Goal: Task Accomplishment & Management: Use online tool/utility

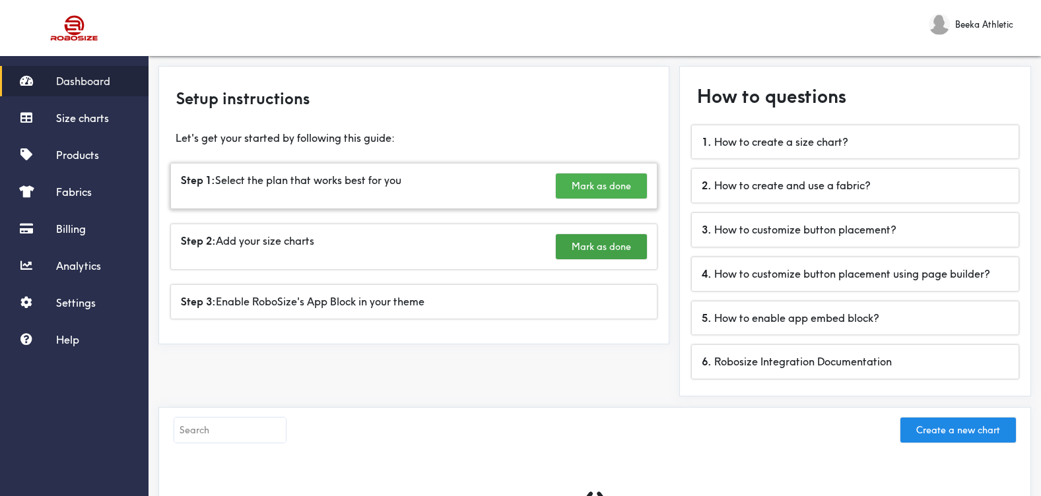
click at [590, 190] on button "Mark as done" at bounding box center [601, 186] width 91 height 25
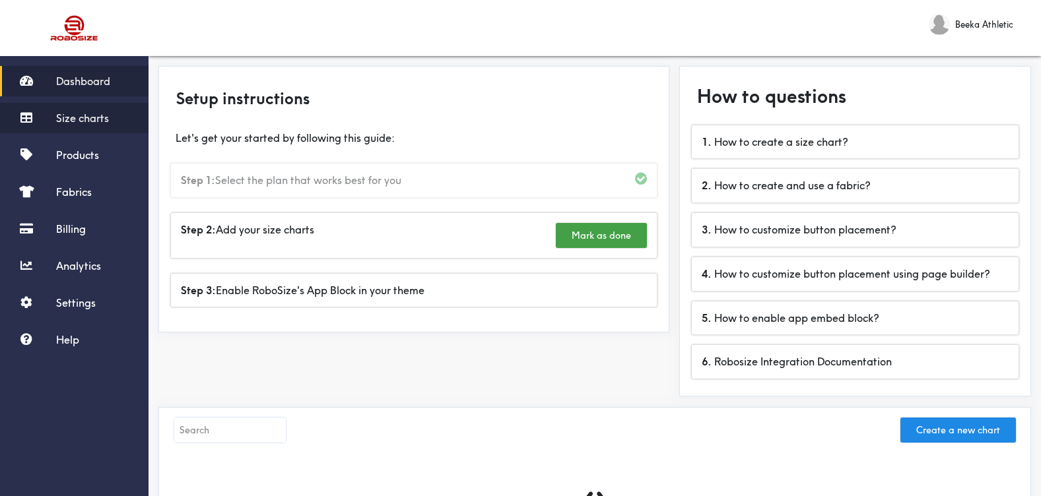
click at [87, 129] on link "Size charts" at bounding box center [74, 118] width 149 height 30
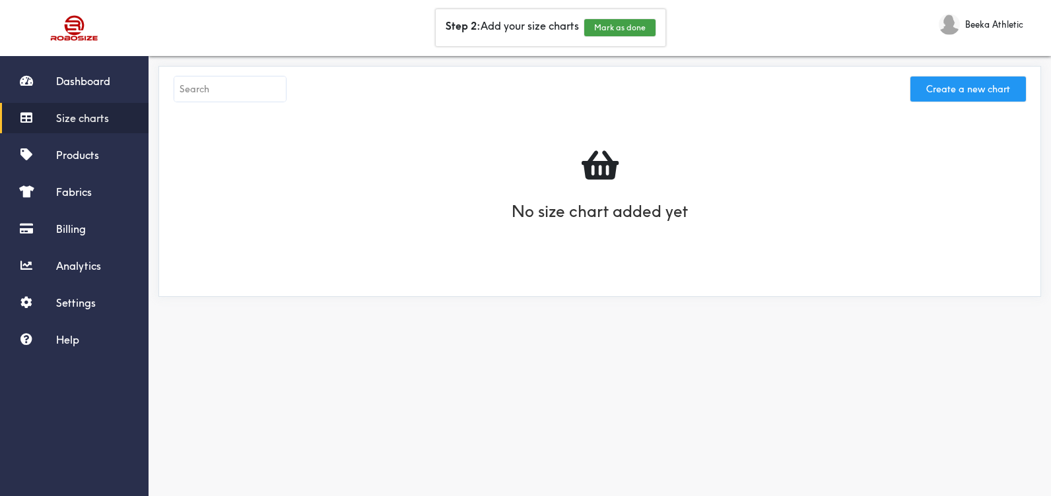
click at [950, 92] on button "Create a new chart" at bounding box center [968, 89] width 116 height 25
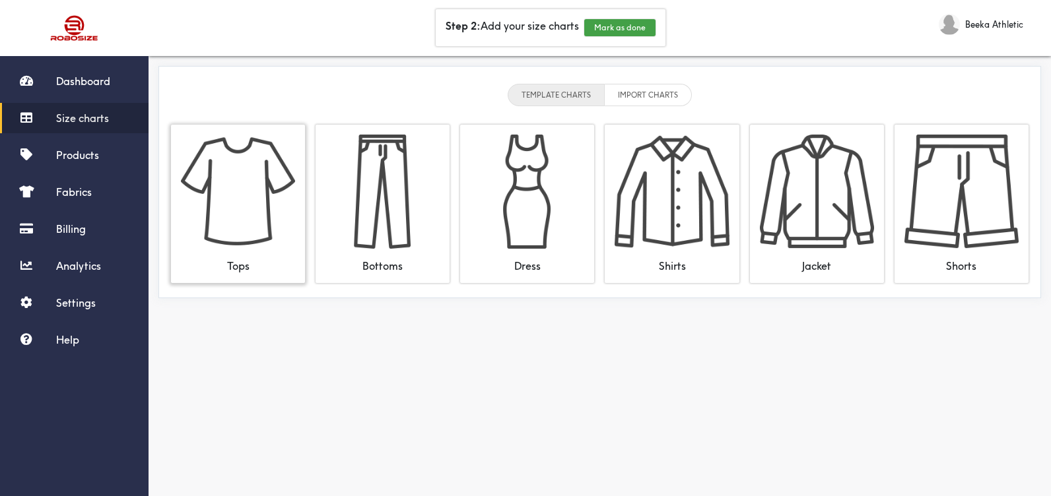
click at [247, 219] on img at bounding box center [238, 192] width 114 height 114
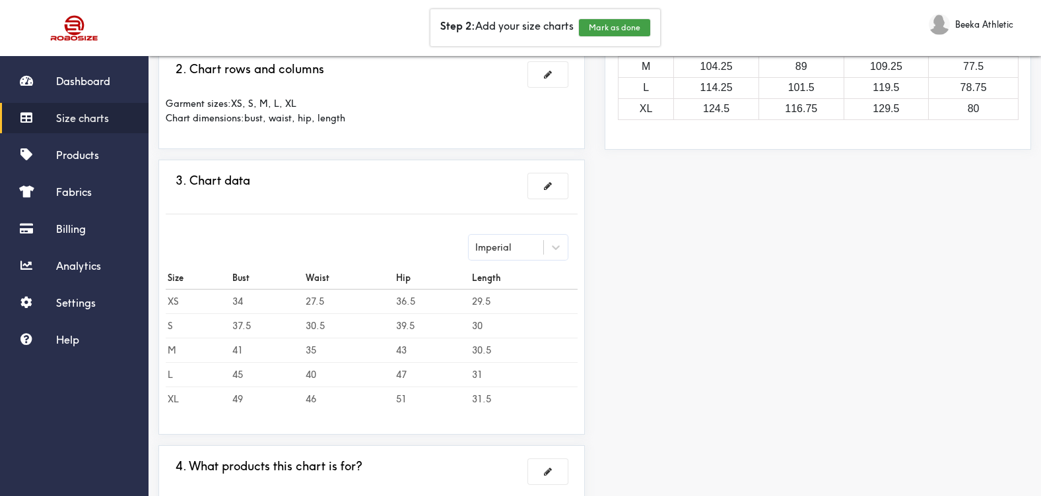
scroll to position [367, 0]
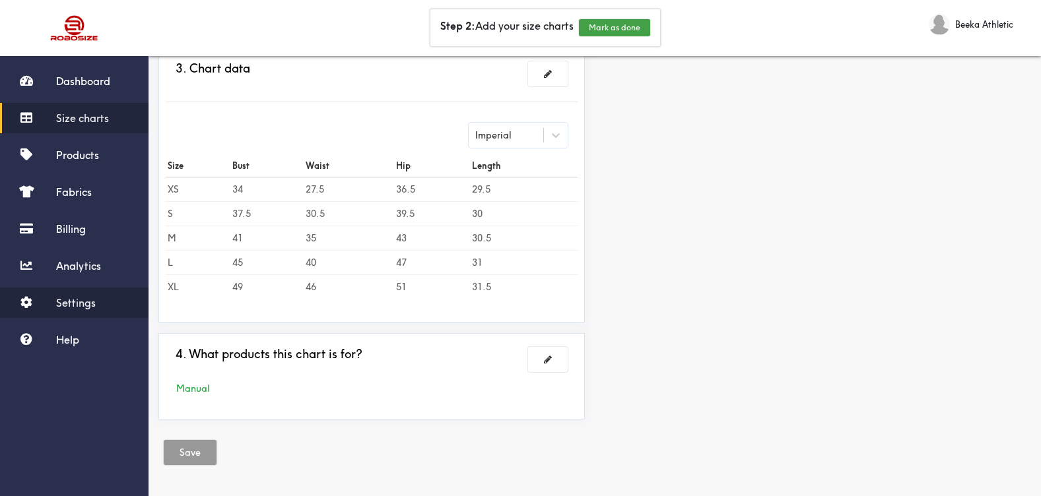
click at [64, 312] on link "Settings" at bounding box center [74, 303] width 149 height 30
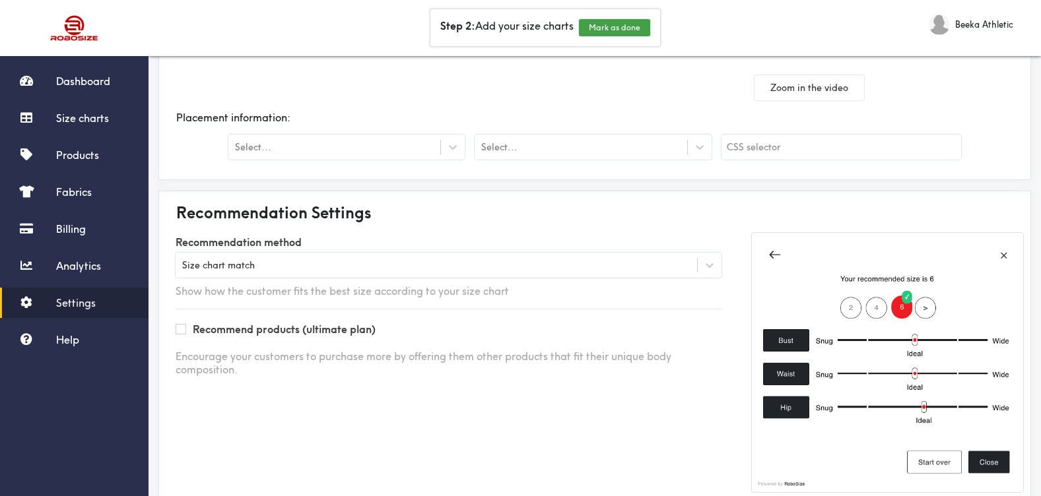
scroll to position [317, 0]
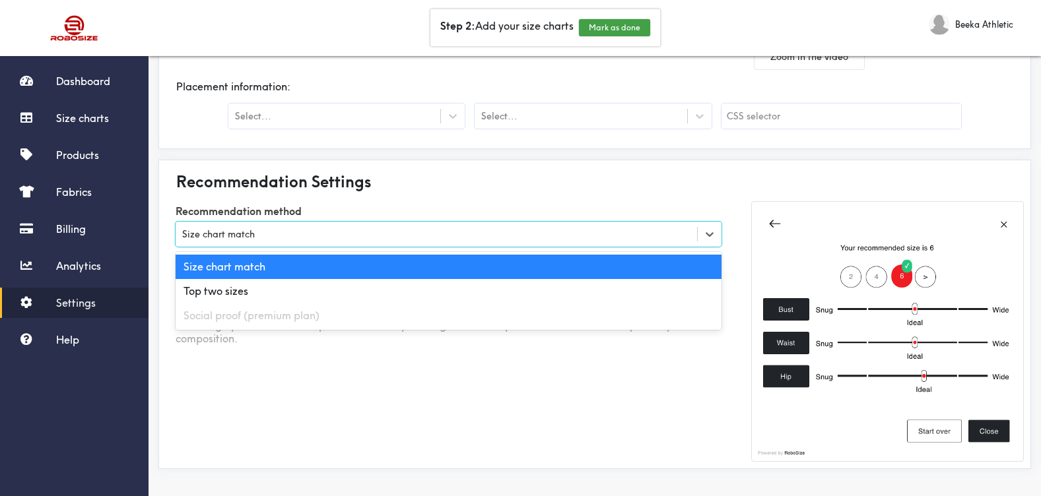
click at [352, 240] on div "Size chart match" at bounding box center [436, 234] width 521 height 13
click at [362, 213] on label "Recommendation method" at bounding box center [449, 211] width 546 height 20
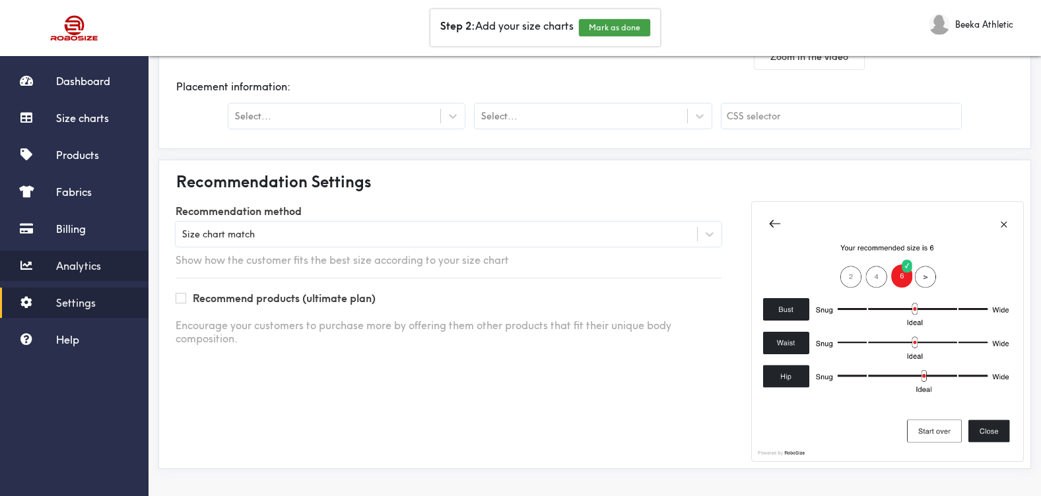
click at [76, 268] on span "Analytics" at bounding box center [78, 265] width 45 height 13
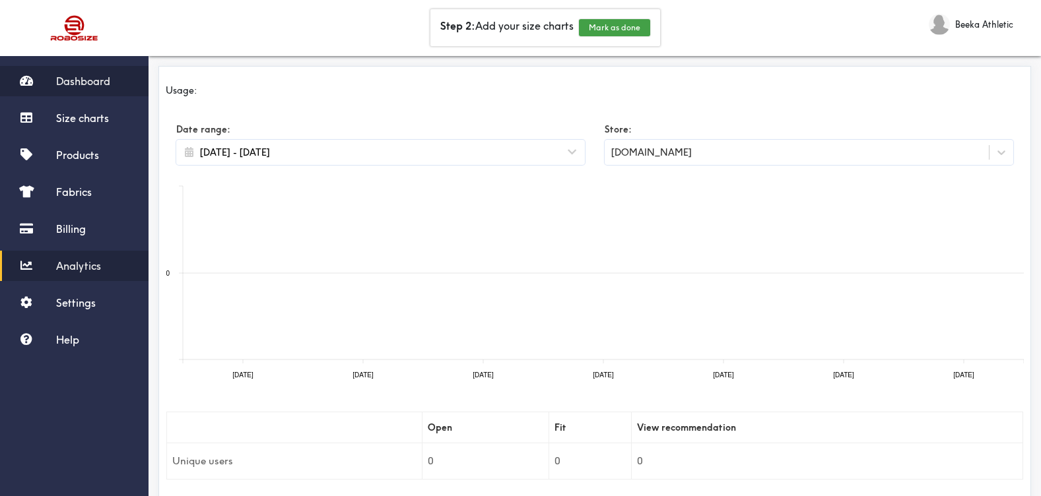
click at [83, 69] on link "Dashboard" at bounding box center [74, 81] width 149 height 30
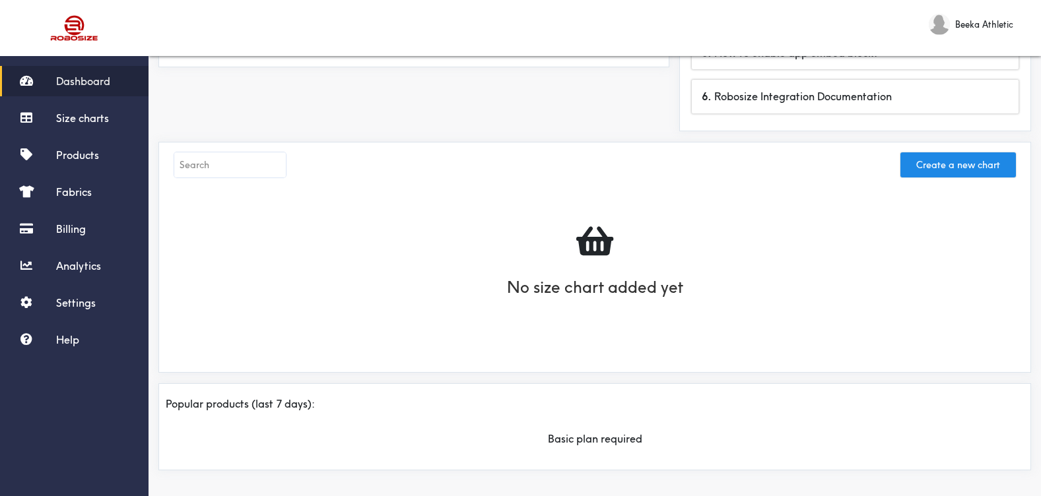
scroll to position [267, 0]
click at [939, 172] on button "Create a new chart" at bounding box center [958, 163] width 116 height 25
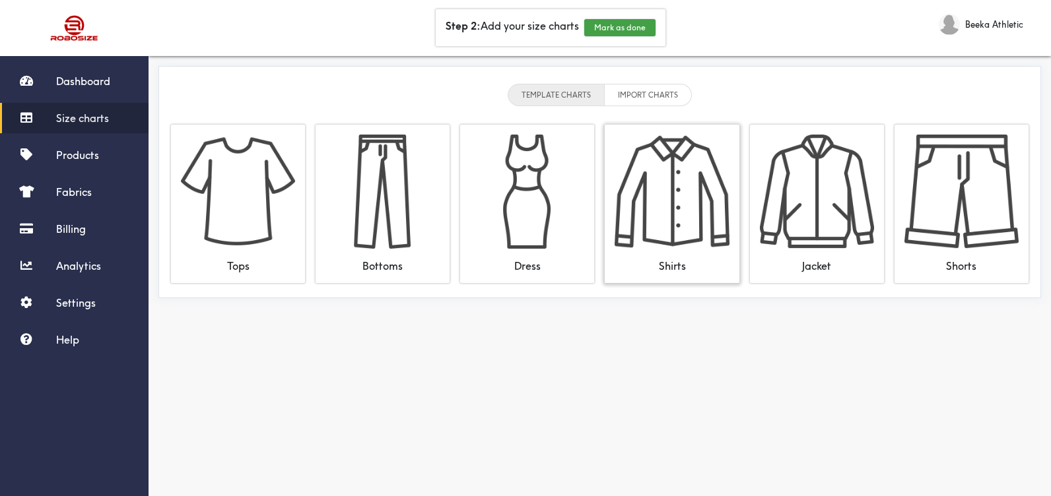
click at [669, 207] on img at bounding box center [671, 192] width 114 height 114
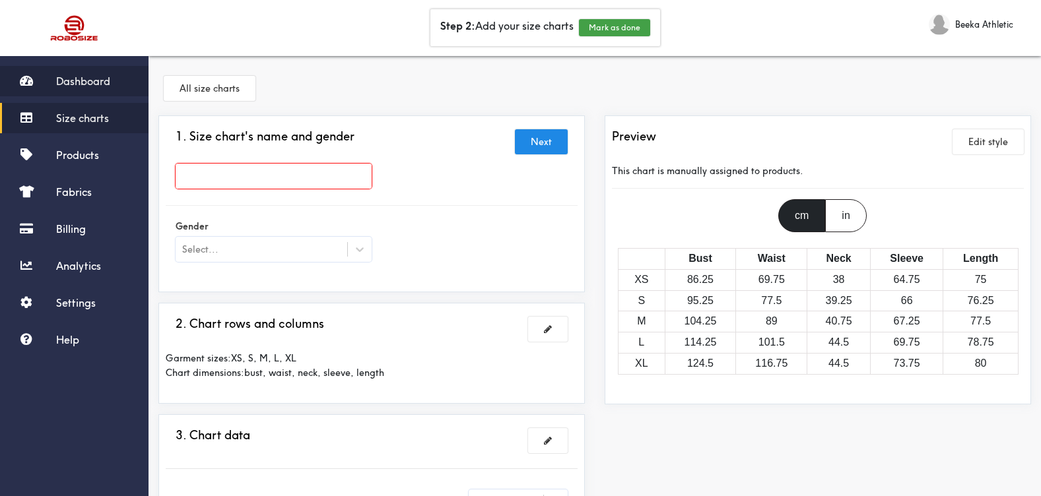
click at [88, 75] on span "Dashboard" at bounding box center [83, 81] width 54 height 13
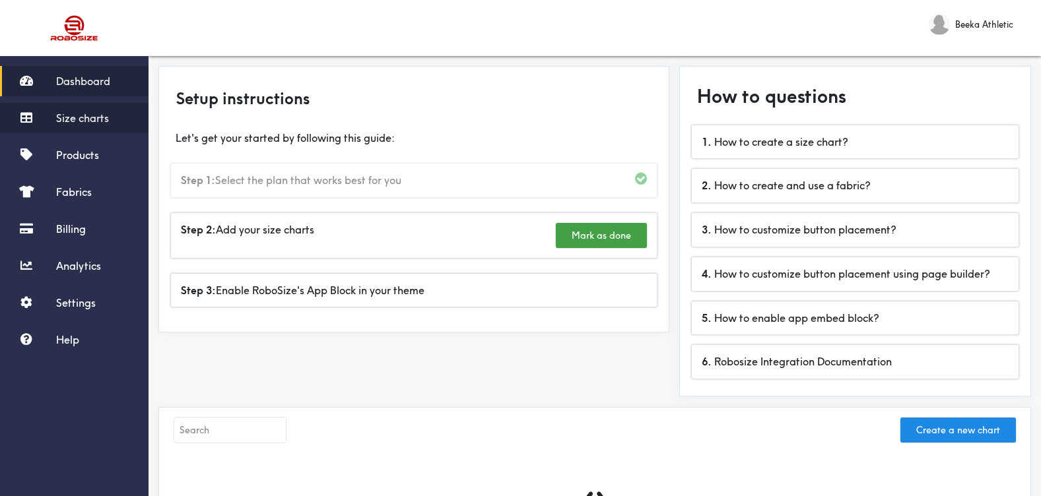
click at [105, 119] on span "Size charts" at bounding box center [82, 118] width 53 height 13
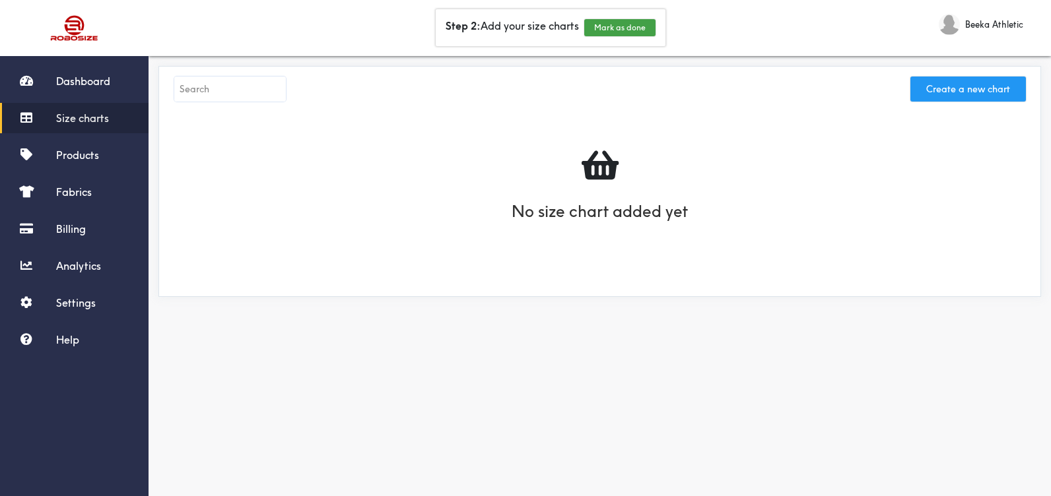
click at [967, 91] on button "Create a new chart" at bounding box center [968, 89] width 116 height 25
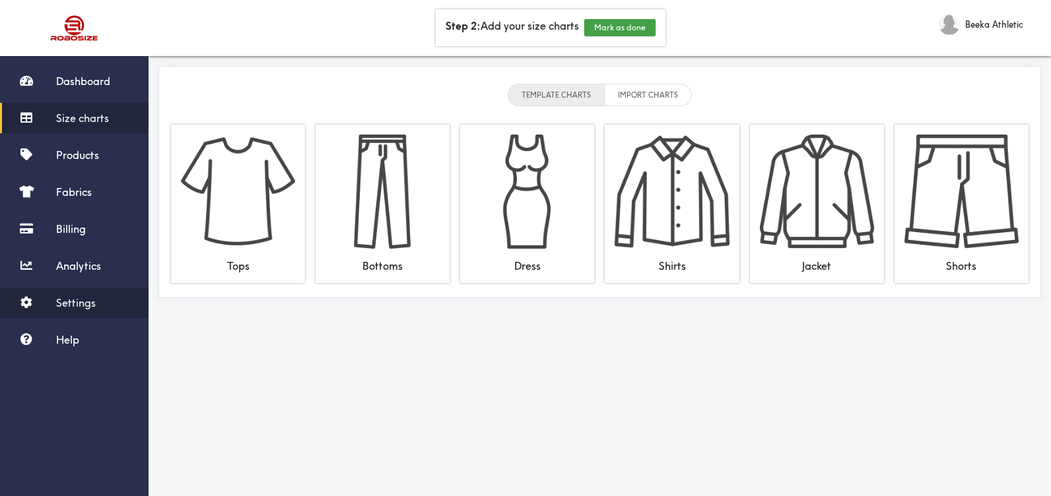
click at [73, 288] on div "Dashboard Size charts Products Fabrics Billing Analytics Settings Help" at bounding box center [74, 210] width 149 height 289
click at [73, 297] on span "Settings" at bounding box center [76, 302] width 40 height 13
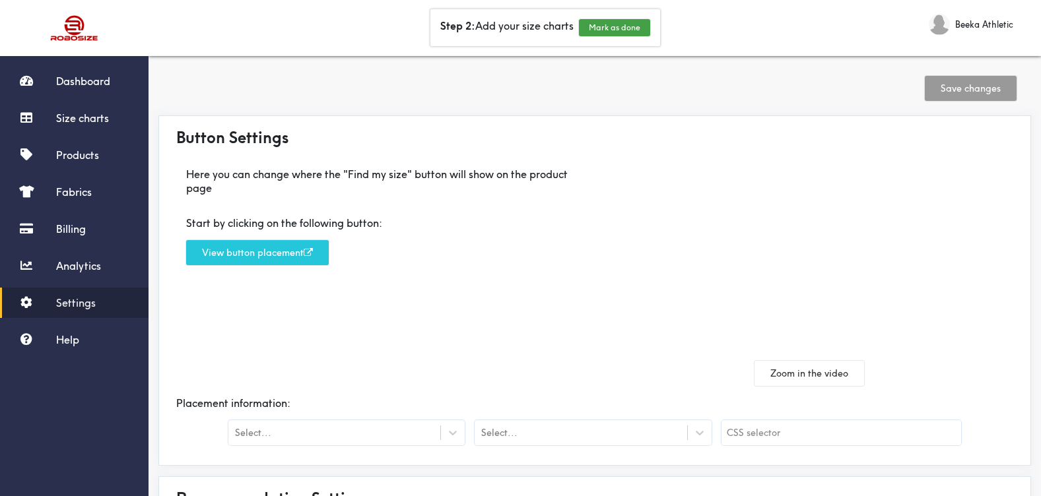
drag, startPoint x: 360, startPoint y: 129, endPoint x: 313, endPoint y: 129, distance: 46.9
click at [313, 129] on div "Button Settings" at bounding box center [595, 137] width 858 height 29
click at [77, 126] on link "Size charts" at bounding box center [74, 118] width 149 height 30
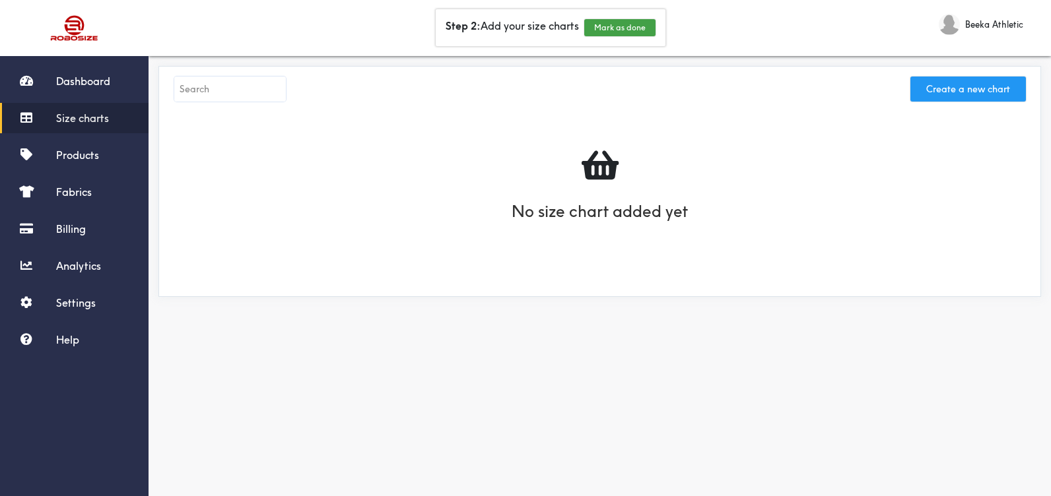
click at [1002, 84] on button "Create a new chart" at bounding box center [968, 89] width 116 height 25
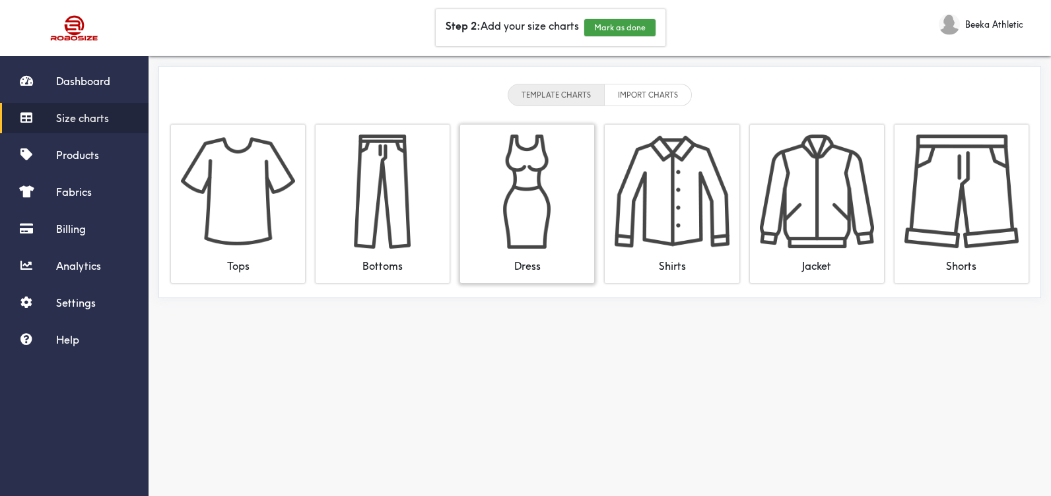
click at [518, 182] on img at bounding box center [527, 192] width 114 height 114
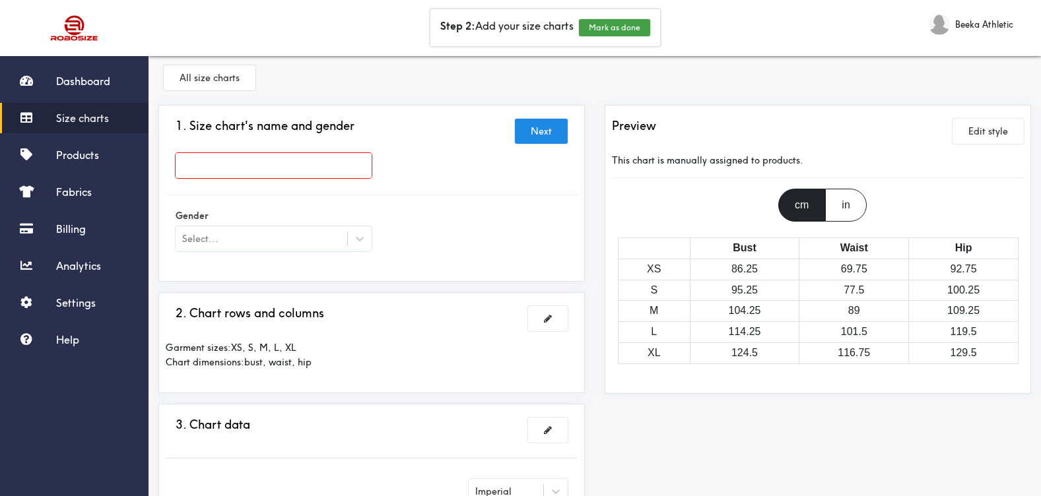
scroll to position [13, 0]
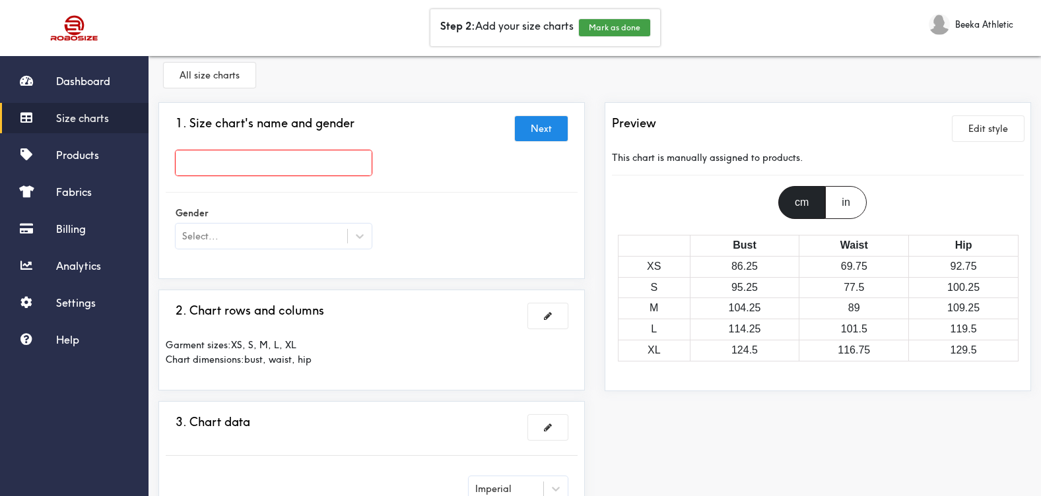
click at [314, 154] on input "text" at bounding box center [274, 162] width 196 height 25
type input "Normale-Sizes"
click at [279, 238] on div at bounding box center [520, 248] width 1041 height 496
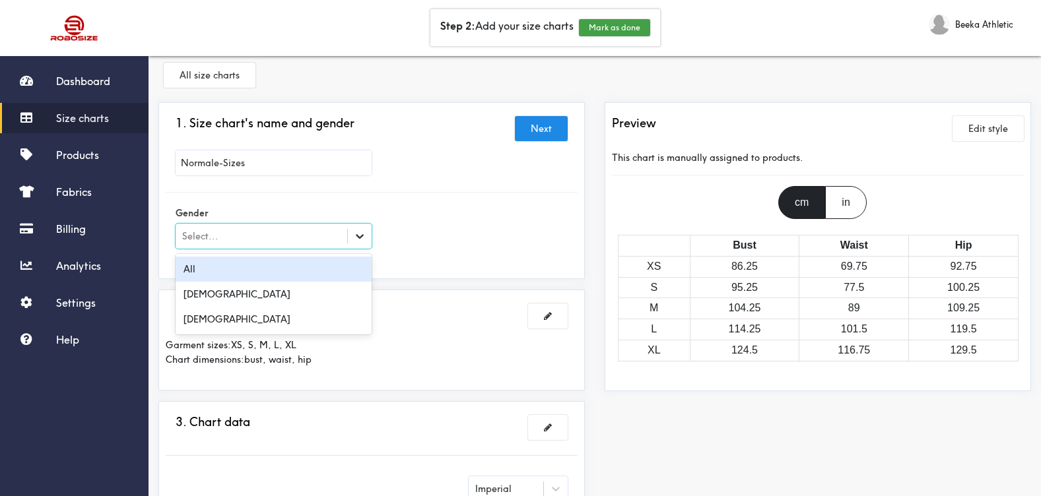
click at [354, 234] on div at bounding box center [360, 236] width 24 height 24
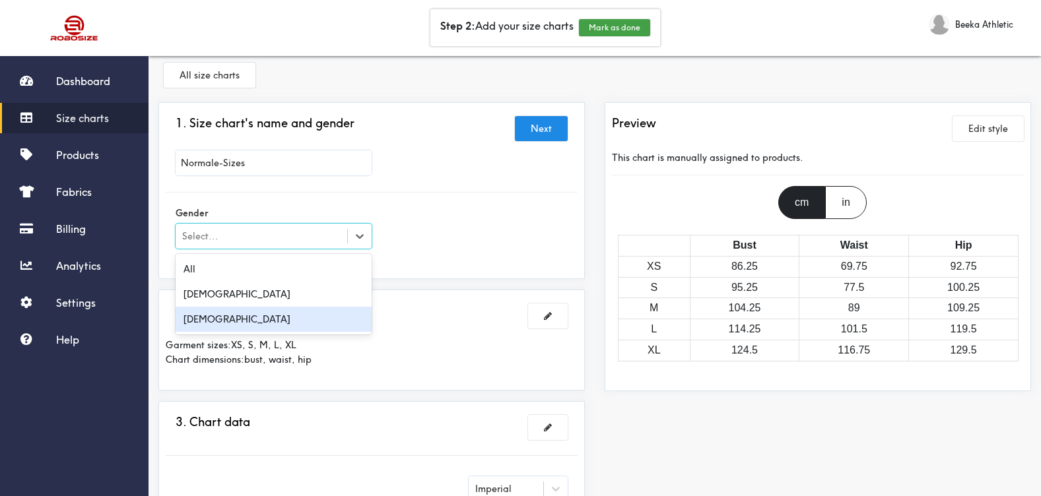
click at [320, 310] on div "[DEMOGRAPHIC_DATA]" at bounding box center [274, 319] width 196 height 25
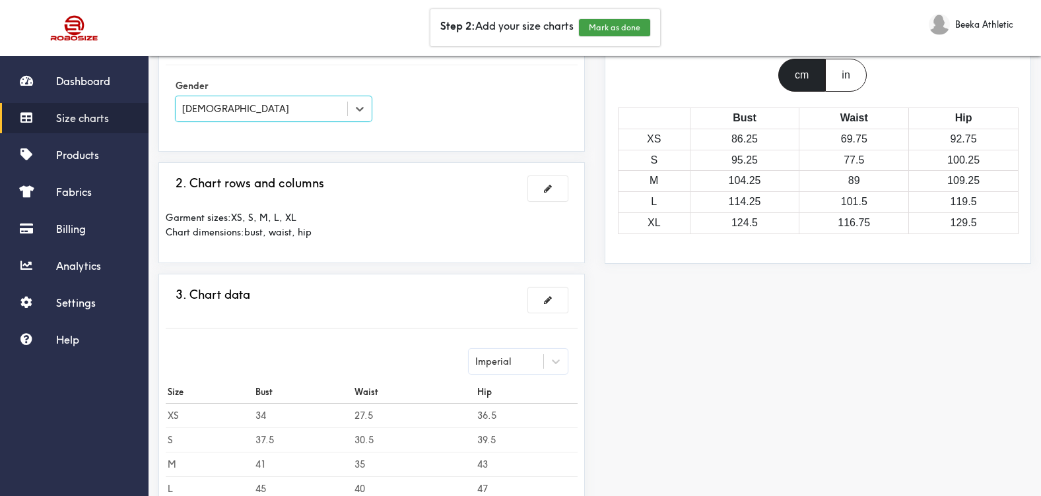
scroll to position [167, 0]
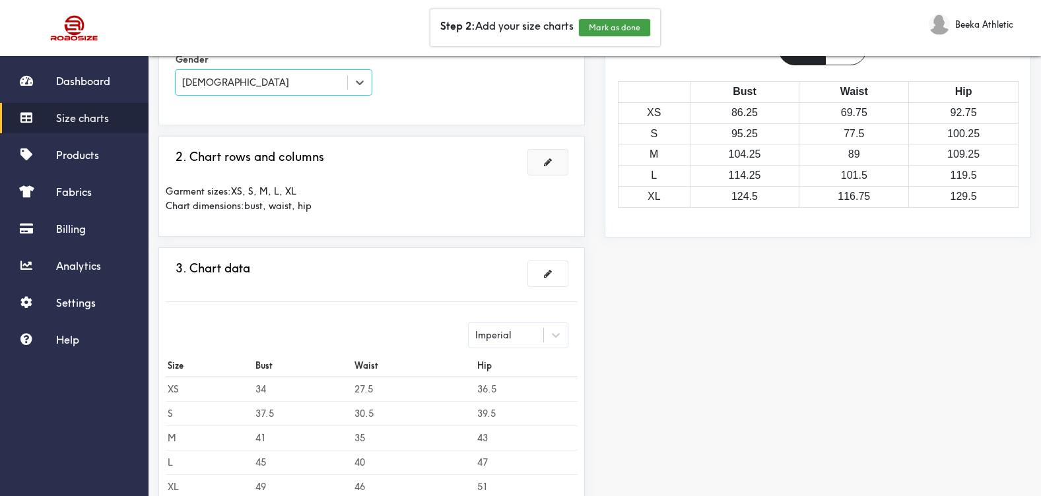
click at [555, 170] on button at bounding box center [548, 162] width 40 height 25
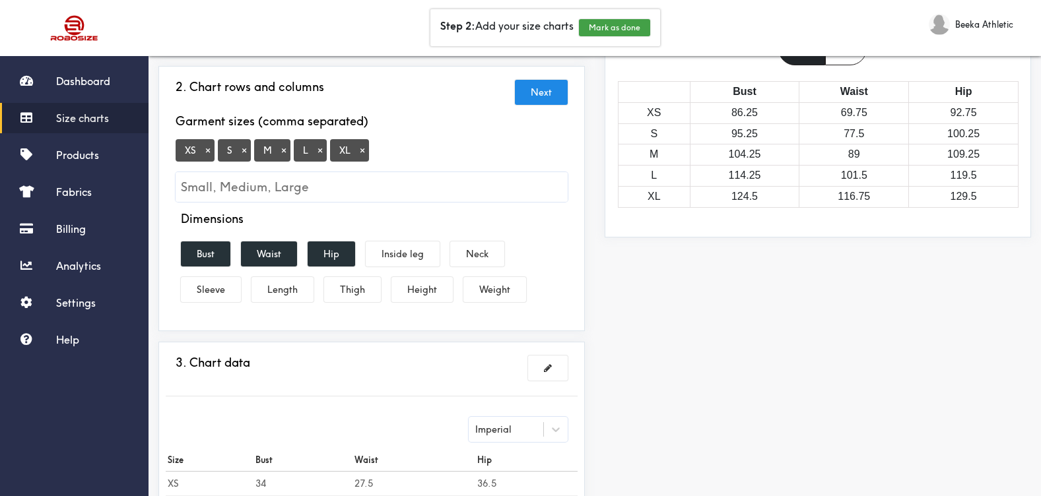
click at [208, 149] on button "×" at bounding box center [207, 151] width 13 height 12
click at [238, 195] on input "Small, Medium, Large" at bounding box center [372, 187] width 392 height 30
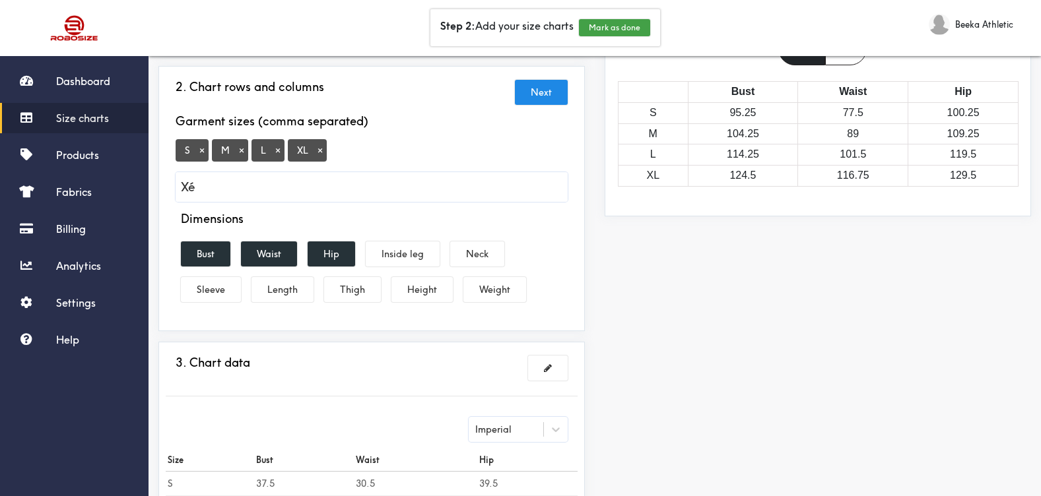
type input "X"
type input "é"
type input "2XL"
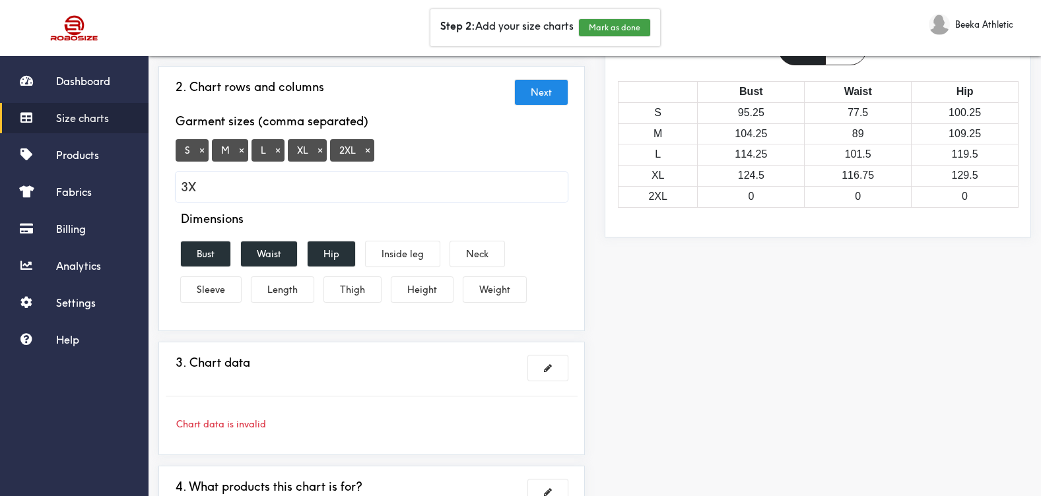
type input "3XL"
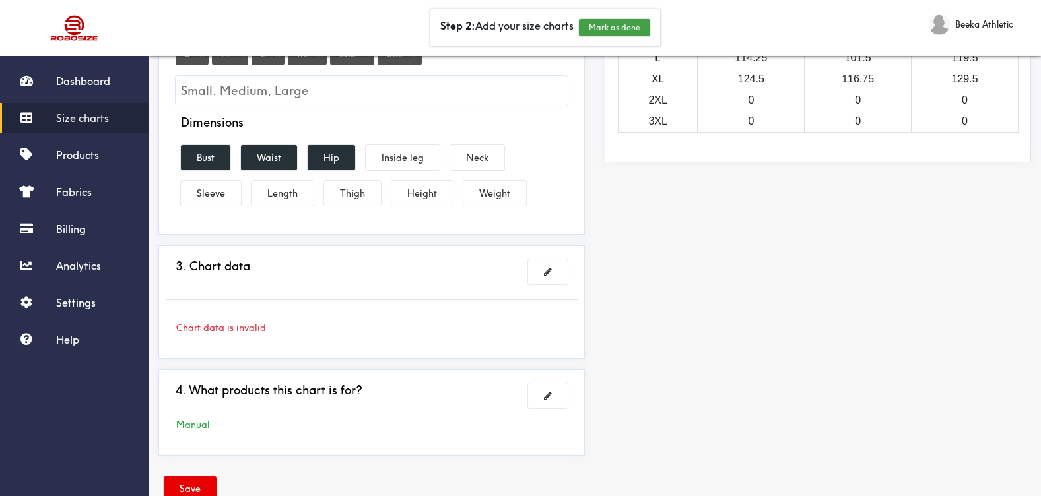
scroll to position [300, 0]
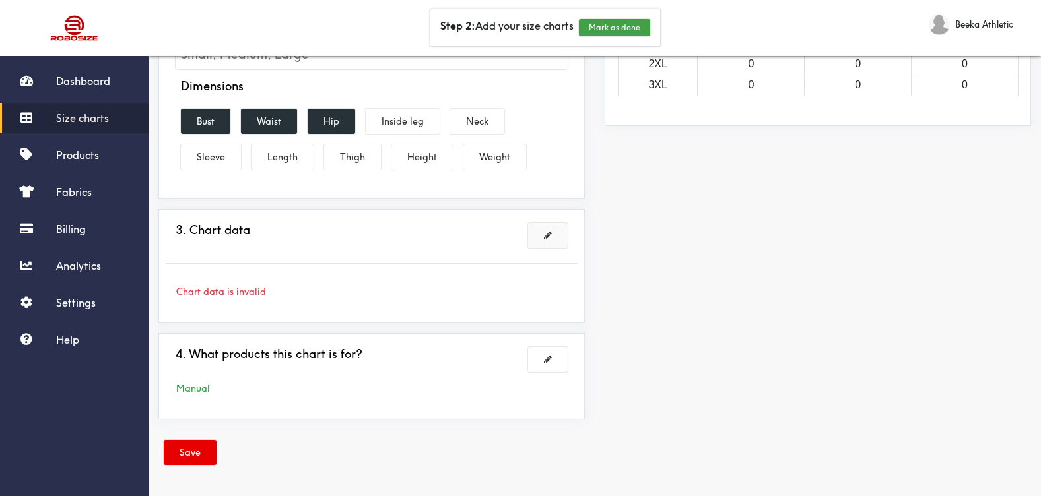
click at [557, 236] on button at bounding box center [548, 235] width 40 height 25
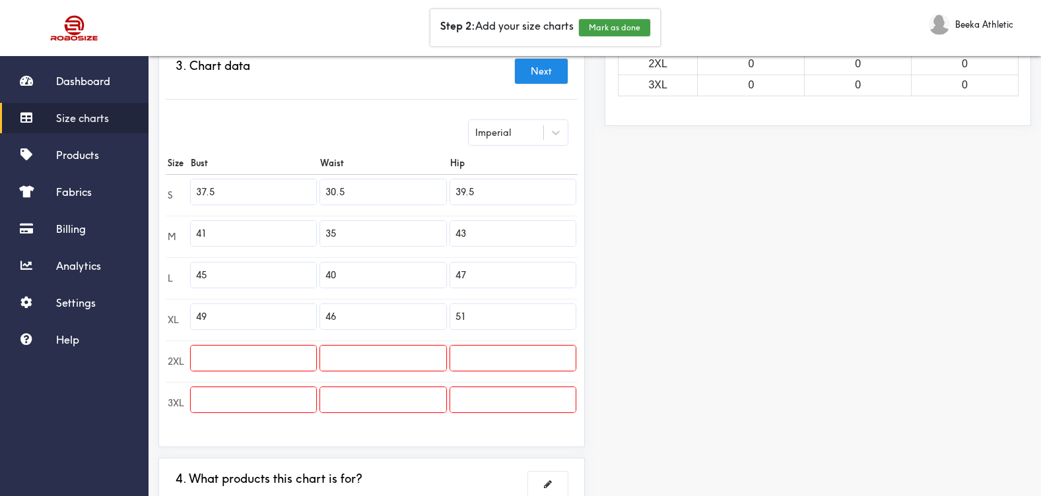
click at [260, 196] on input "37.5" at bounding box center [253, 192] width 125 height 25
click at [288, 193] on input "37.5" at bounding box center [253, 192] width 125 height 25
type input "3"
type input "51"
click at [277, 215] on td "51" at bounding box center [253, 195] width 129 height 42
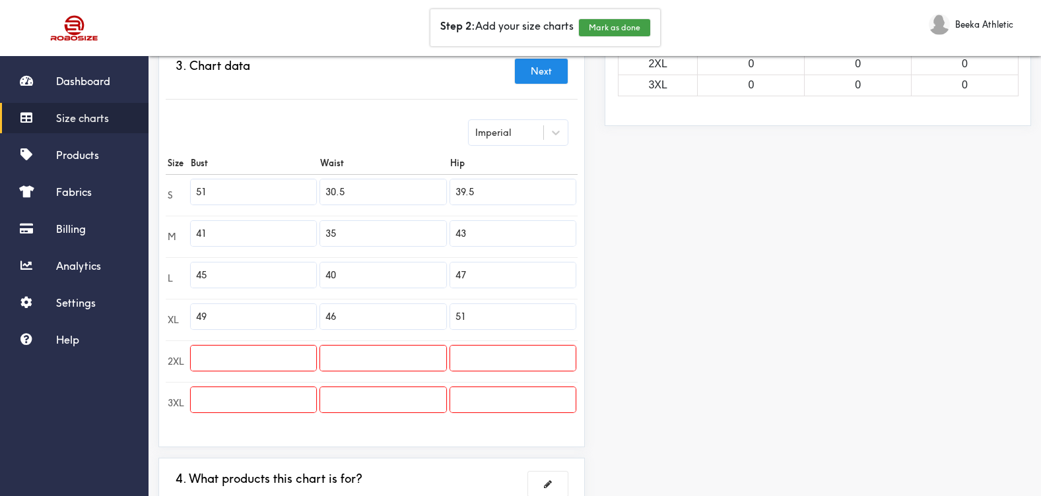
click at [275, 202] on input "51" at bounding box center [253, 192] width 125 height 25
click at [366, 193] on input "30.5" at bounding box center [382, 192] width 125 height 25
type input "3"
type input "5"
type input "49"
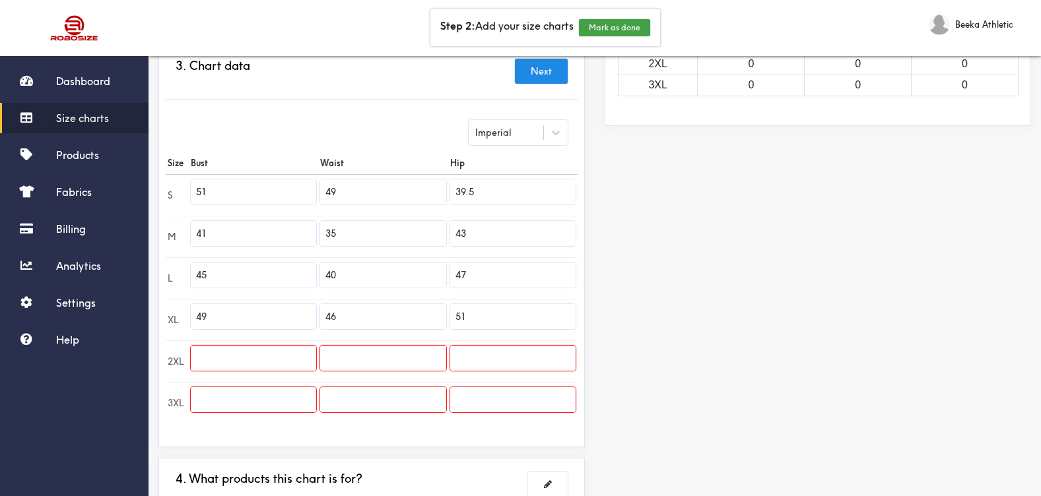
click at [474, 199] on input "39.5" at bounding box center [512, 192] width 125 height 25
type input "58"
click at [255, 224] on input "41" at bounding box center [253, 233] width 125 height 25
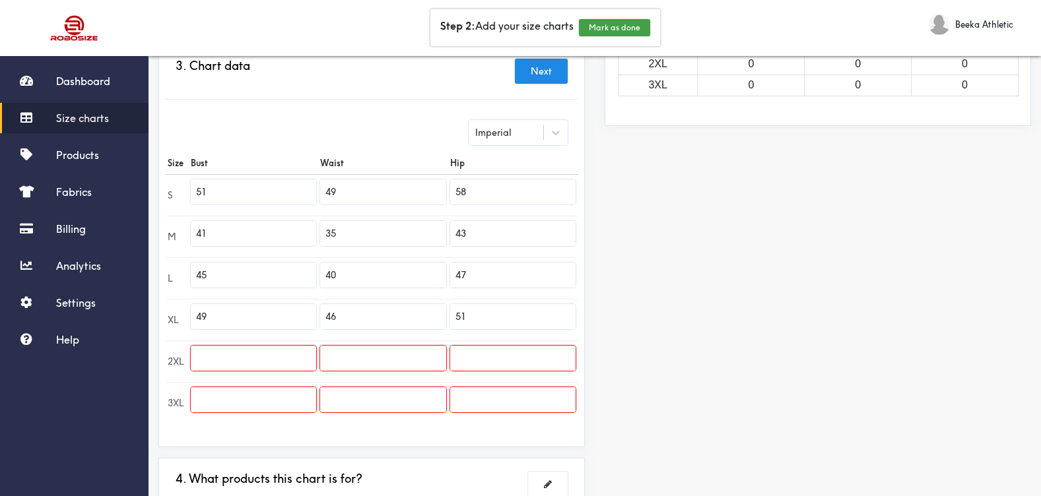
type input "4"
type input "53"
click at [374, 228] on input "35" at bounding box center [382, 233] width 125 height 25
type input "3"
type input "52"
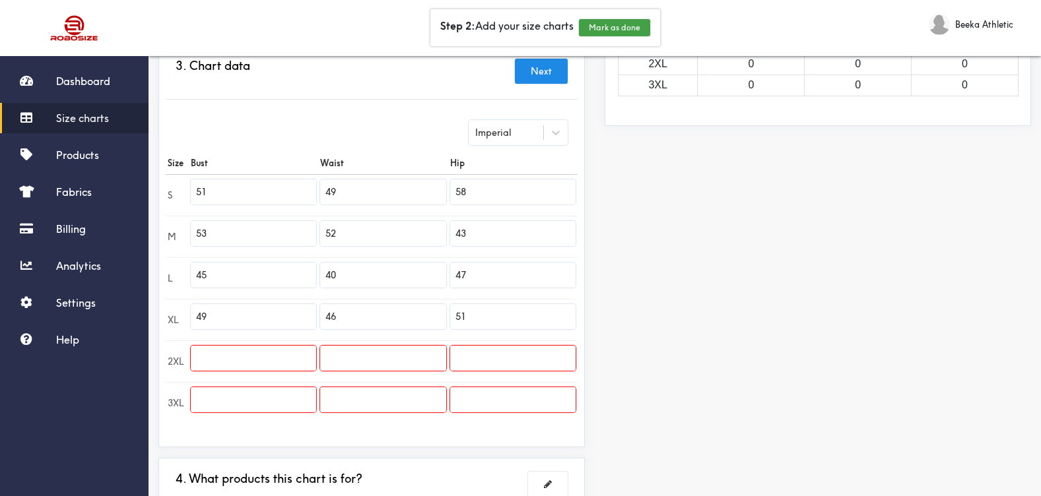
click at [510, 221] on input "43" at bounding box center [512, 233] width 125 height 25
type input "4"
type input "60"
click at [268, 277] on input "45" at bounding box center [253, 275] width 125 height 25
type input "4"
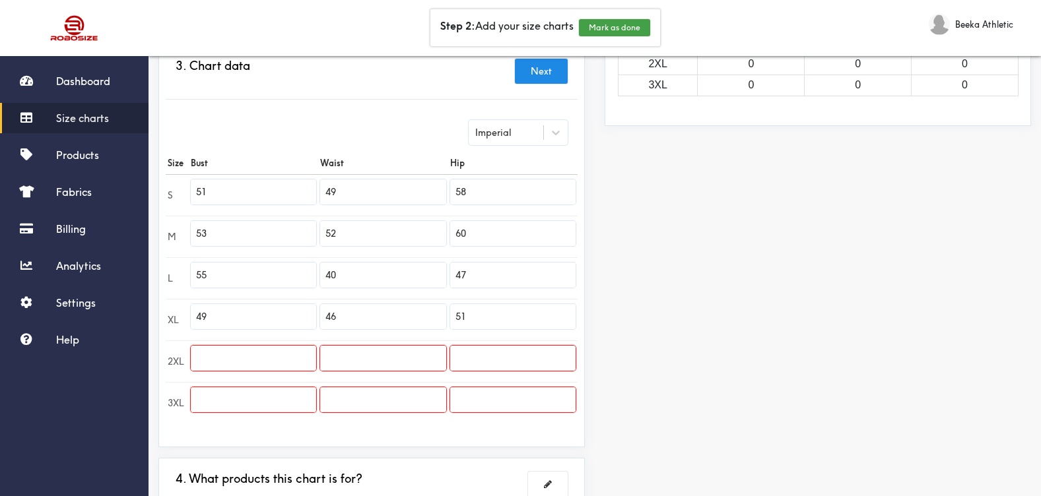
type input "55"
click at [331, 274] on input "40" at bounding box center [382, 275] width 125 height 25
click at [341, 277] on input "40" at bounding box center [382, 275] width 125 height 25
type input "4"
type input "54"
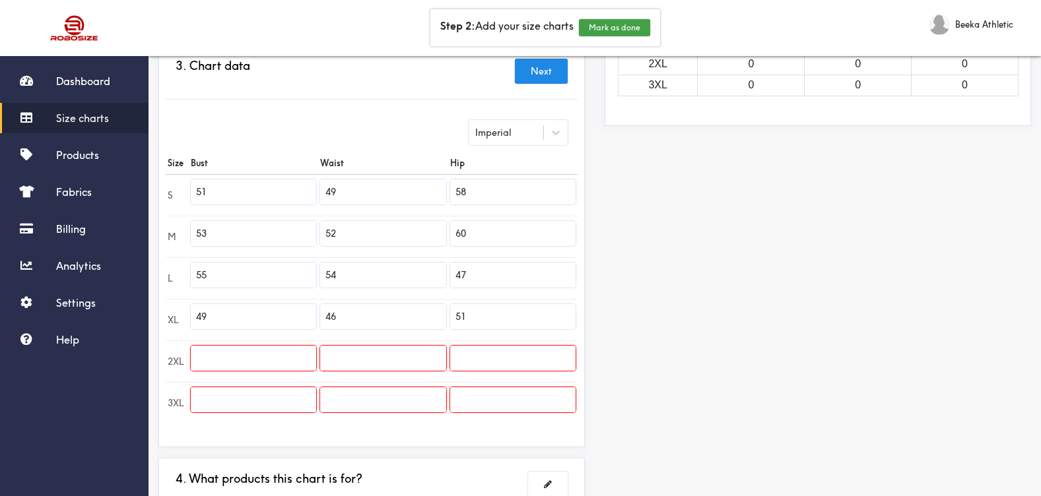
click at [486, 284] on input "47" at bounding box center [512, 275] width 125 height 25
type input "4"
type input "64"
click at [251, 323] on input "49" at bounding box center [253, 316] width 125 height 25
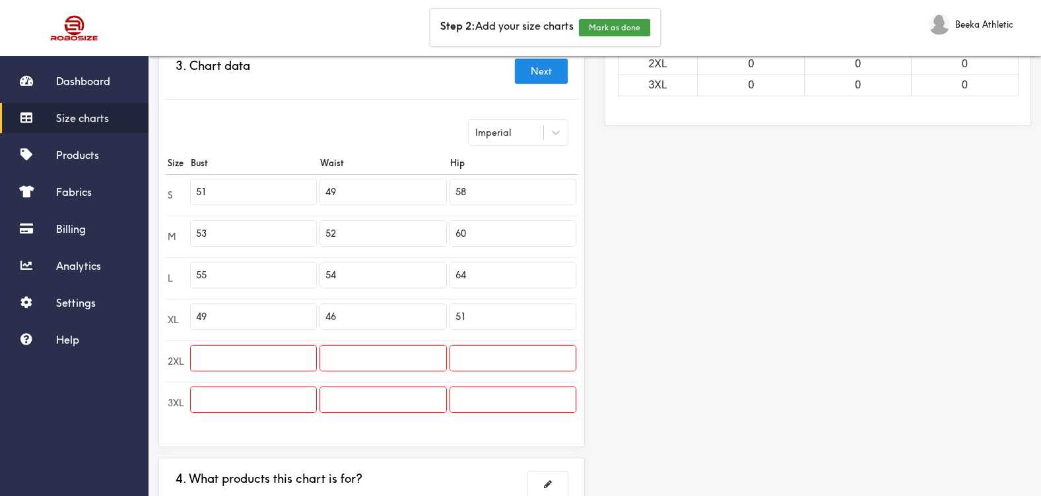
type input "4"
type input "59"
click at [348, 313] on input "46" at bounding box center [382, 316] width 125 height 25
type input "4"
type input "57"
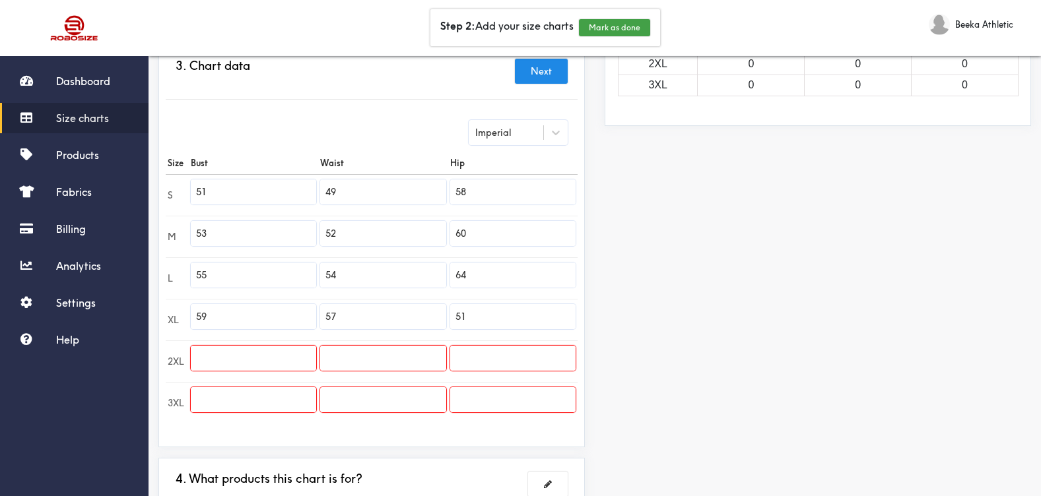
click at [484, 316] on input "51" at bounding box center [512, 316] width 125 height 25
type input "5"
type input "68"
click at [279, 349] on input "text" at bounding box center [253, 358] width 125 height 25
type input "63"
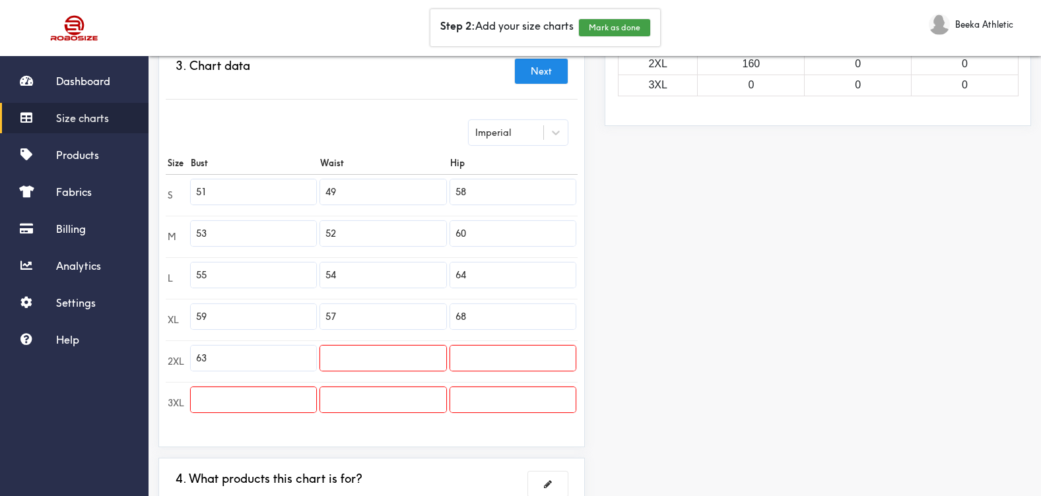
click at [375, 358] on input "text" at bounding box center [382, 358] width 125 height 25
type input "60"
click at [506, 355] on input "text" at bounding box center [512, 358] width 125 height 25
type input "72"
click at [295, 410] on input "text" at bounding box center [253, 399] width 125 height 25
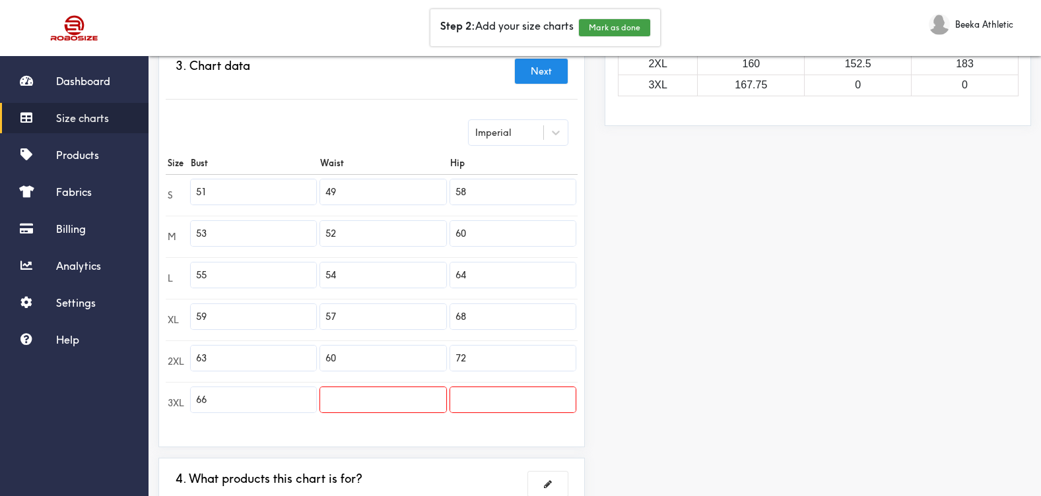
type input "66"
click at [364, 407] on input "text" at bounding box center [382, 399] width 125 height 25
type input "64"
click at [545, 398] on input "text" at bounding box center [512, 399] width 125 height 25
type input "76"
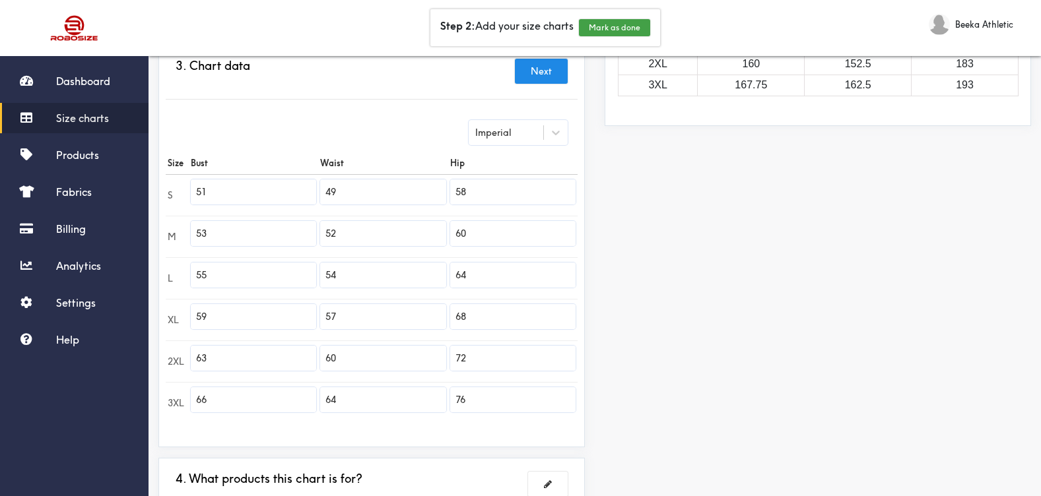
click at [704, 357] on div "Preview Edit style This chart is manually assigned to products. cm in Bust Wais…" at bounding box center [818, 185] width 446 height 739
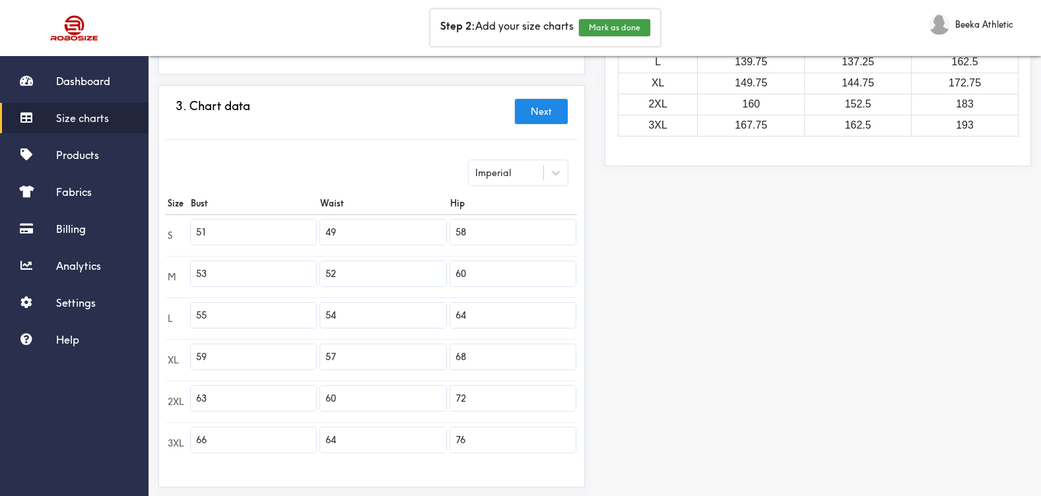
scroll to position [257, 0]
click at [553, 112] on button "Next" at bounding box center [541, 113] width 53 height 25
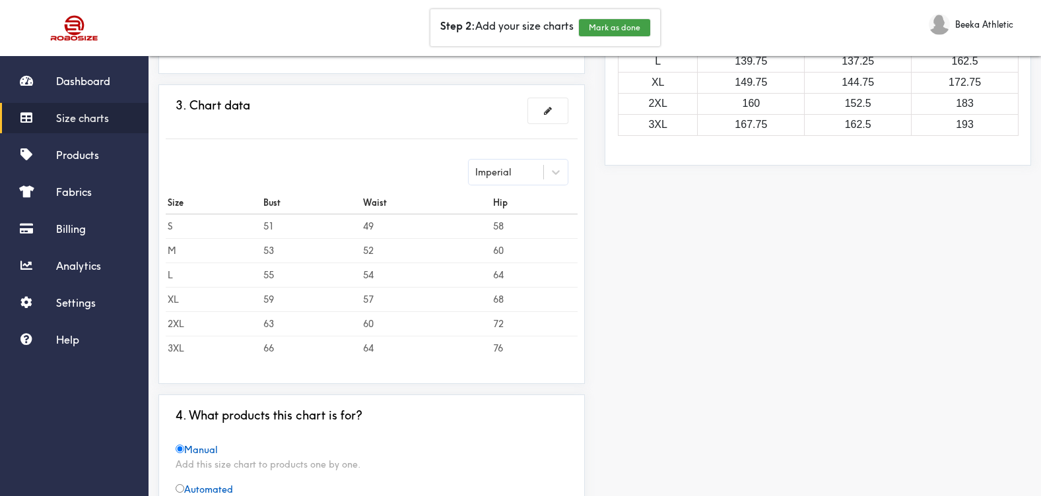
scroll to position [390, 0]
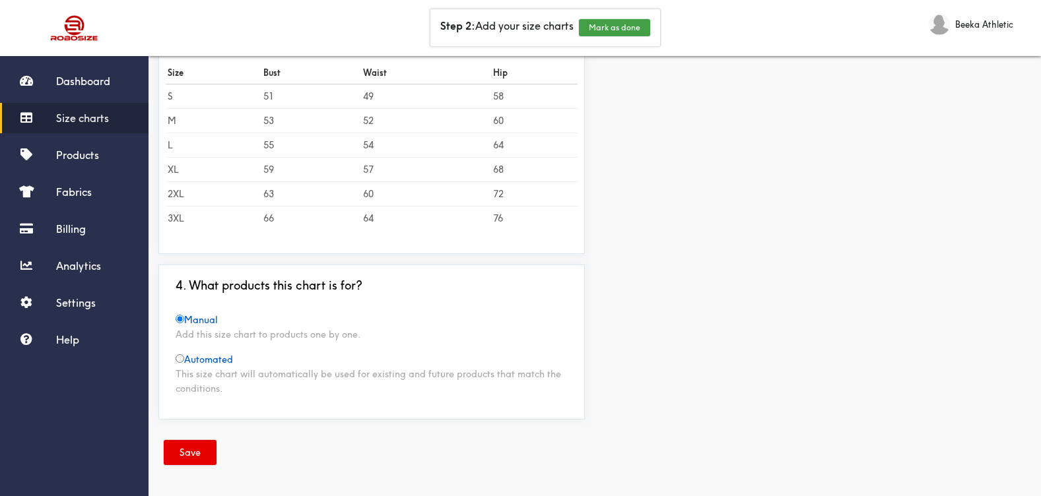
click at [201, 364] on span "Automated" at bounding box center [204, 360] width 57 height 12
radio input "false"
radio input "true"
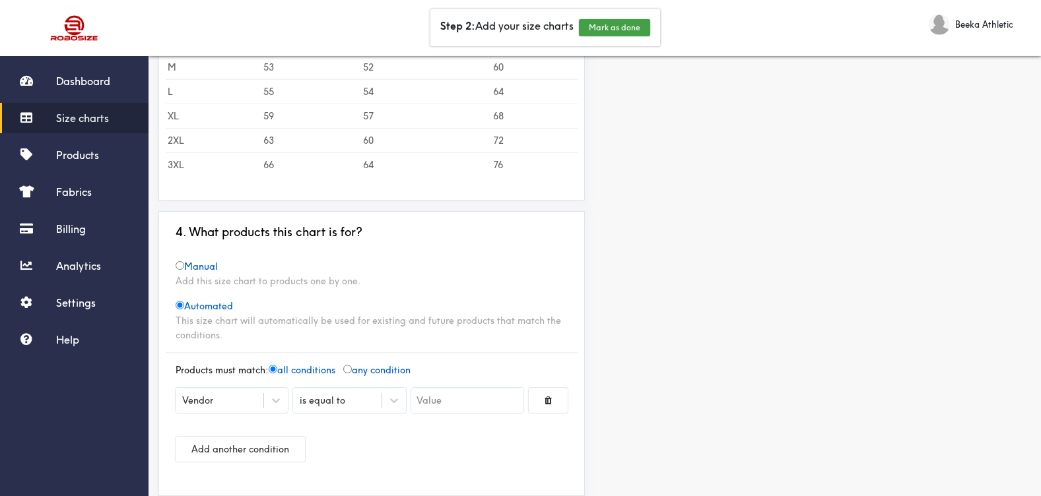
scroll to position [520, 0]
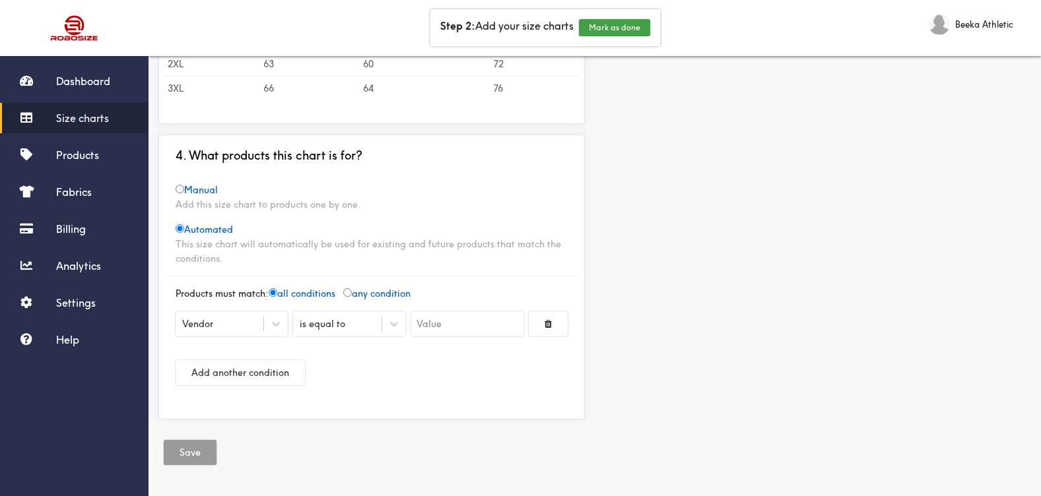
click at [244, 335] on div "Vendor" at bounding box center [232, 324] width 112 height 25
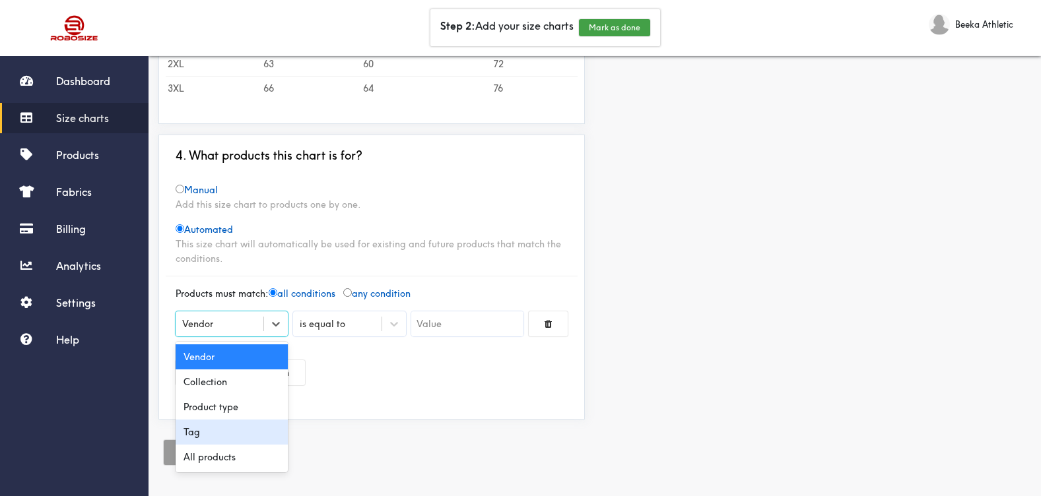
click at [236, 426] on div "Tag" at bounding box center [232, 432] width 112 height 25
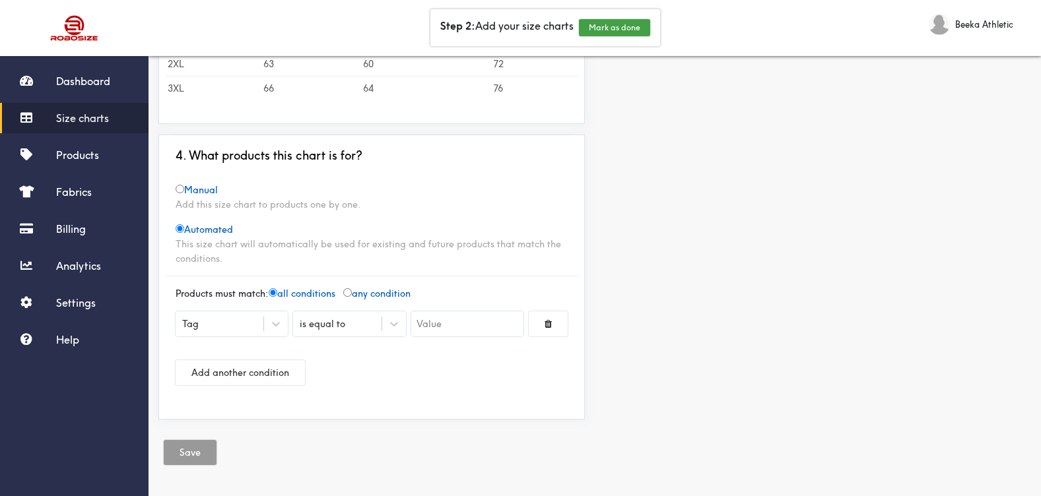
click at [444, 325] on input "text" at bounding box center [467, 324] width 112 height 25
type input "a"
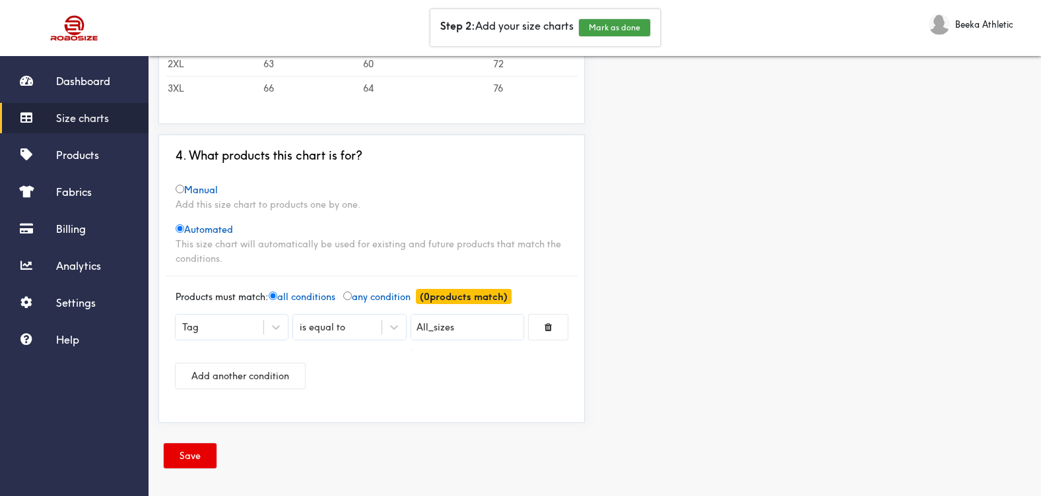
click at [437, 328] on div at bounding box center [520, 248] width 1041 height 496
click at [435, 327] on input "All_sizes" at bounding box center [467, 327] width 112 height 25
type input "All Sizes"
click at [680, 296] on div at bounding box center [520, 248] width 1041 height 496
click at [472, 337] on input "All Sizes" at bounding box center [467, 327] width 112 height 25
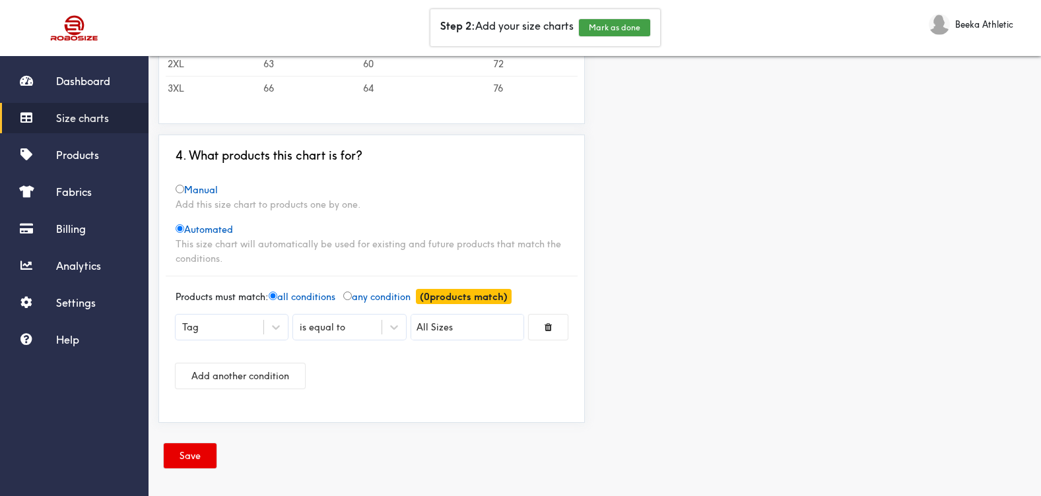
click at [472, 337] on input "All Sizes" at bounding box center [467, 327] width 112 height 25
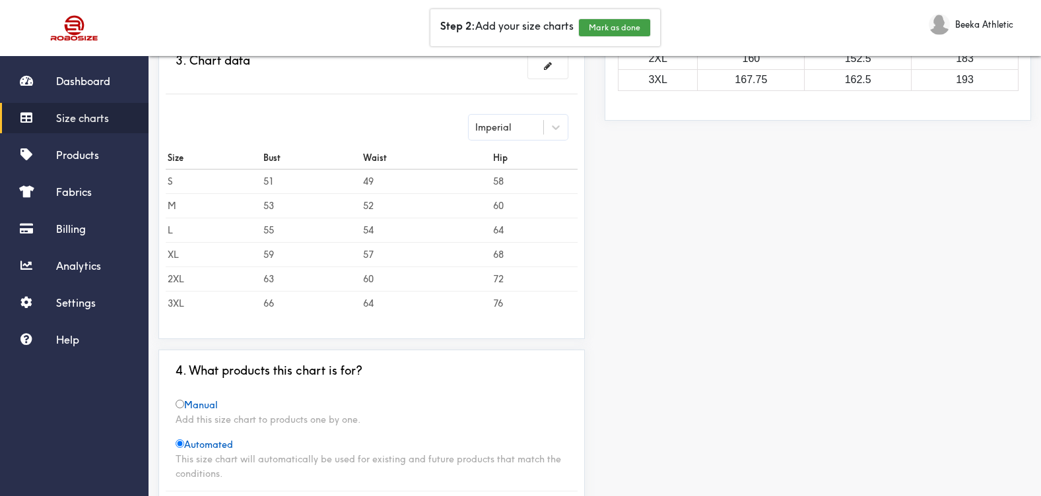
scroll to position [524, 0]
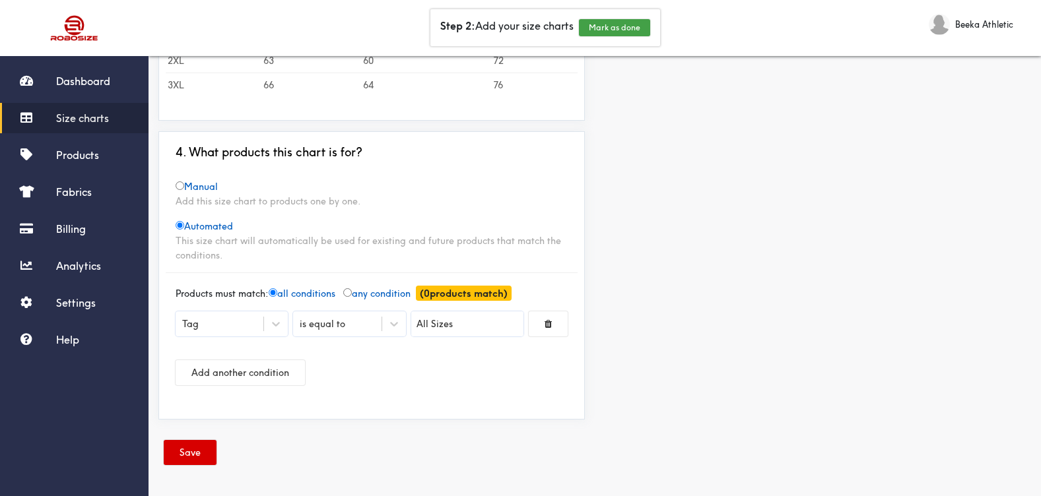
click at [191, 456] on button "Save" at bounding box center [190, 452] width 53 height 25
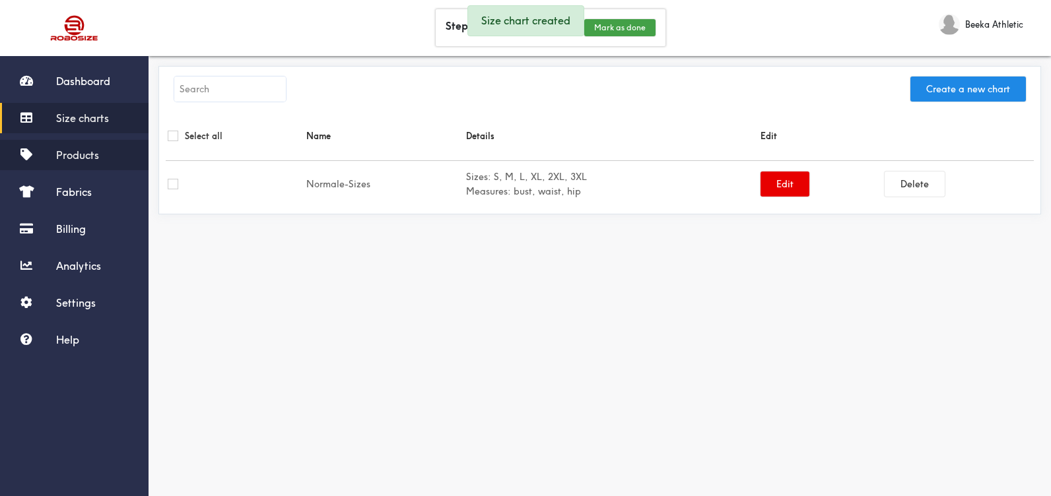
click at [64, 157] on span "Products" at bounding box center [77, 155] width 43 height 13
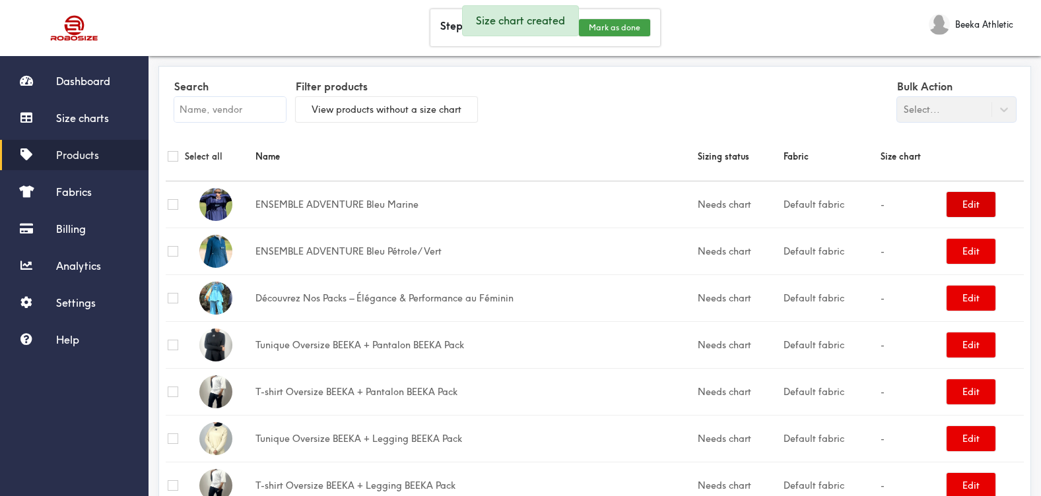
click at [970, 204] on button "Edit" at bounding box center [970, 204] width 49 height 25
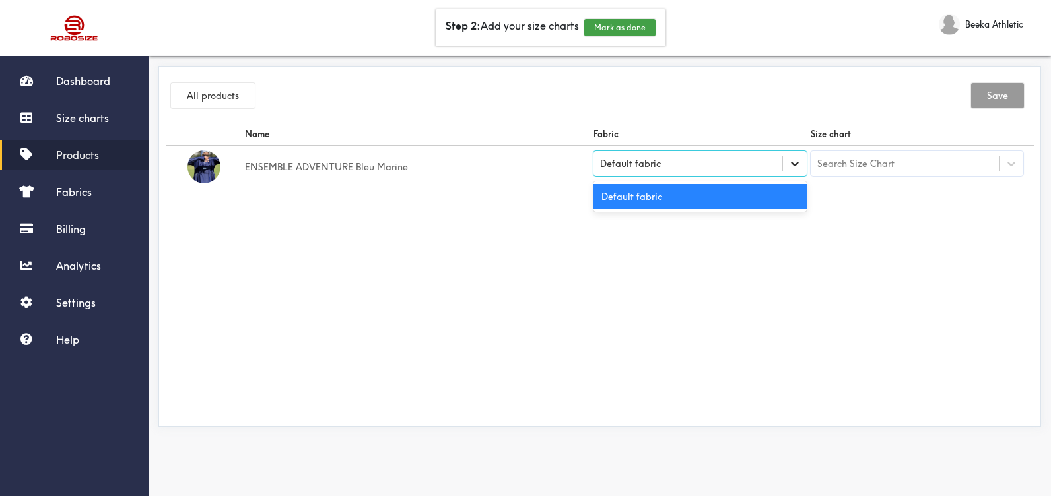
click at [795, 160] on icon at bounding box center [794, 163] width 13 height 13
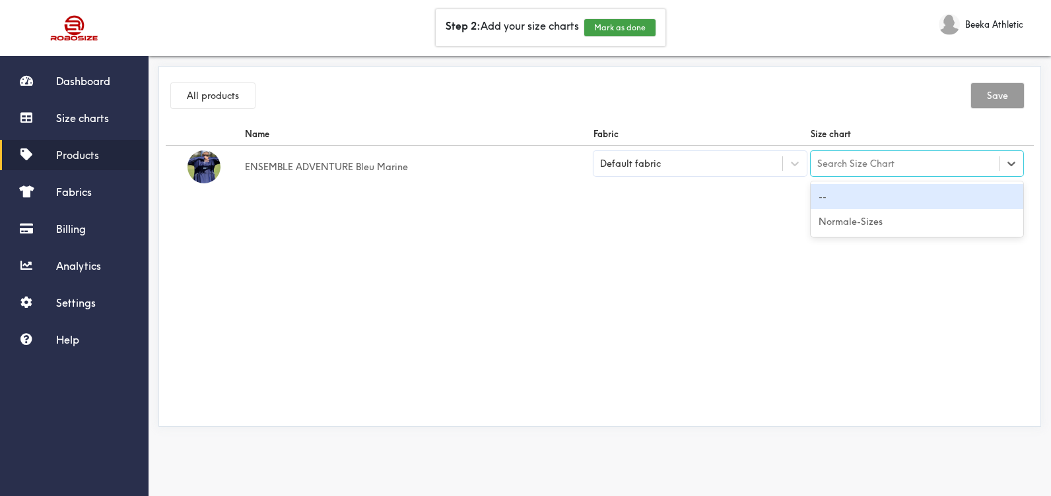
click at [890, 156] on div "Search Size Chart" at bounding box center [904, 163] width 189 height 22
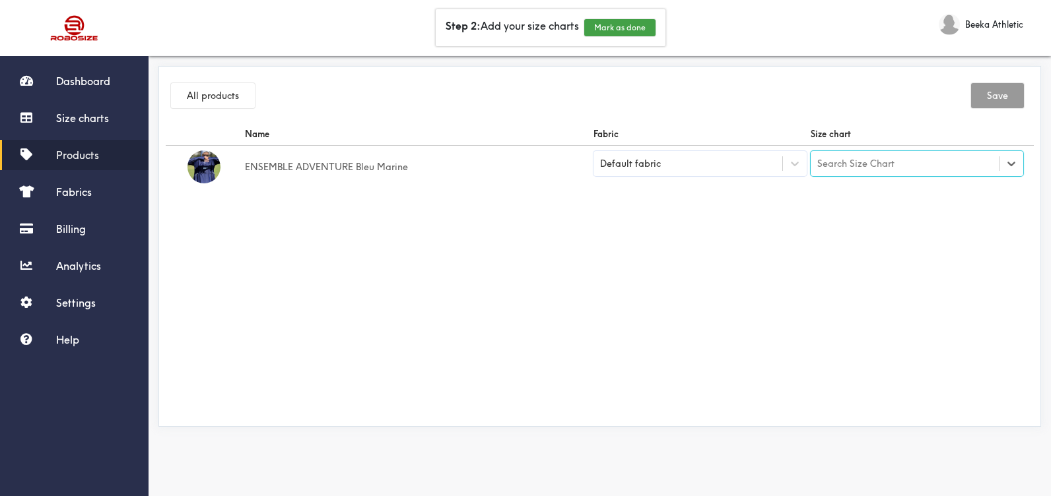
click at [98, 147] on link "Products" at bounding box center [74, 155] width 149 height 30
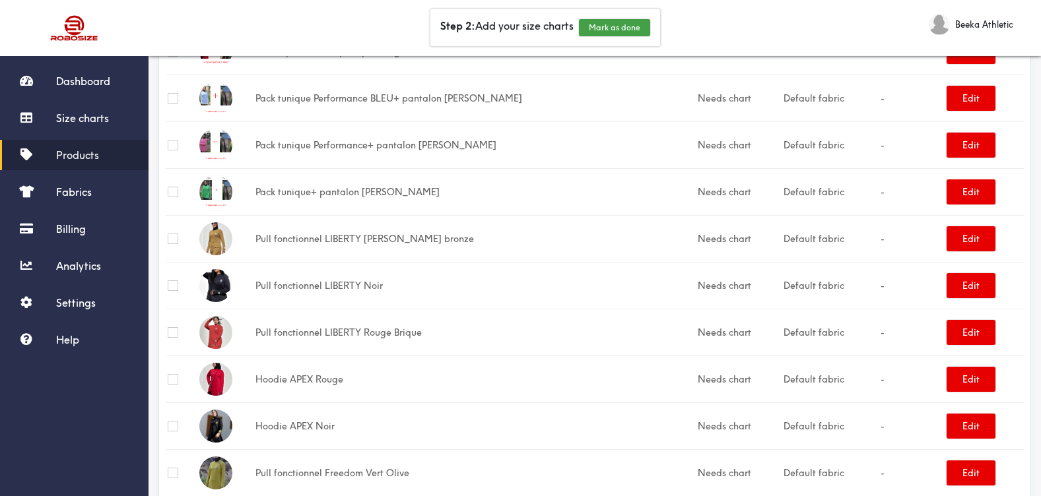
scroll to position [1474, 0]
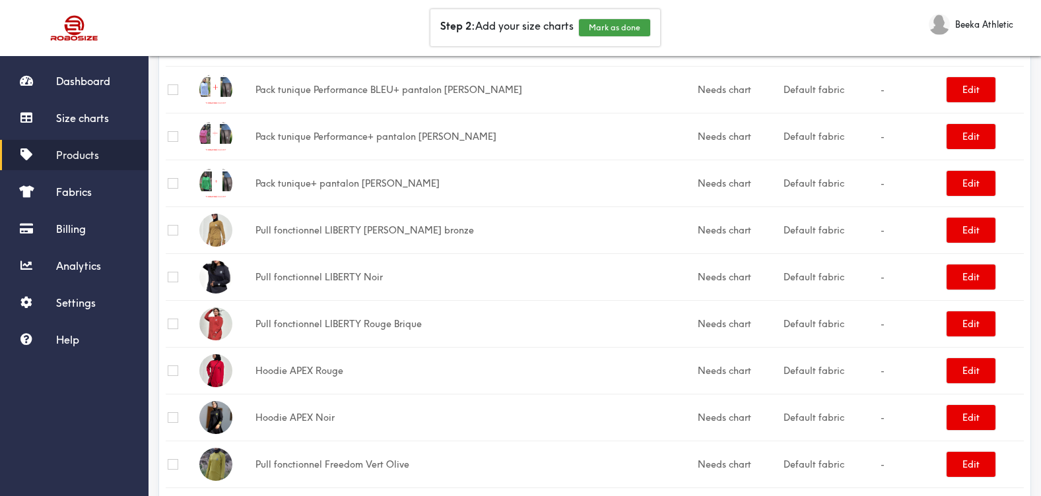
click at [323, 373] on td "Hoodie APEX Rouge" at bounding box center [474, 370] width 442 height 47
click at [975, 378] on button "Edit" at bounding box center [970, 370] width 49 height 25
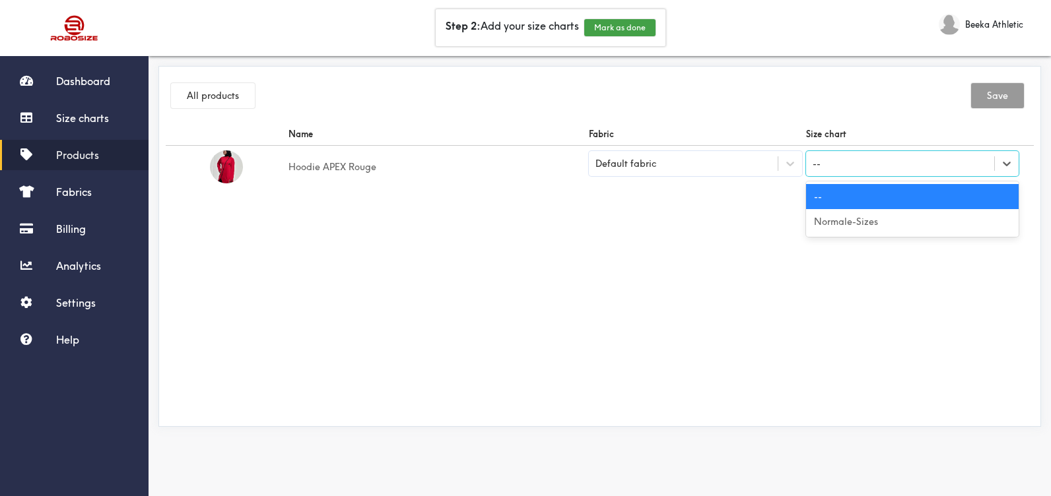
click at [871, 166] on div "--" at bounding box center [900, 163] width 189 height 22
click at [873, 228] on div "Normale-Sizes" at bounding box center [912, 221] width 213 height 25
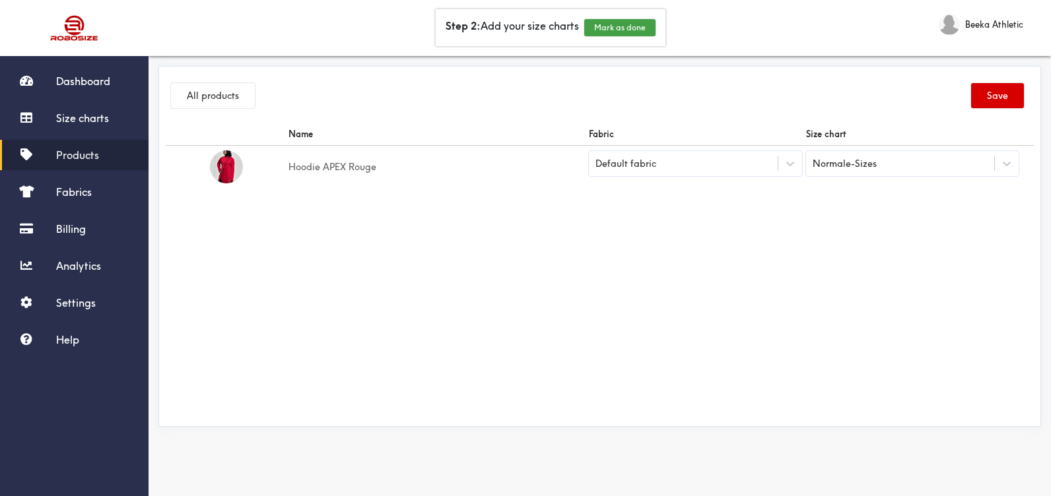
click at [995, 93] on button "Save" at bounding box center [997, 95] width 53 height 25
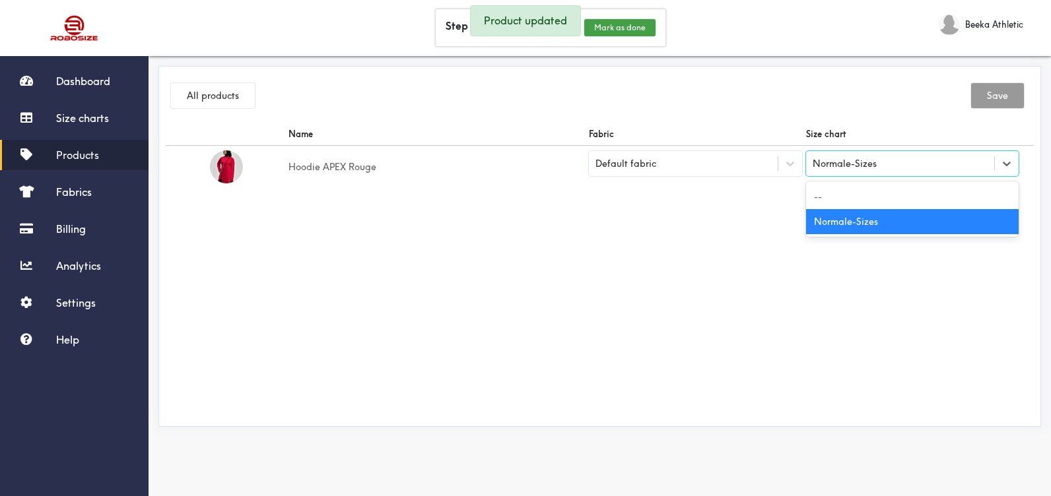
click at [977, 165] on div "Normale-Sizes" at bounding box center [900, 163] width 189 height 22
click at [915, 121] on div "All products Save" at bounding box center [600, 98] width 868 height 50
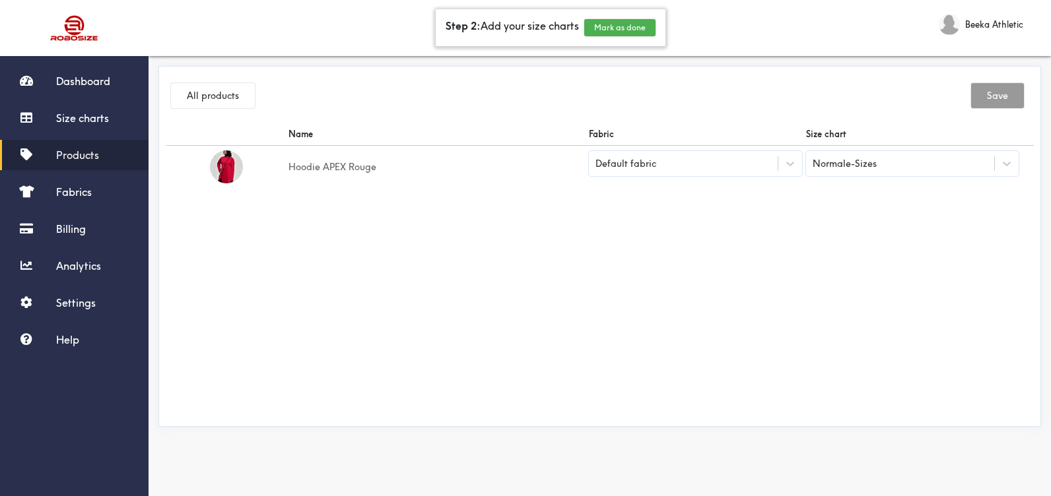
click at [645, 28] on button "Mark as done" at bounding box center [619, 27] width 71 height 17
click at [669, 32] on button "Mark as done" at bounding box center [674, 27] width 71 height 17
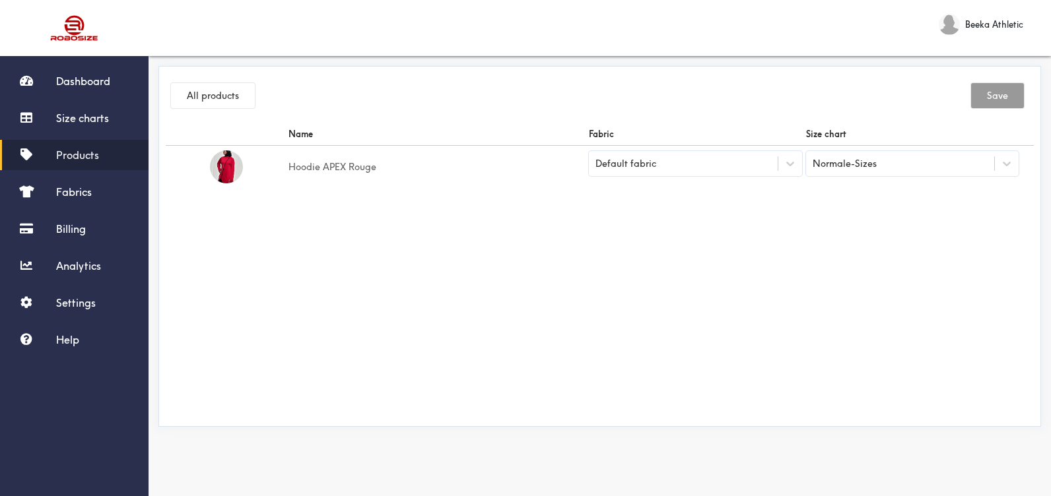
click at [95, 149] on span "Products" at bounding box center [77, 155] width 43 height 13
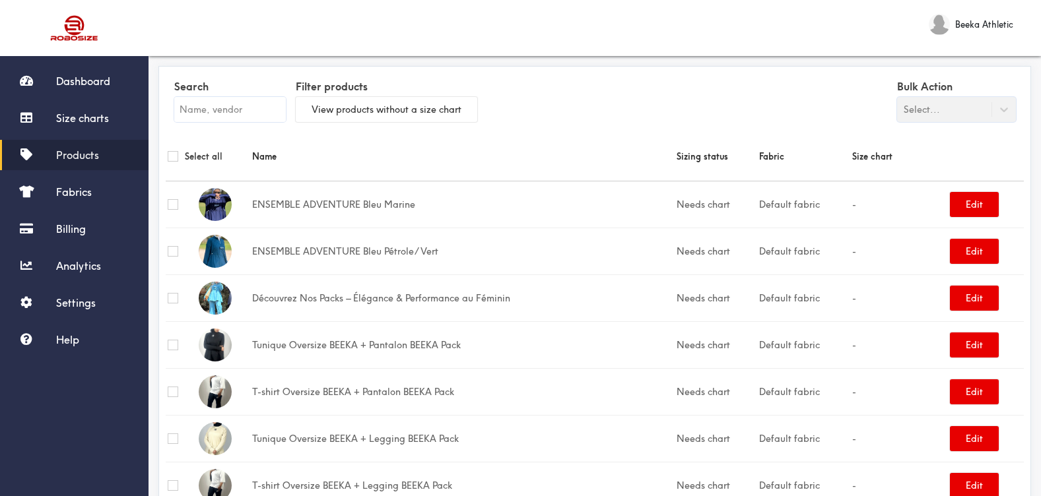
click at [96, 281] on div "Dashboard Size charts Products Fabrics Billing Analytics Settings Help" at bounding box center [74, 210] width 149 height 289
click at [86, 70] on link "Dashboard" at bounding box center [74, 81] width 149 height 30
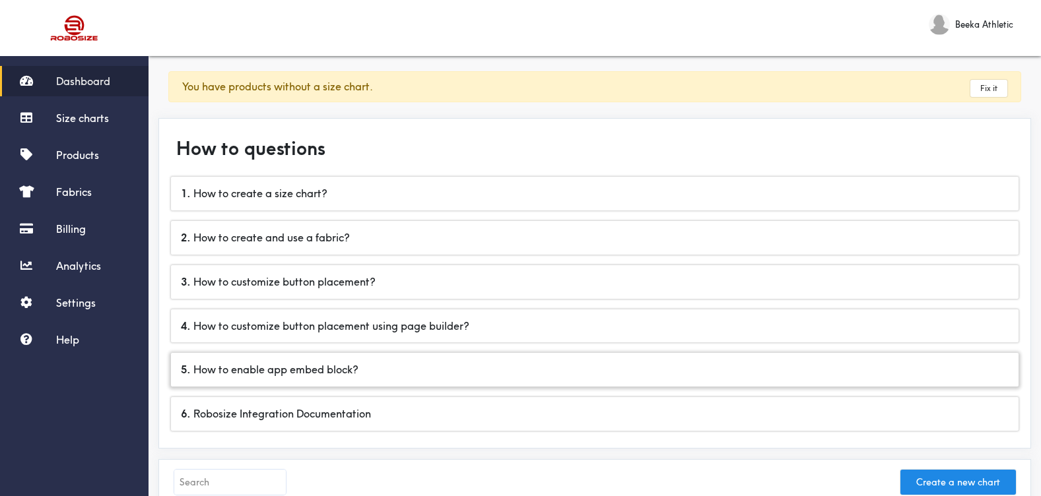
click at [314, 380] on div "5 . How to enable app embed block?" at bounding box center [594, 370] width 847 height 34
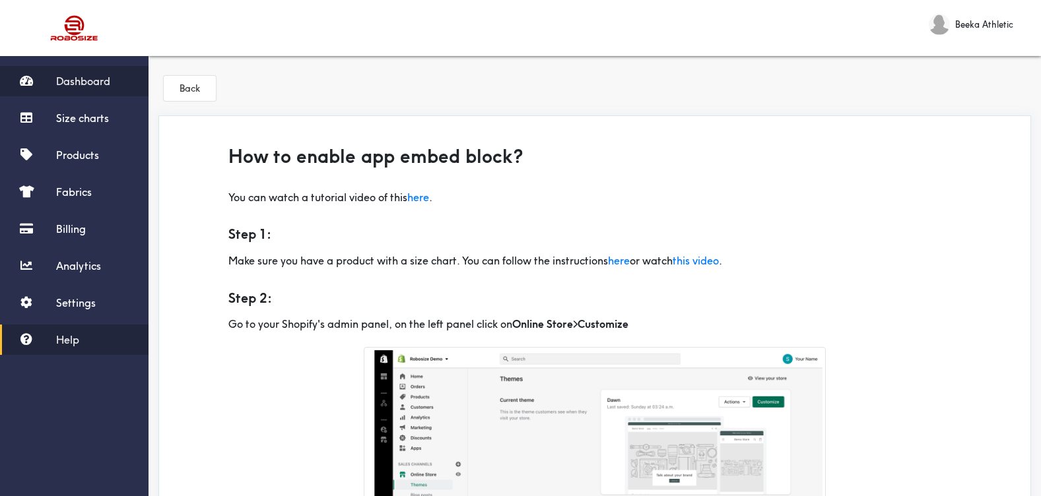
click at [108, 82] on span "Dashboard" at bounding box center [83, 81] width 54 height 13
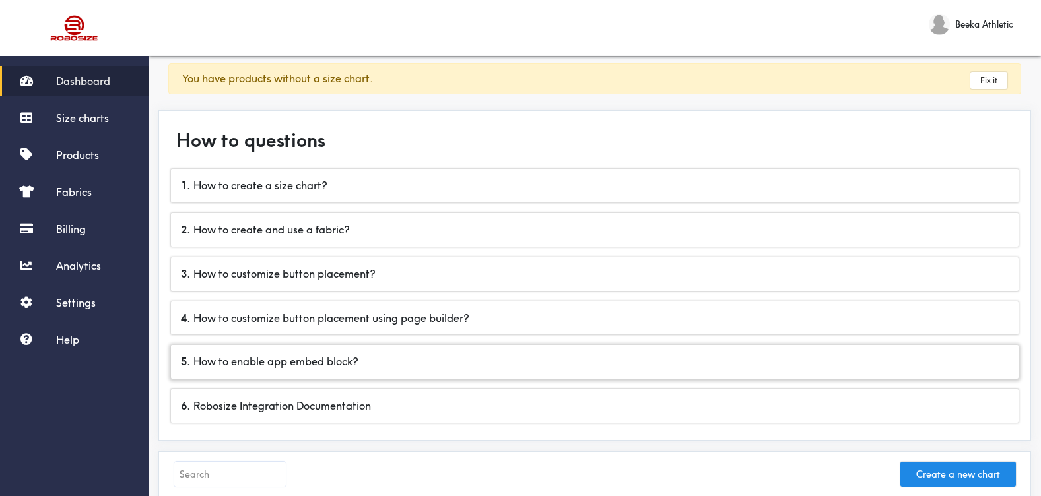
scroll to position [9, 0]
click at [427, 393] on div "6 . Robosize Integration Documentation" at bounding box center [594, 406] width 847 height 34
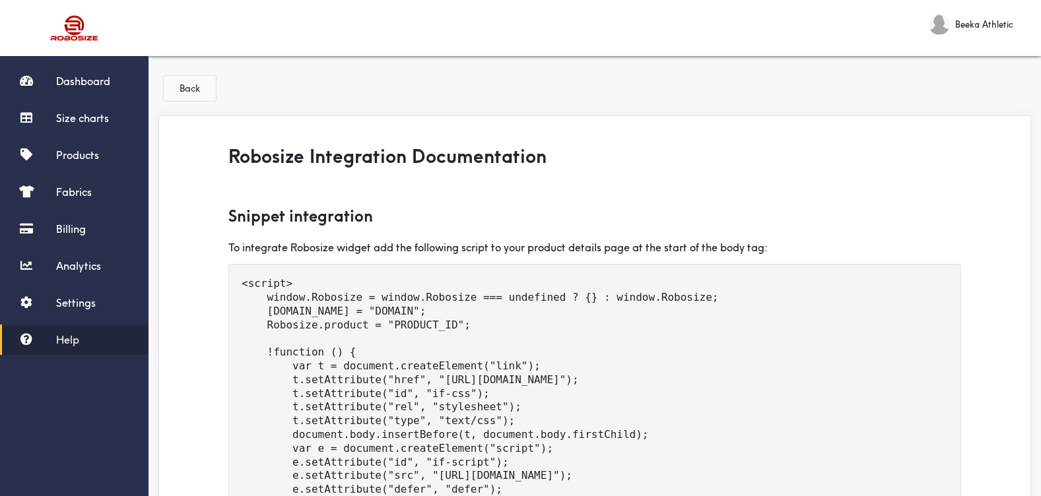
click at [193, 78] on button "Back" at bounding box center [190, 88] width 52 height 25
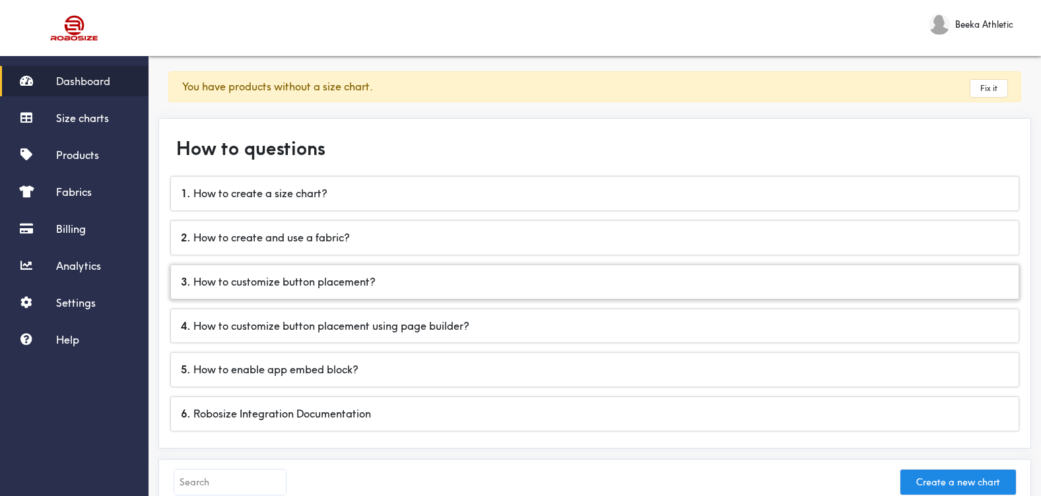
click at [347, 277] on div "3 . How to customize button placement?" at bounding box center [594, 282] width 847 height 34
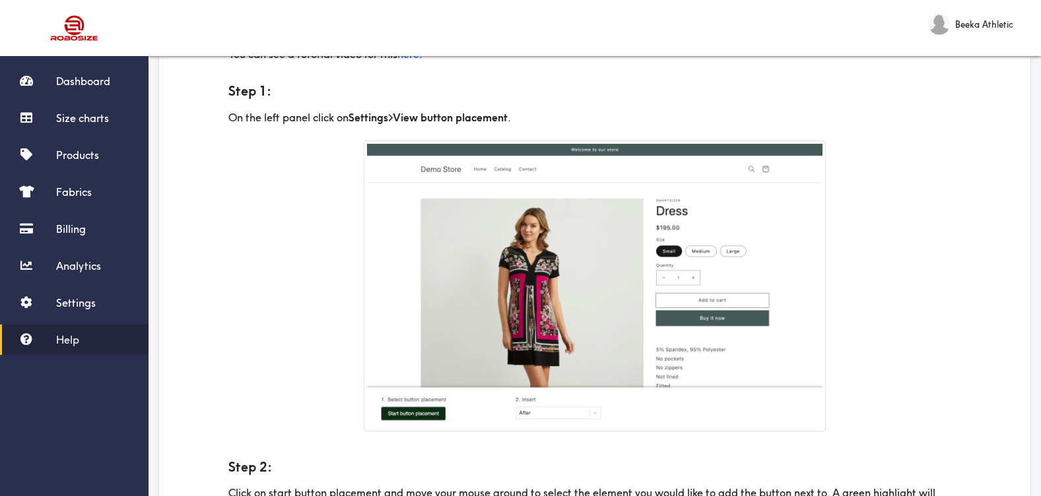
scroll to position [145, 0]
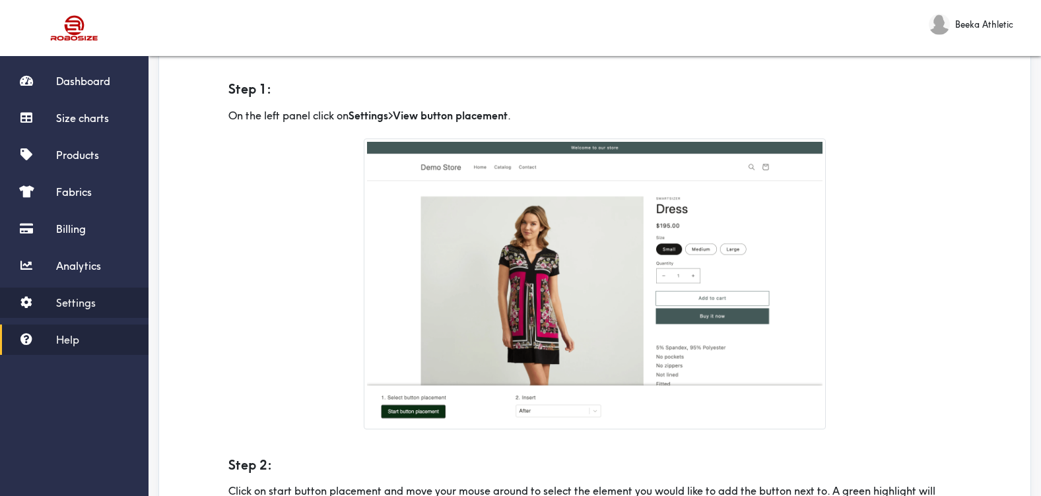
click at [104, 306] on link "Settings" at bounding box center [74, 303] width 149 height 30
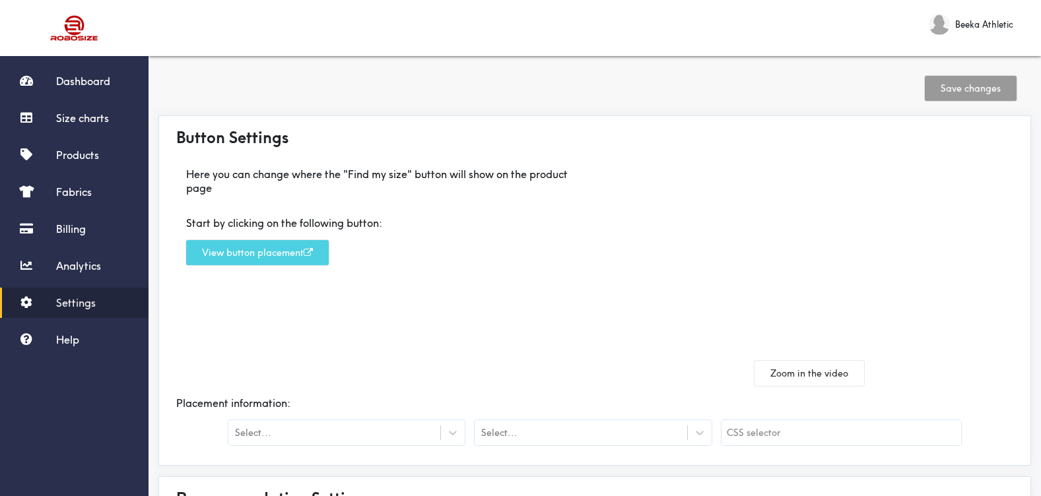
click at [251, 257] on button "View button placement" at bounding box center [257, 252] width 143 height 25
click at [292, 252] on button "View button placement" at bounding box center [257, 252] width 143 height 25
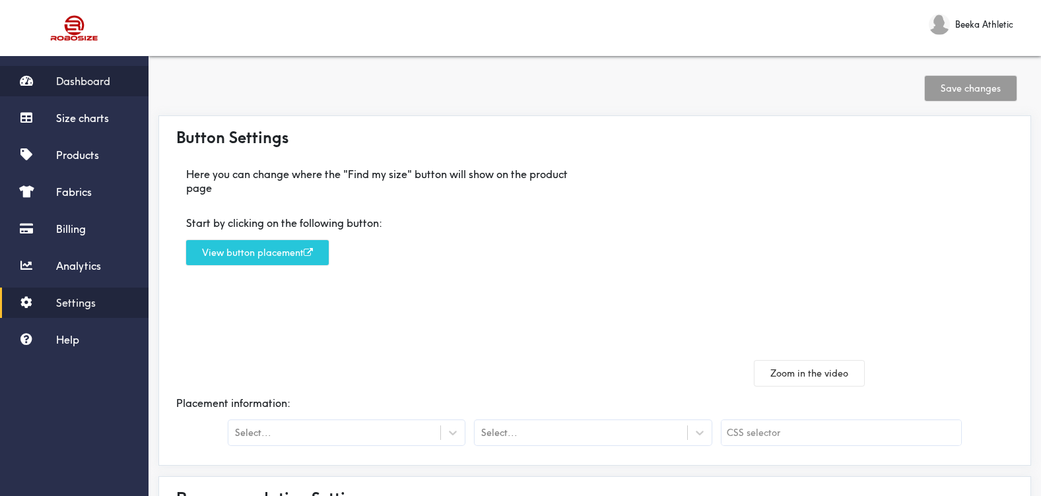
click at [75, 85] on span "Dashboard" at bounding box center [83, 81] width 54 height 13
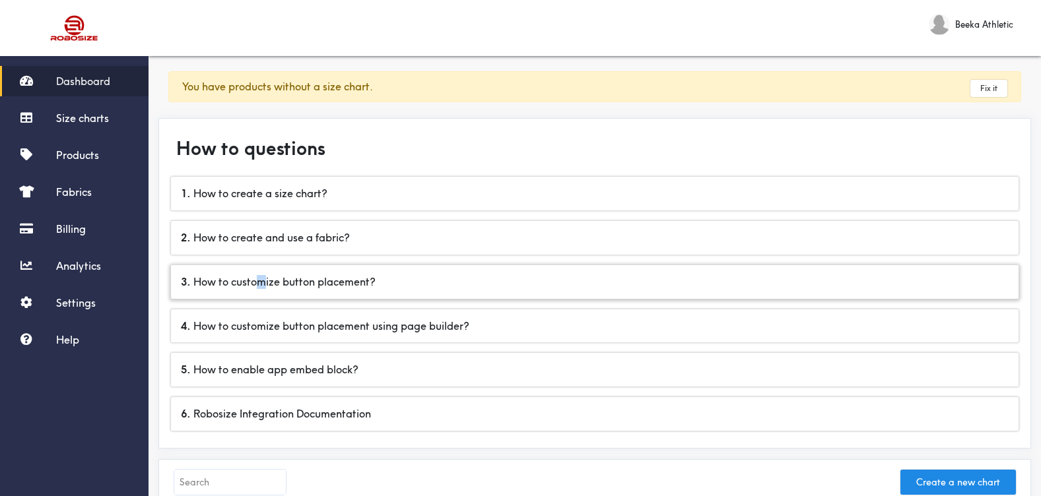
click at [265, 285] on div "3 . How to customize button placement?" at bounding box center [594, 282] width 847 height 34
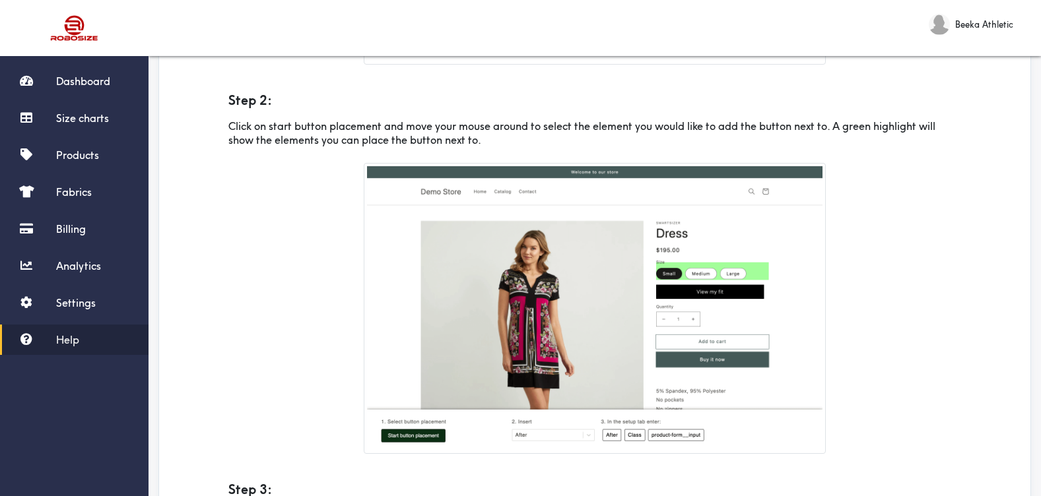
scroll to position [519, 0]
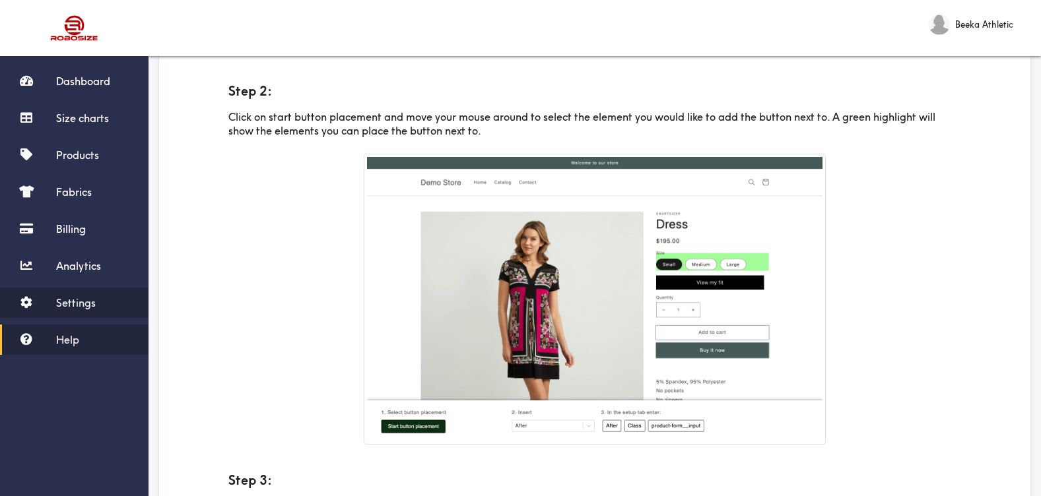
click at [92, 306] on span "Settings" at bounding box center [76, 302] width 40 height 13
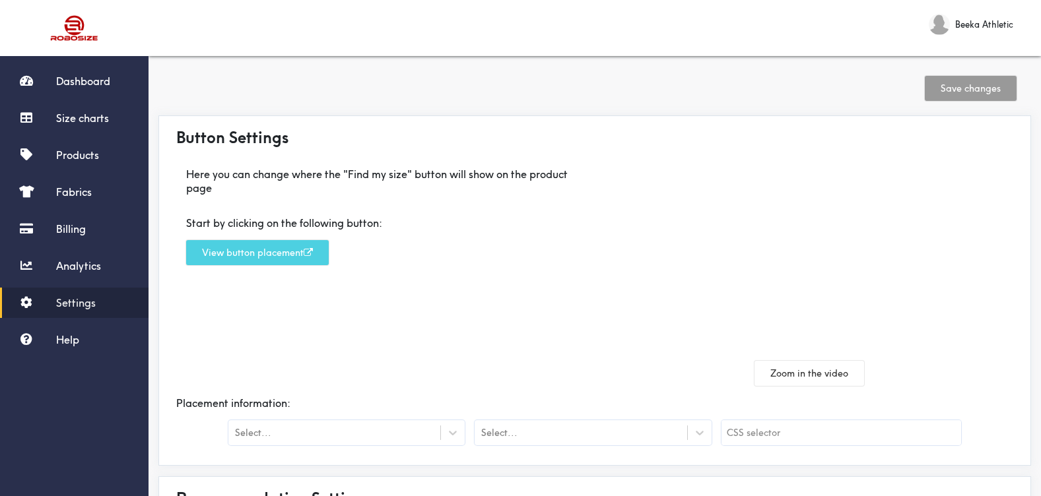
click at [292, 260] on button "View button placement" at bounding box center [257, 252] width 143 height 25
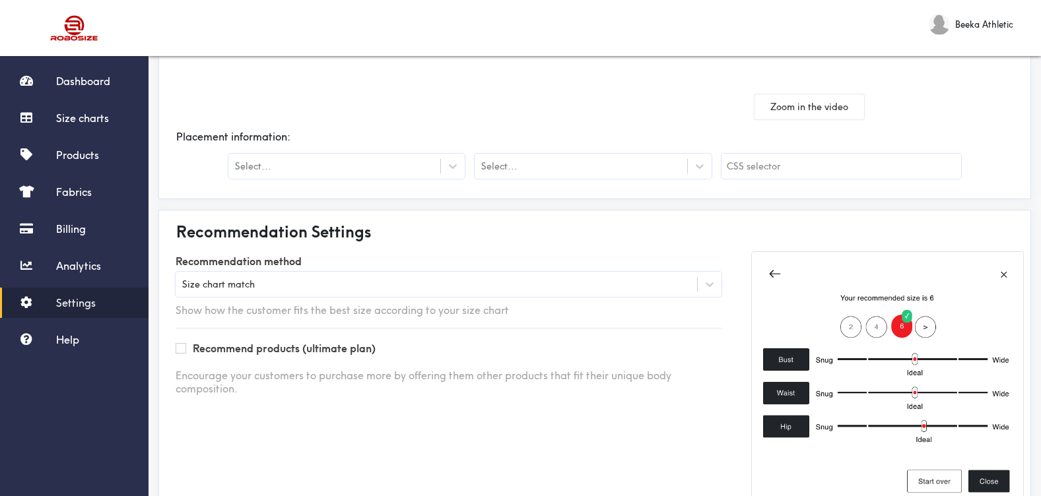
scroll to position [317, 0]
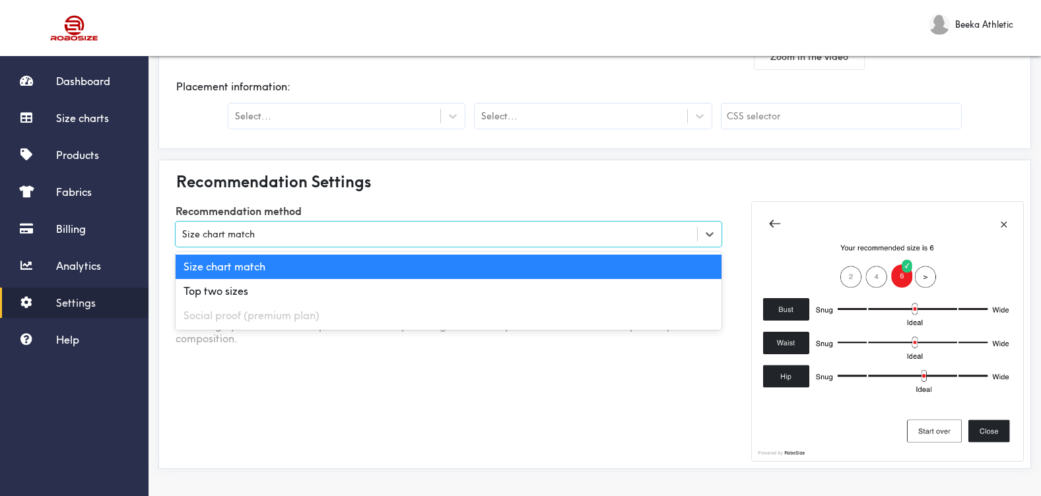
click at [628, 229] on div "Size chart match" at bounding box center [436, 234] width 521 height 13
click at [624, 184] on div "Recommendation Settings" at bounding box center [595, 181] width 858 height 29
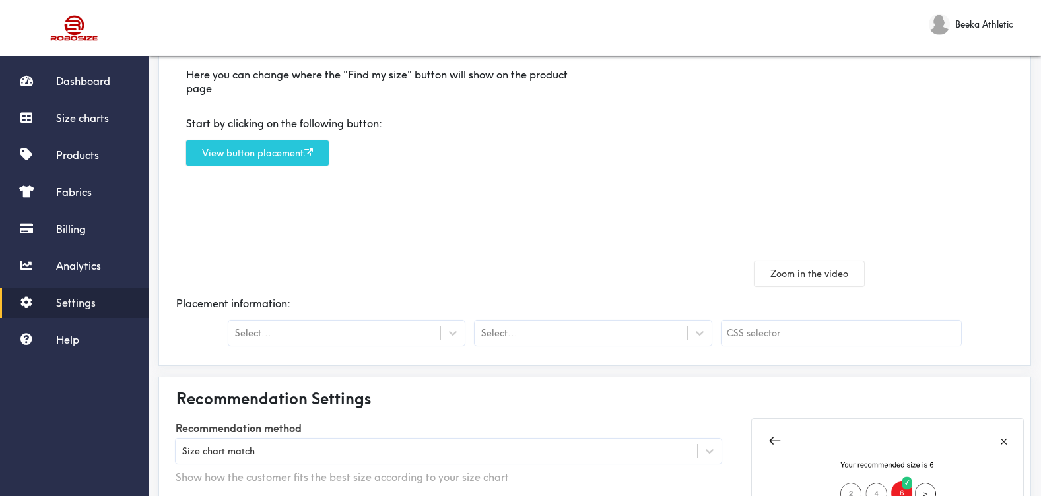
scroll to position [0, 0]
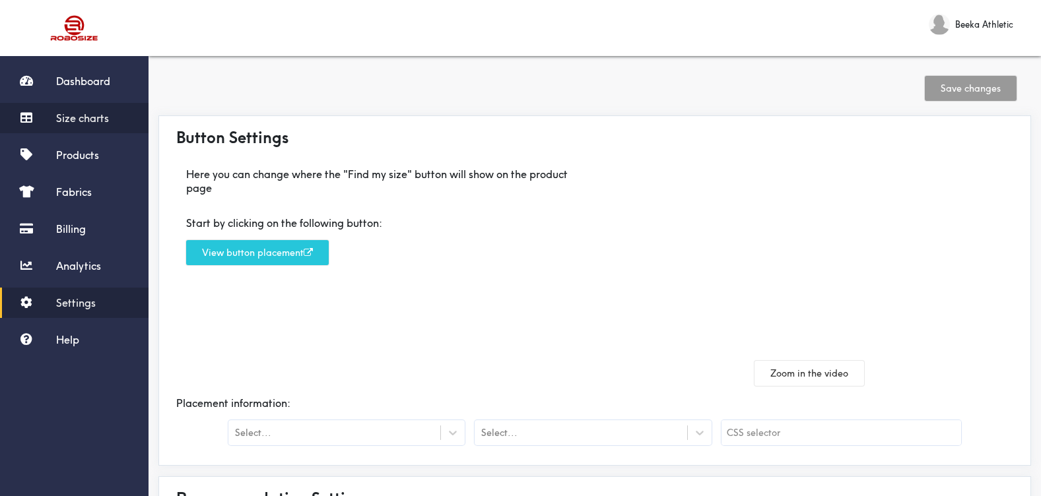
click at [51, 119] on link "Size charts" at bounding box center [74, 118] width 149 height 30
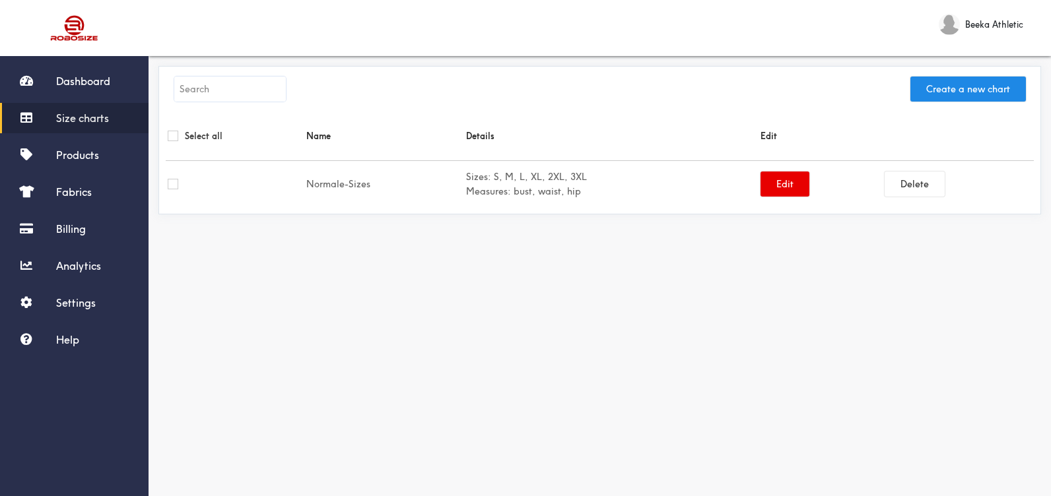
click at [223, 189] on div at bounding box center [235, 184] width 135 height 11
click at [171, 183] on input "checkbox" at bounding box center [173, 184] width 11 height 11
checkbox input "true"
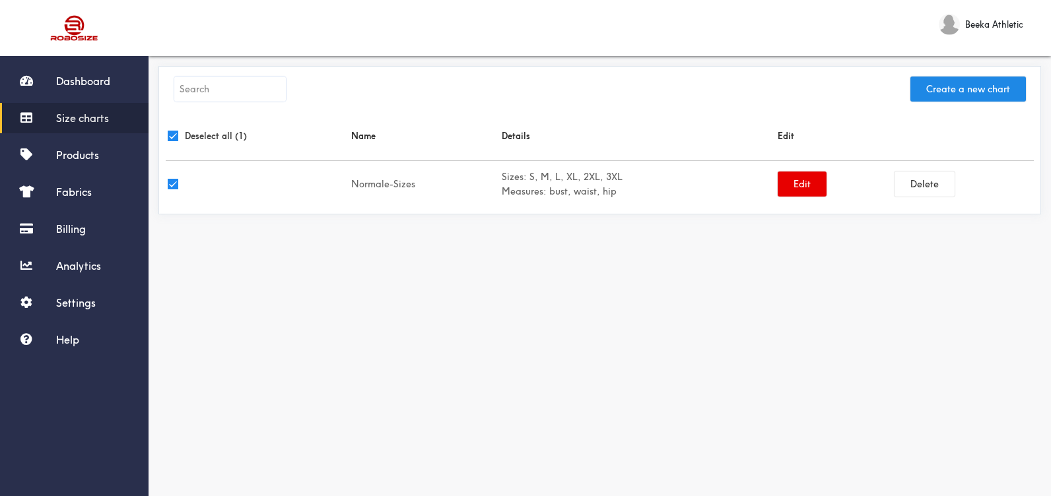
click at [171, 183] on input "checkbox" at bounding box center [173, 184] width 11 height 11
checkbox input "false"
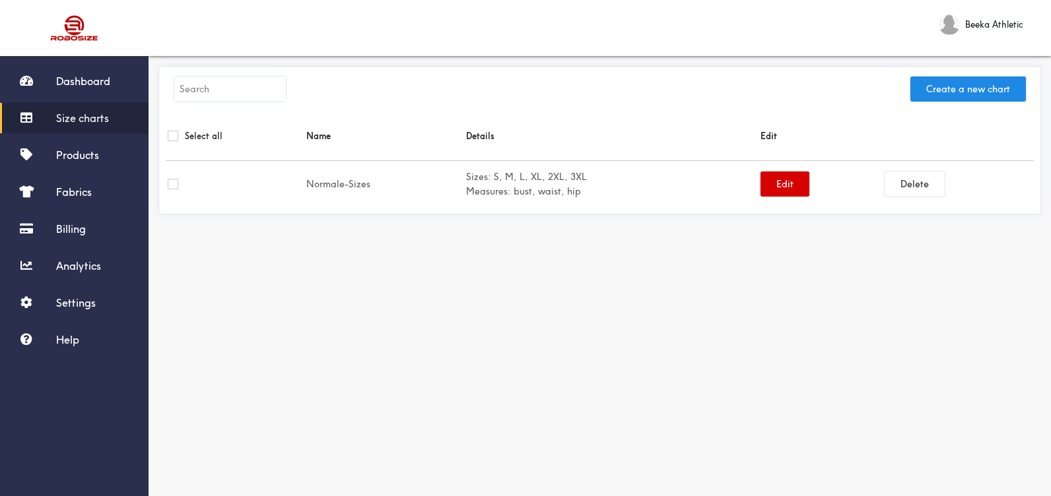
click at [801, 183] on button "Edit" at bounding box center [784, 184] width 49 height 25
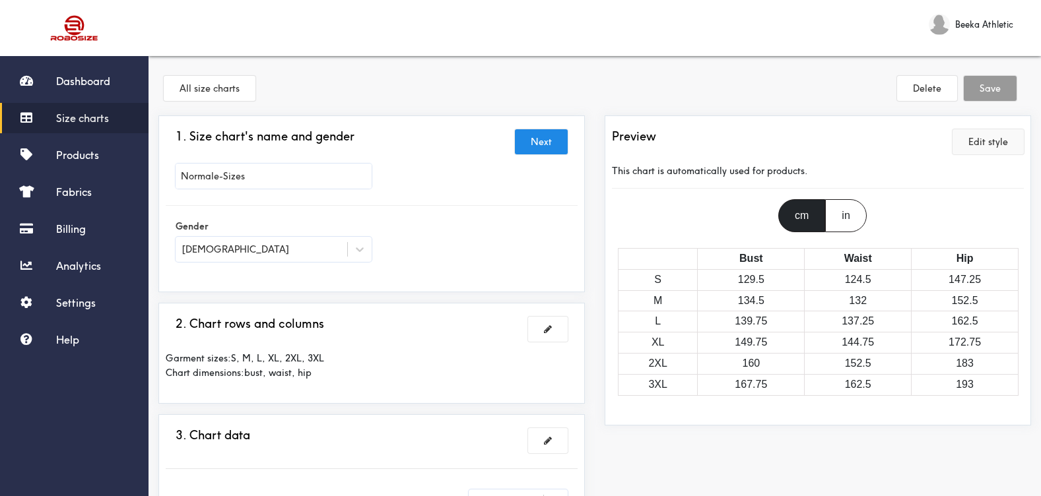
click at [987, 141] on button "Edit style" at bounding box center [987, 141] width 71 height 25
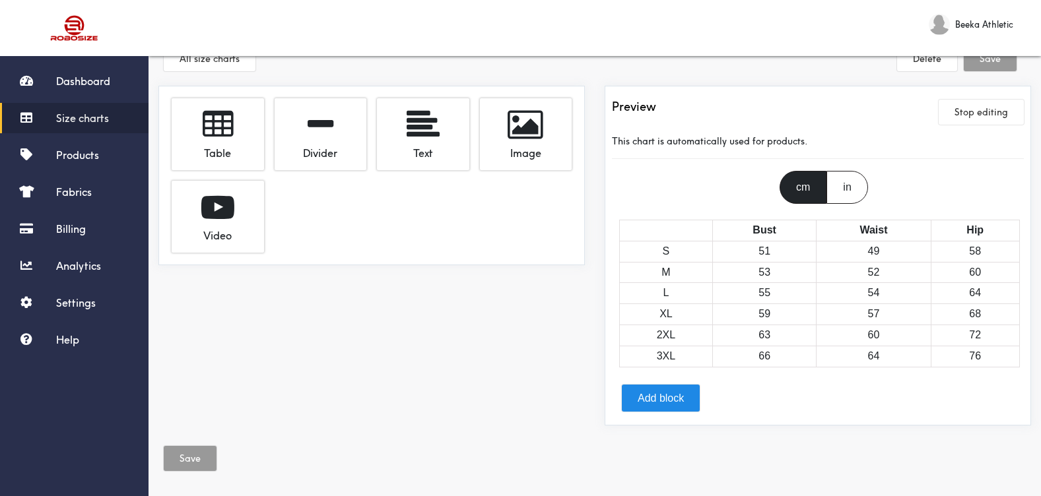
scroll to position [46, 0]
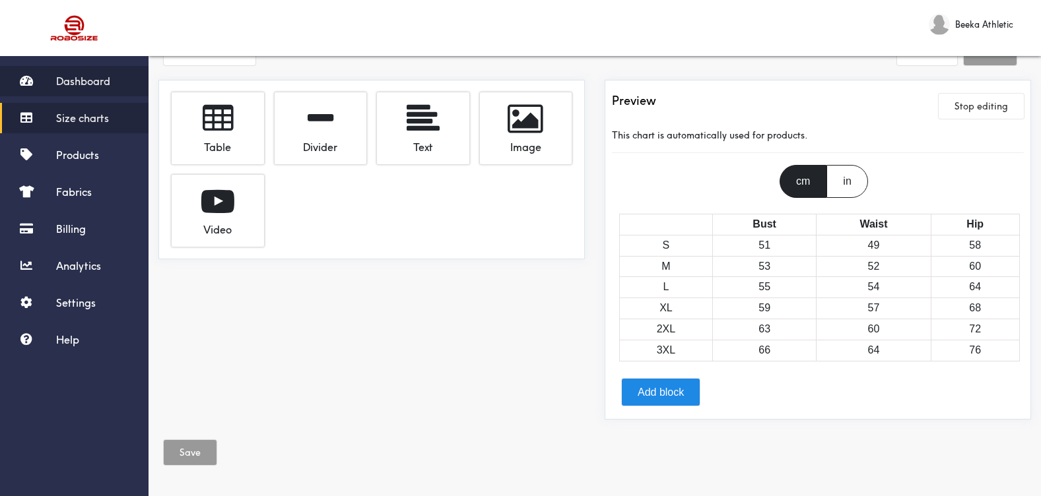
click at [69, 88] on link "Dashboard" at bounding box center [74, 81] width 149 height 30
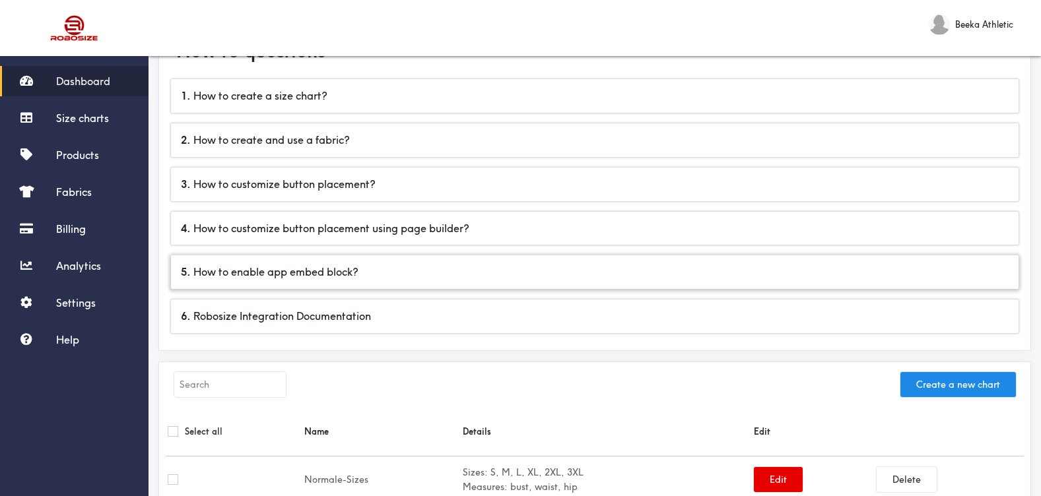
scroll to position [78, 0]
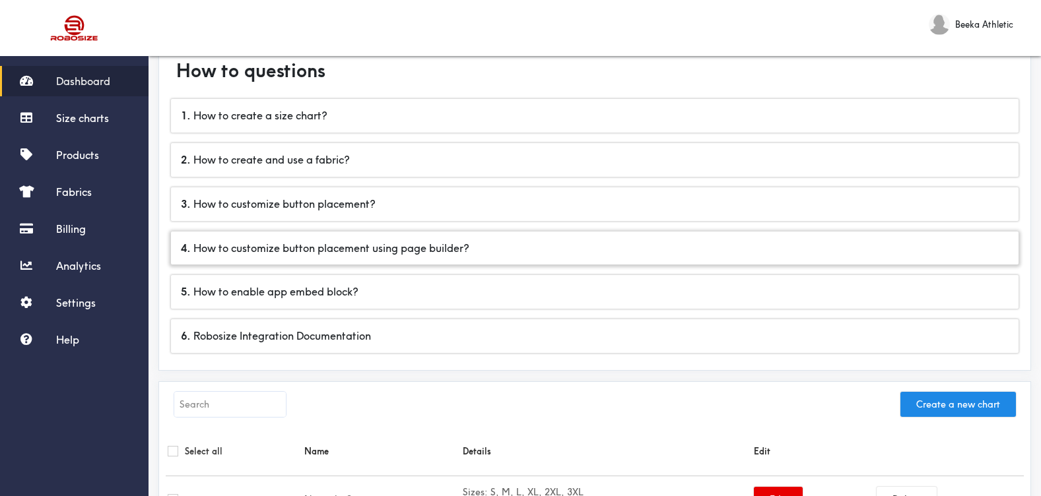
click at [328, 248] on div "4 . How to customize button placement using page builder?" at bounding box center [594, 249] width 847 height 34
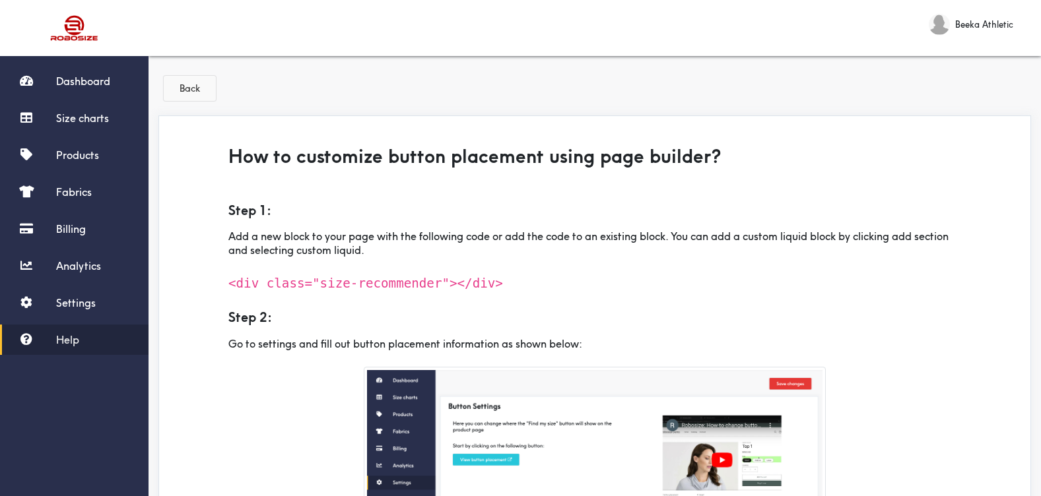
click at [195, 88] on button "Back" at bounding box center [190, 88] width 52 height 25
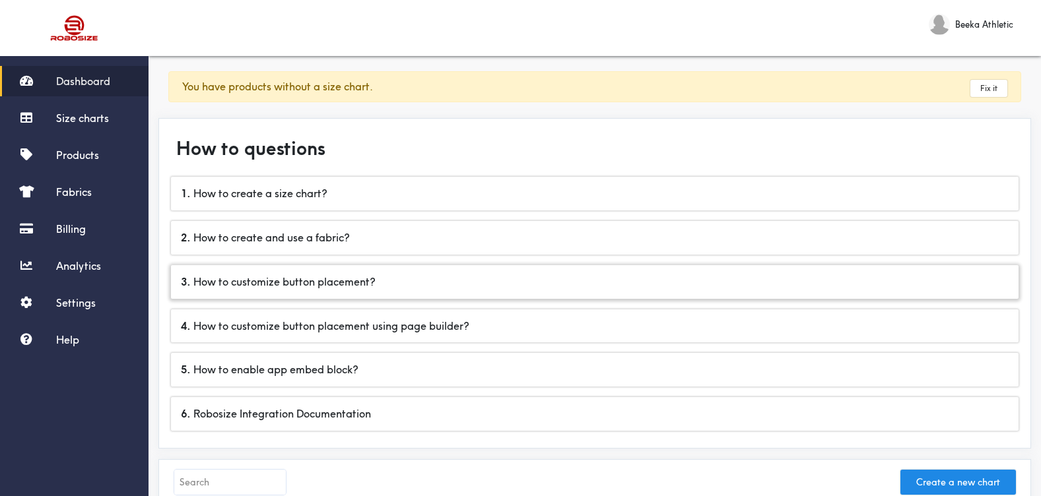
click at [317, 287] on div "3 . How to customize button placement?" at bounding box center [594, 282] width 847 height 34
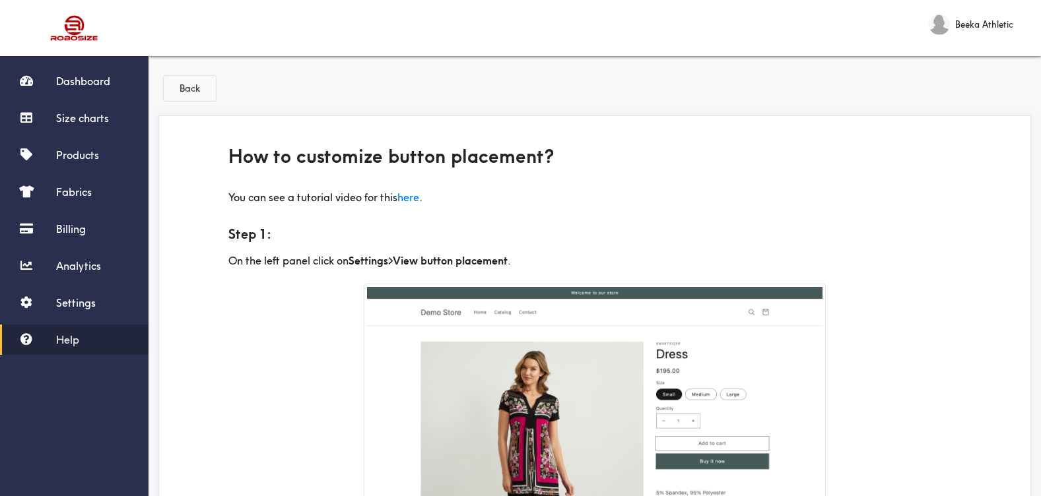
click at [195, 89] on button "Back" at bounding box center [190, 88] width 52 height 25
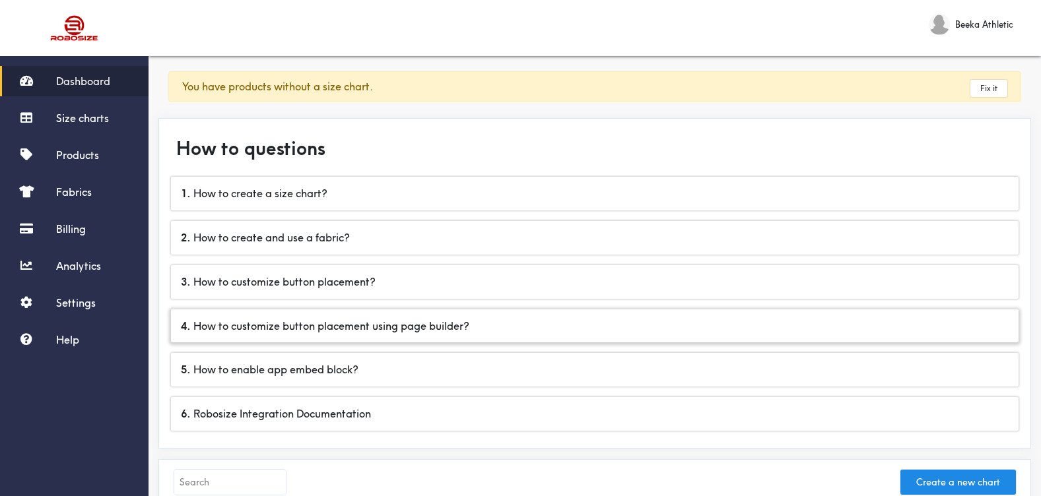
click at [296, 331] on div "4 . How to customize button placement using page builder?" at bounding box center [594, 327] width 847 height 34
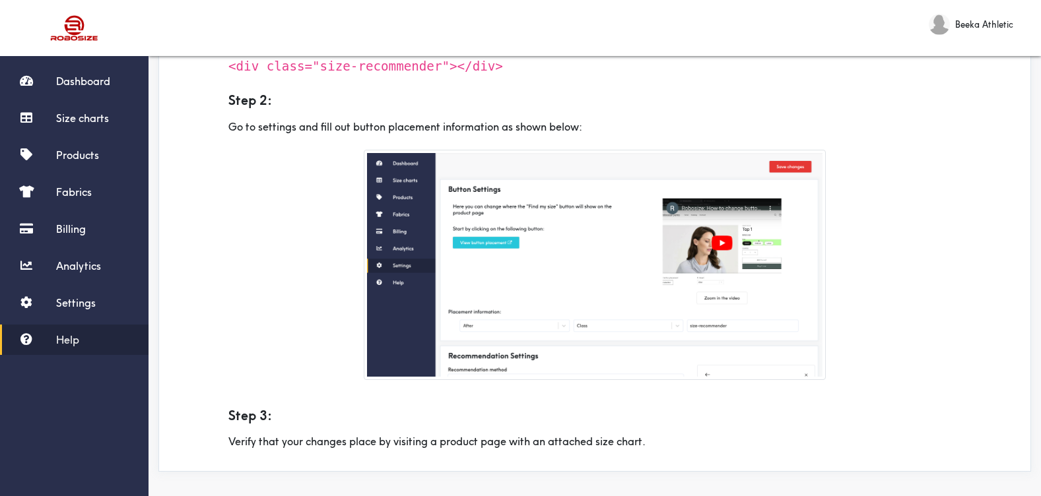
scroll to position [220, 0]
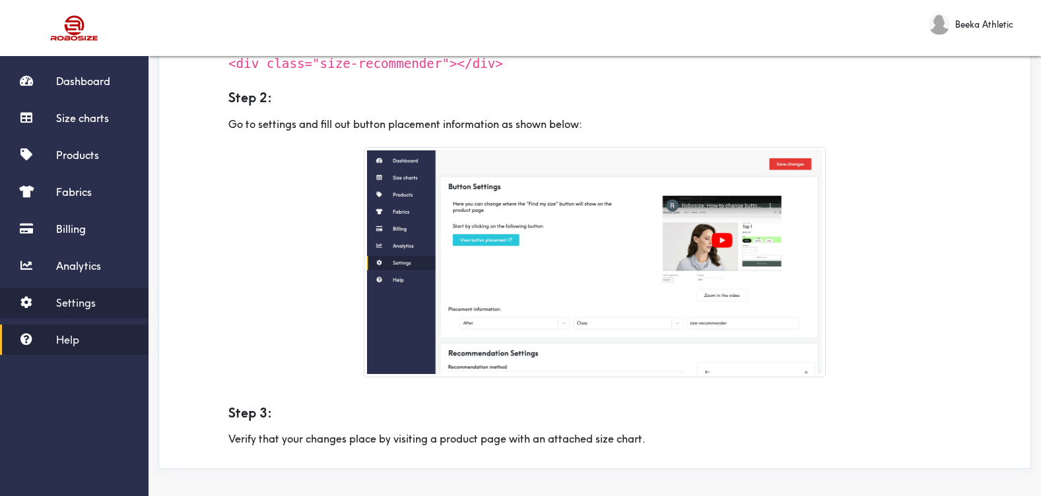
click at [96, 294] on link "Settings" at bounding box center [74, 303] width 149 height 30
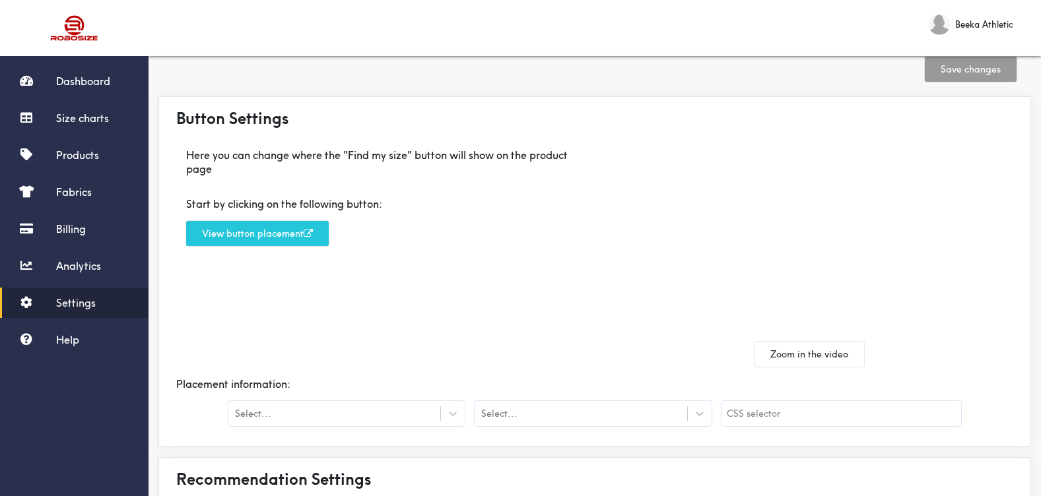
scroll to position [48, 0]
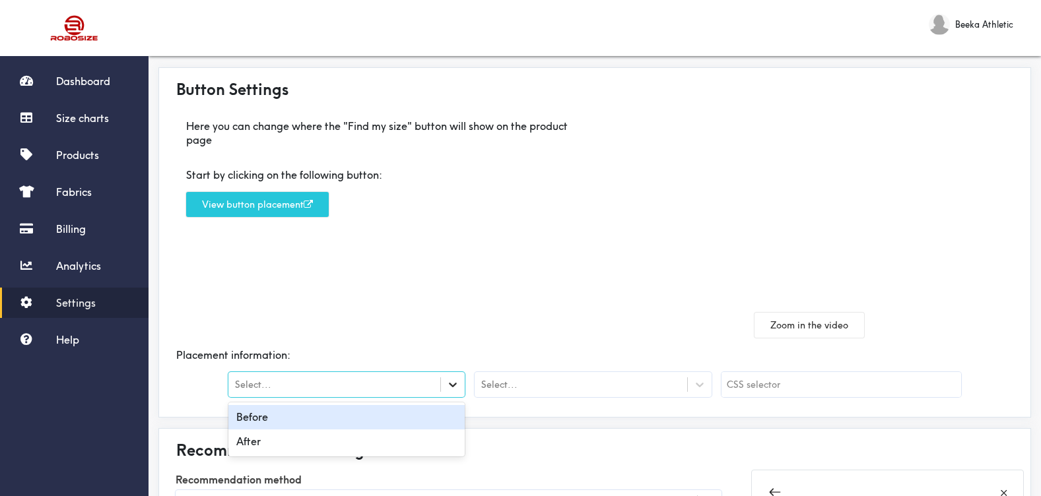
click at [453, 387] on icon at bounding box center [453, 385] width 8 height 5
click at [448, 417] on div "Before" at bounding box center [346, 417] width 236 height 24
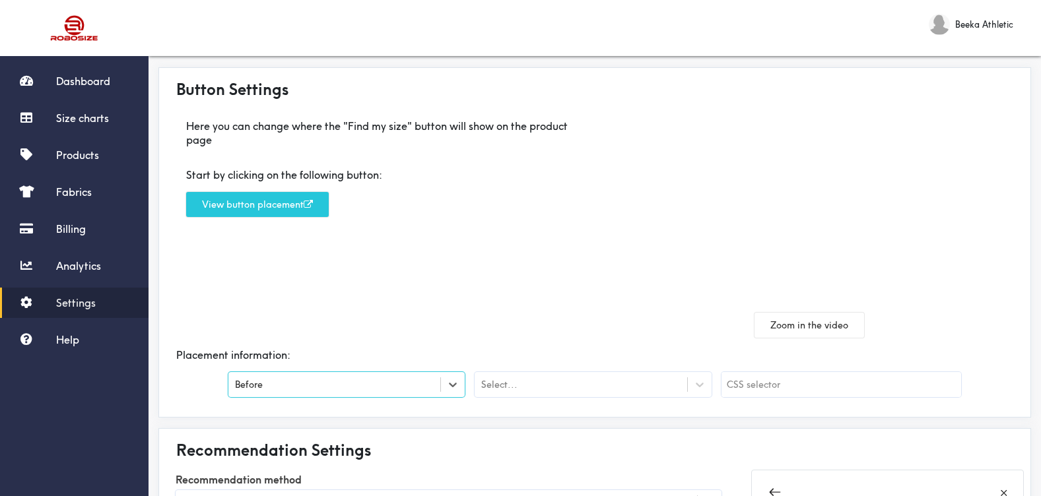
click at [578, 381] on div "Select..." at bounding box center [581, 384] width 212 height 13
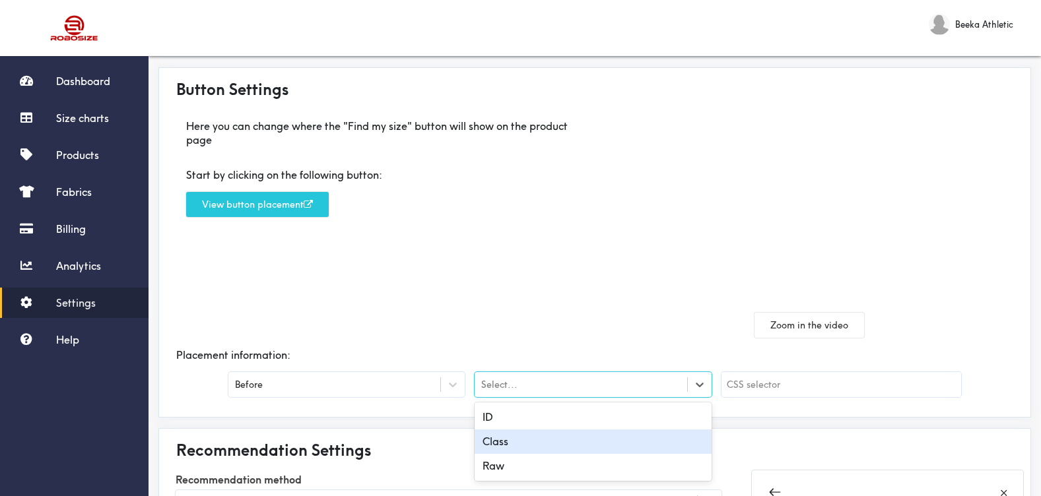
click at [566, 451] on div "Class" at bounding box center [593, 442] width 236 height 24
click at [774, 386] on input "text" at bounding box center [841, 384] width 240 height 25
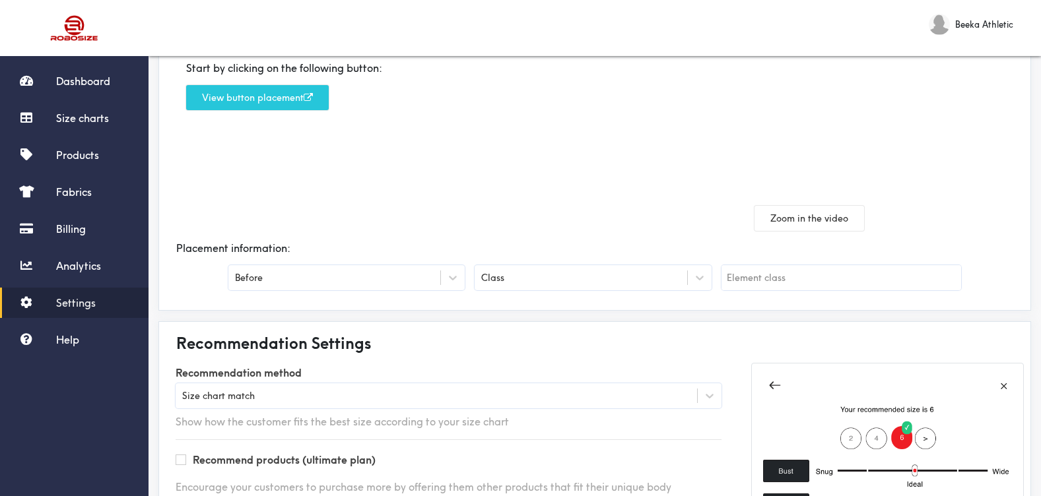
scroll to position [189, 0]
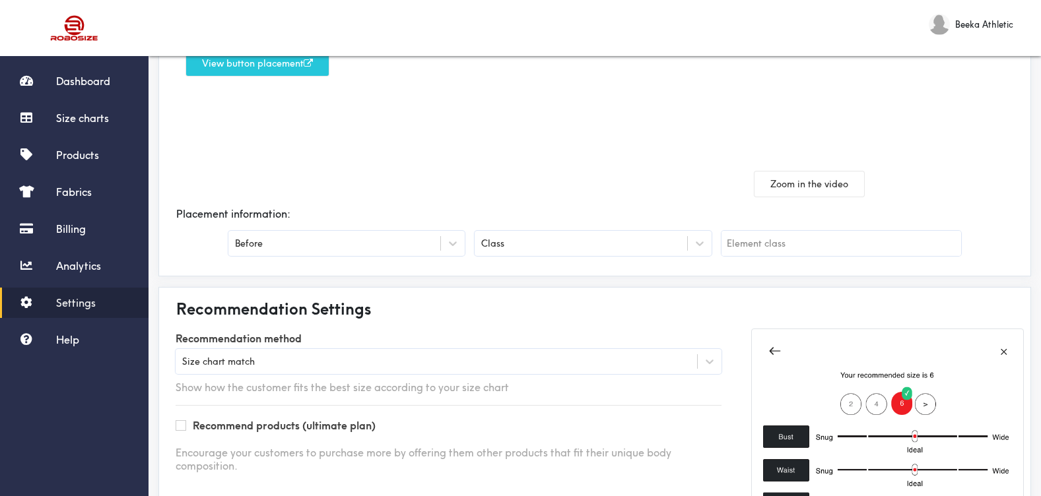
paste input "form__label"
type input "form__label"
click at [700, 203] on div "Placement information:" at bounding box center [595, 214] width 858 height 35
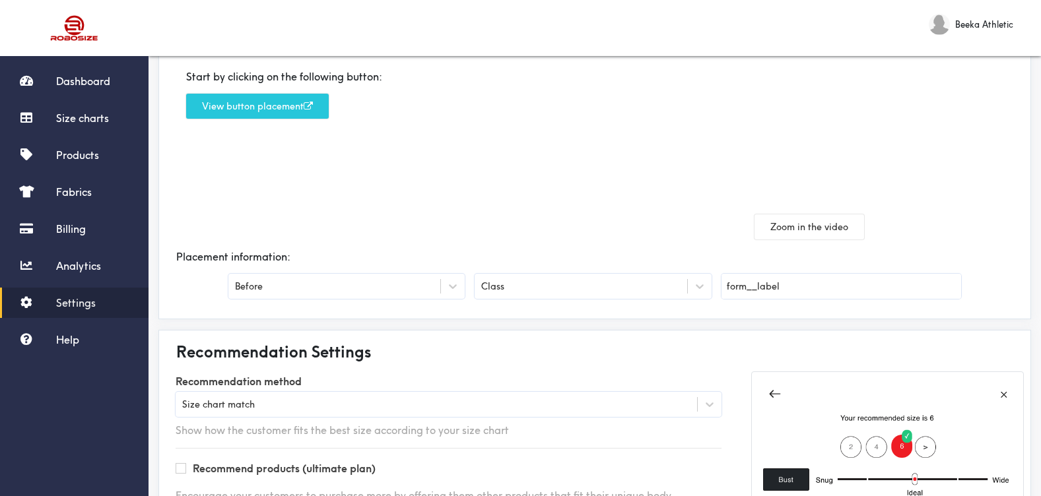
scroll to position [0, 0]
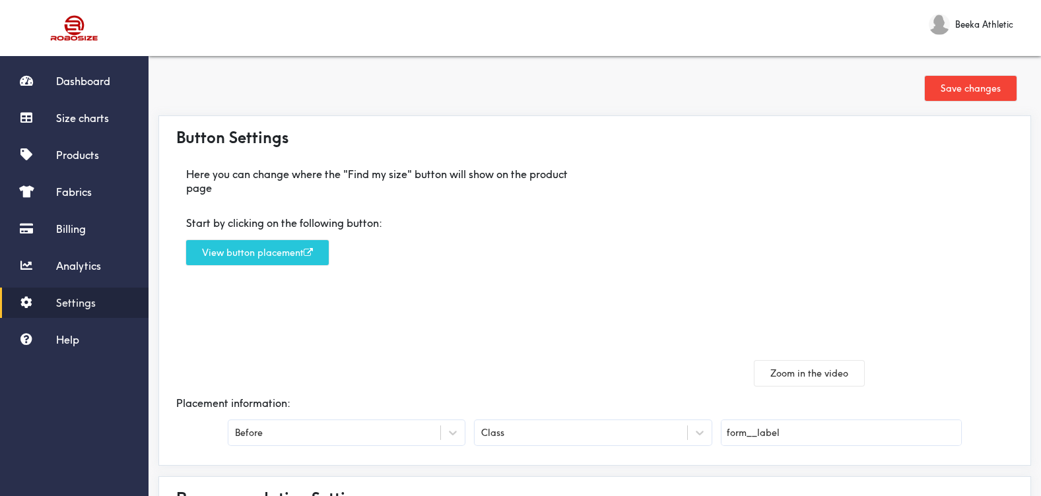
click at [967, 79] on button "Save changes" at bounding box center [971, 88] width 92 height 25
click at [968, 86] on button "Save changes" at bounding box center [971, 88] width 92 height 25
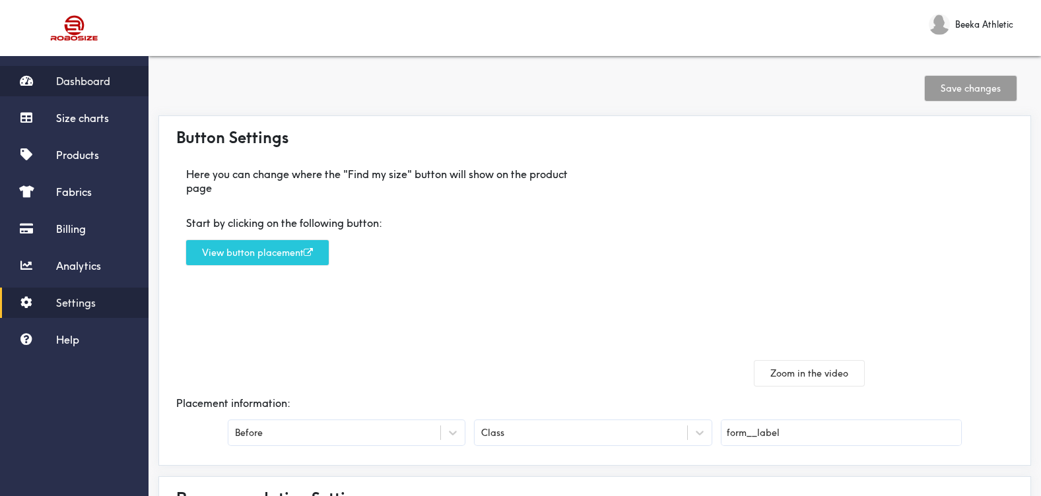
click at [86, 84] on span "Dashboard" at bounding box center [83, 81] width 54 height 13
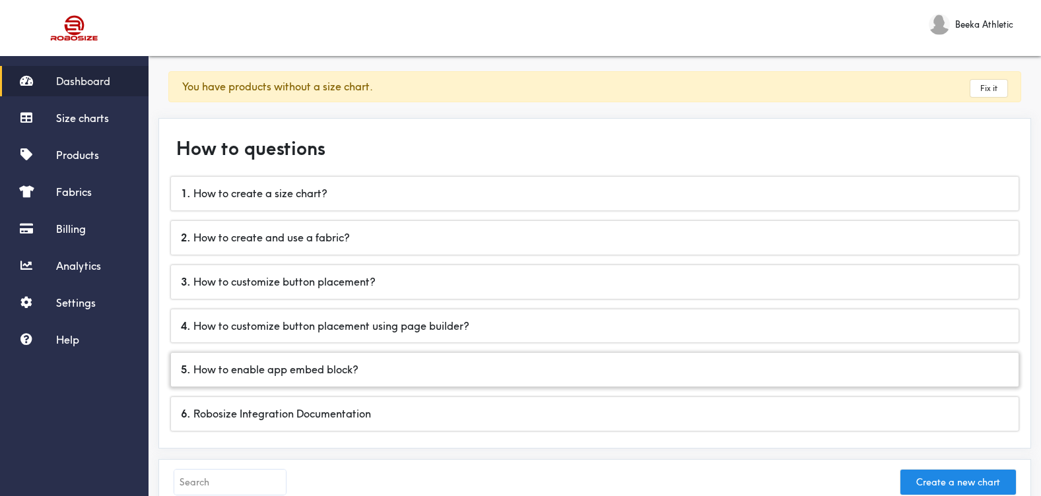
click at [317, 358] on div "5 . How to enable app embed block?" at bounding box center [594, 370] width 847 height 34
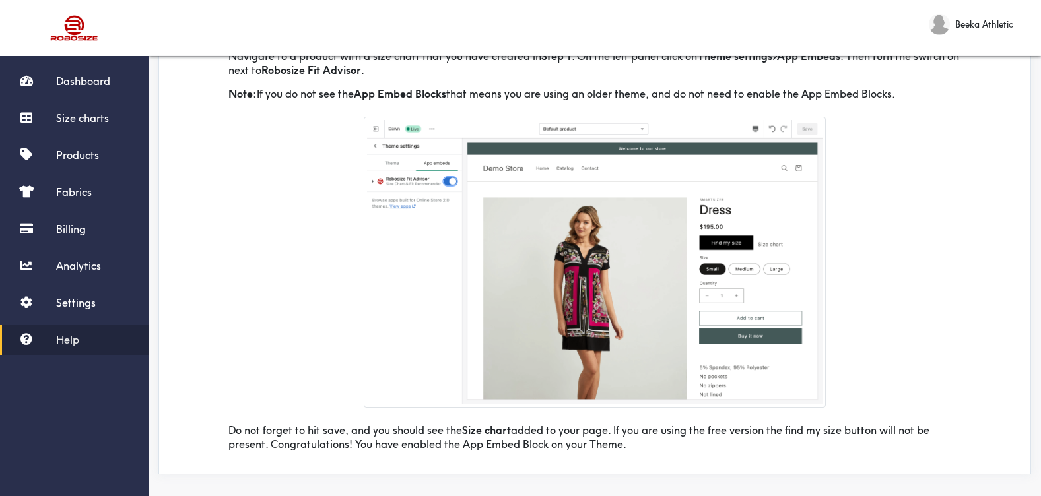
scroll to position [653, 0]
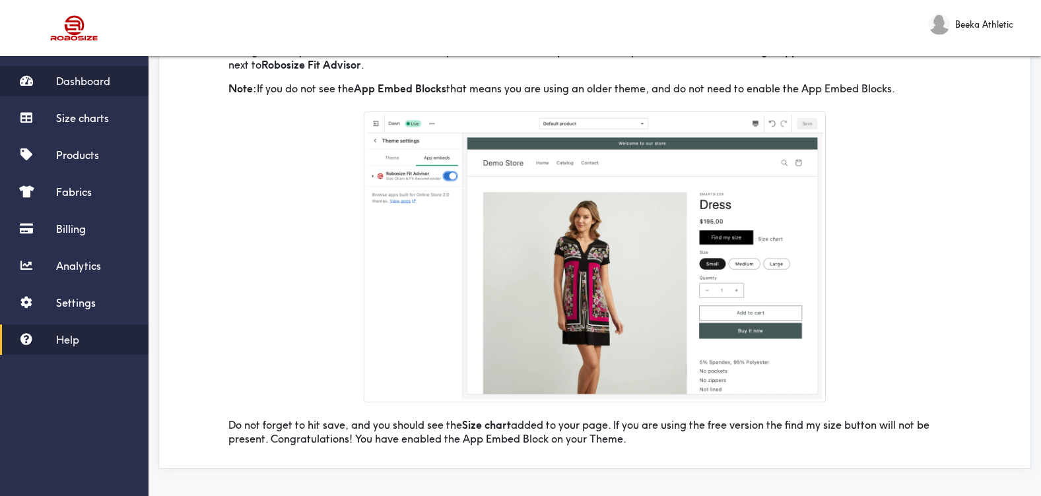
click at [100, 92] on link "Dashboard" at bounding box center [74, 81] width 149 height 30
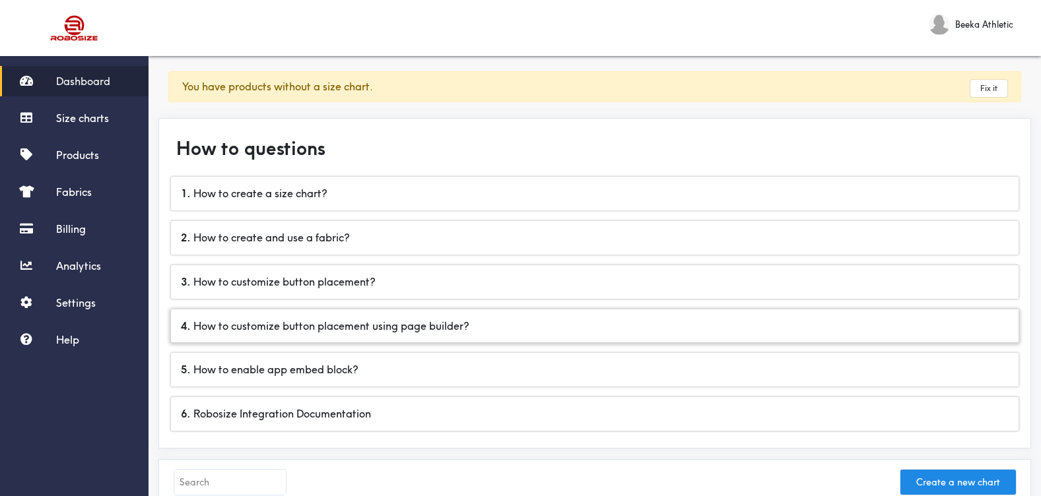
click at [428, 335] on div "4 . How to customize button placement using page builder?" at bounding box center [594, 327] width 847 height 34
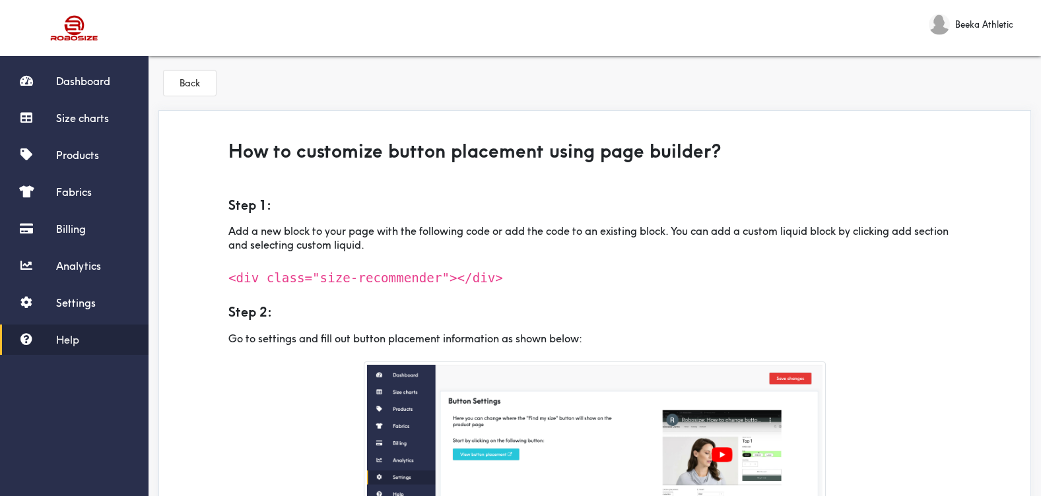
scroll to position [9, 0]
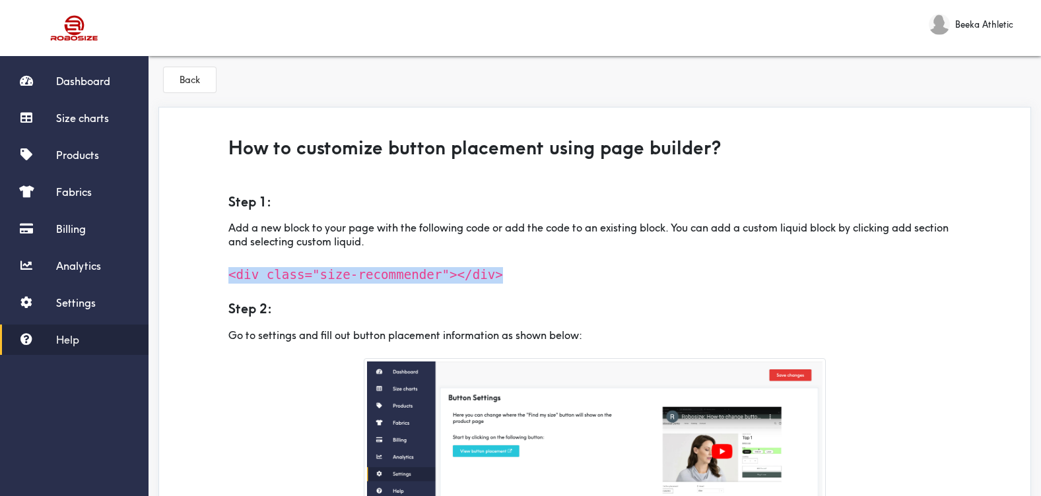
drag, startPoint x: 492, startPoint y: 279, endPoint x: 224, endPoint y: 275, distance: 268.7
click at [224, 275] on div "<div class="size-recommender"></div>" at bounding box center [594, 275] width 752 height 17
copy code "<div class="size-recommender"></div>"
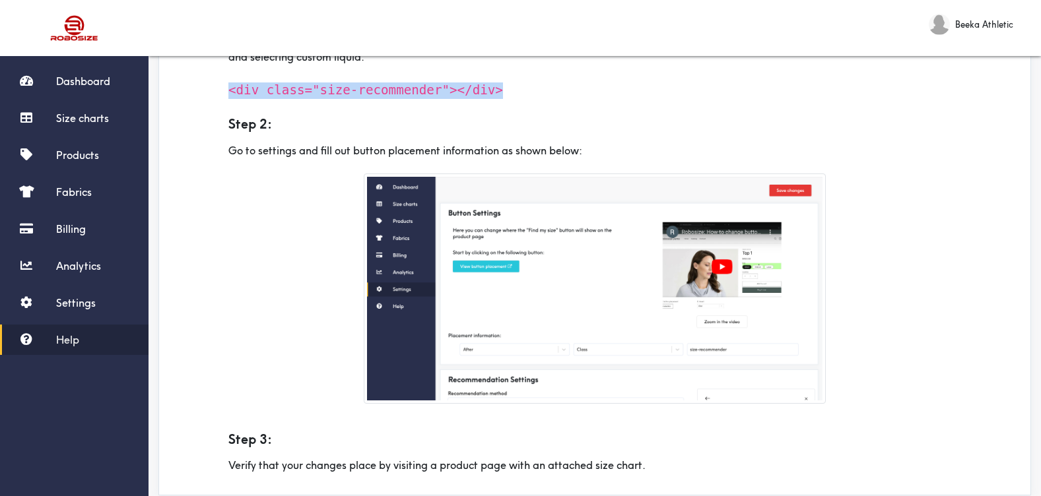
scroll to position [220, 0]
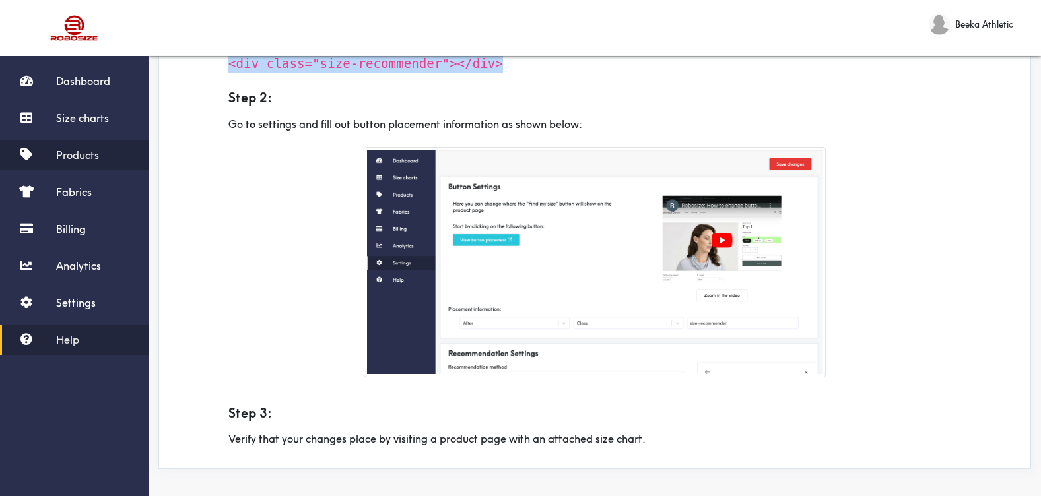
click at [63, 146] on link "Products" at bounding box center [74, 155] width 149 height 30
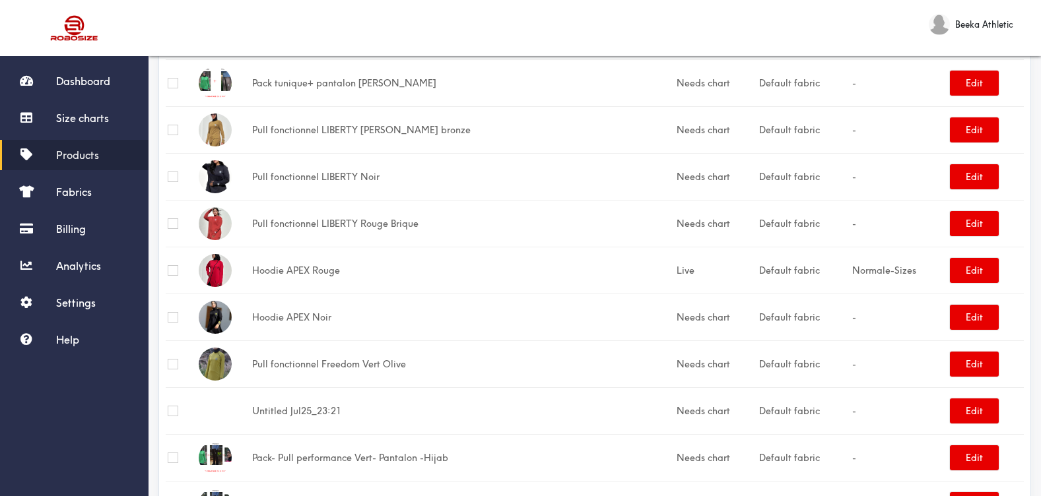
scroll to position [1575, 0]
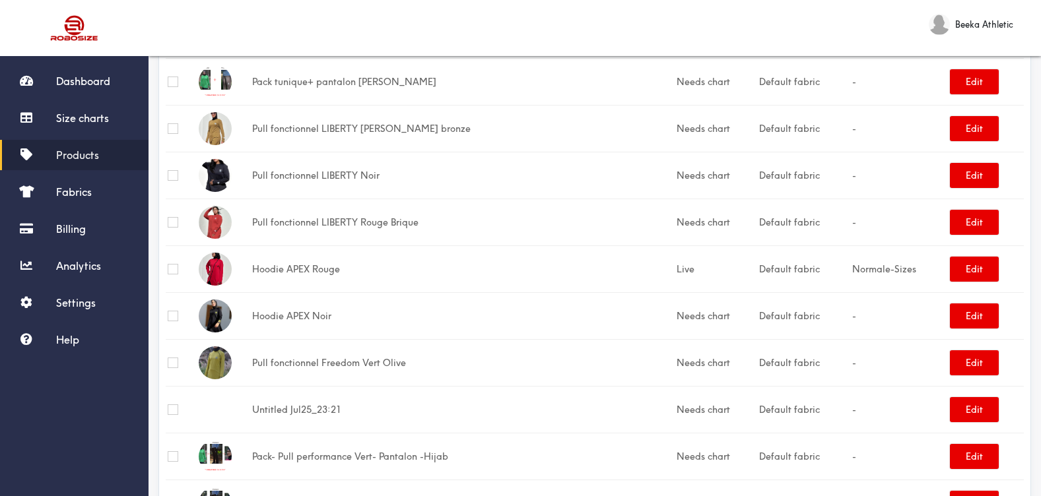
click at [270, 277] on td "Hoodie APEX Rouge" at bounding box center [462, 269] width 424 height 47
drag, startPoint x: 270, startPoint y: 277, endPoint x: 271, endPoint y: 269, distance: 7.3
click at [271, 269] on td "Hoodie APEX Rouge" at bounding box center [462, 269] width 424 height 47
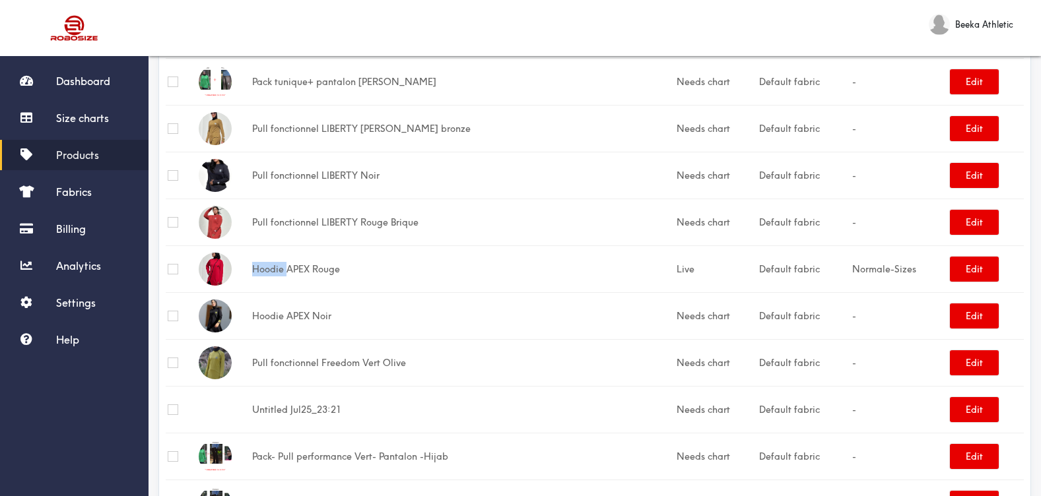
drag, startPoint x: 271, startPoint y: 269, endPoint x: 218, endPoint y: 269, distance: 52.1
click at [218, 269] on img at bounding box center [215, 269] width 33 height 33
click at [73, 310] on link "Settings" at bounding box center [74, 303] width 149 height 30
click at [87, 300] on span "Settings" at bounding box center [76, 302] width 40 height 13
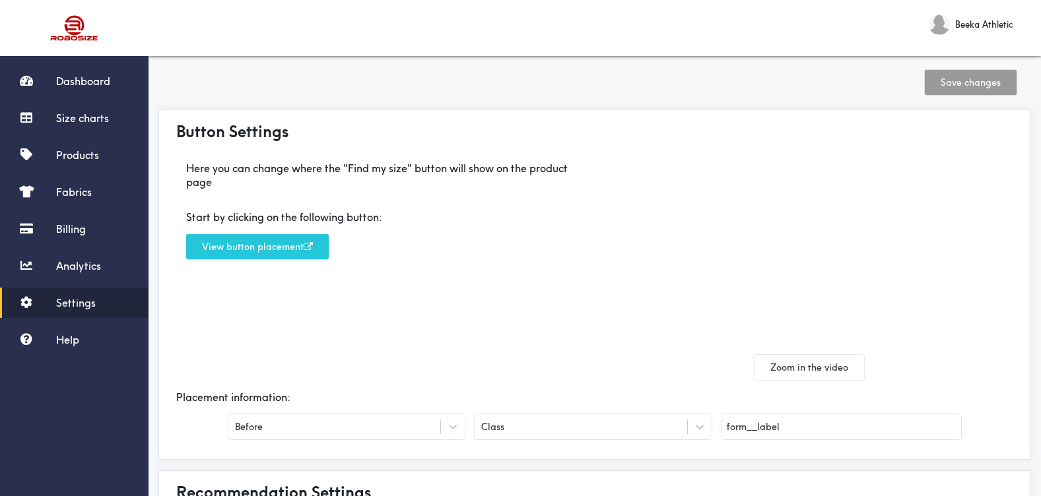
scroll to position [189, 0]
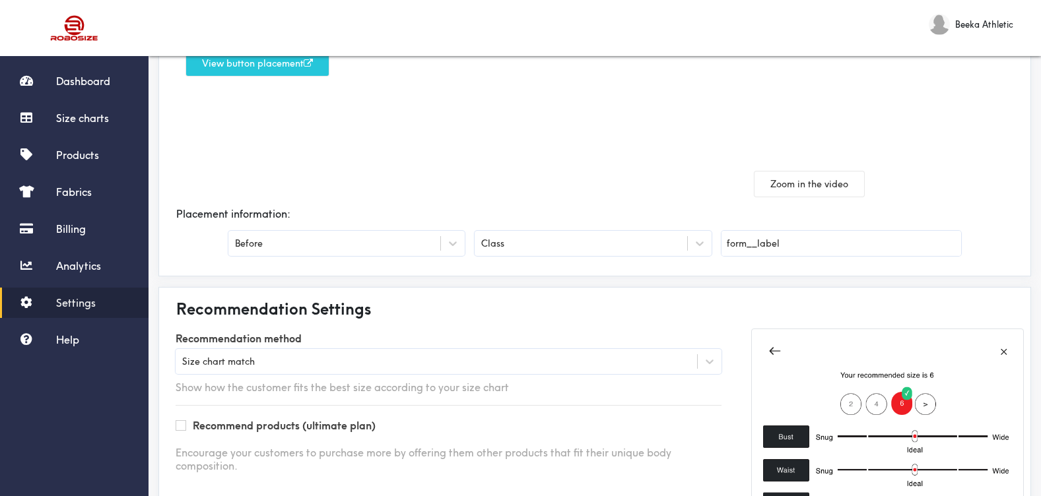
click at [768, 243] on input "form__label" at bounding box center [841, 243] width 240 height 25
paste input "js product-form__input product-form__input--swatch"
type input "js product-form__input product-form__input--swatch"
click at [611, 251] on div "Class" at bounding box center [593, 243] width 236 height 25
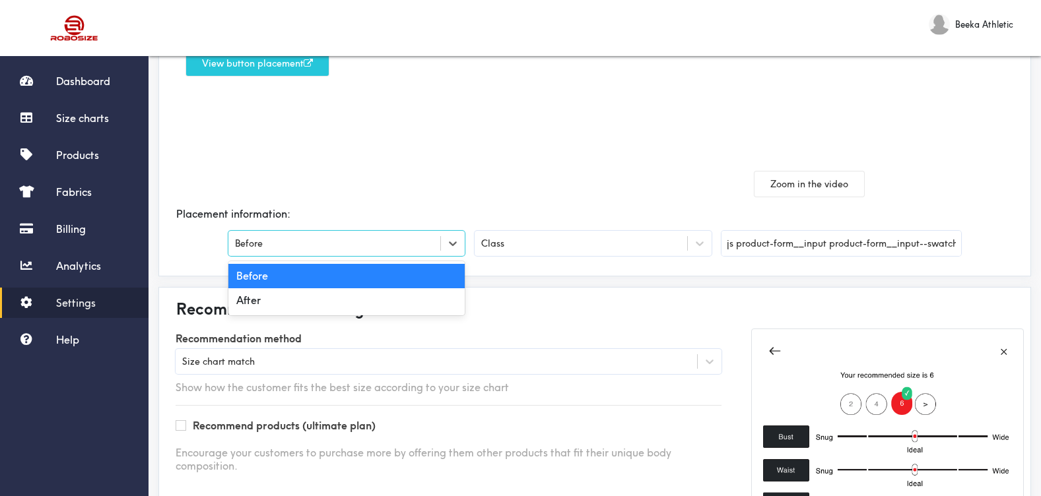
click at [432, 242] on div "Before" at bounding box center [334, 243] width 212 height 13
click at [422, 300] on div "After" at bounding box center [346, 300] width 236 height 24
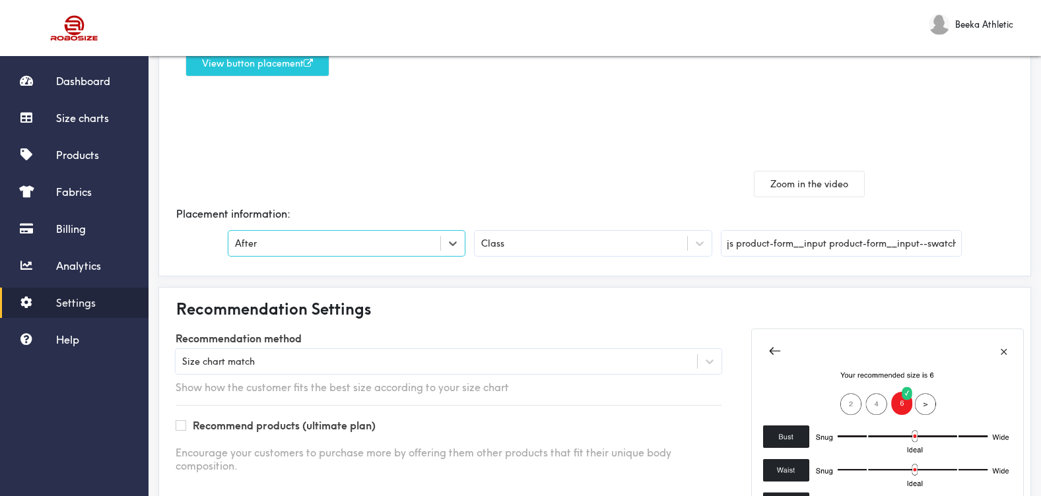
scroll to position [0, 0]
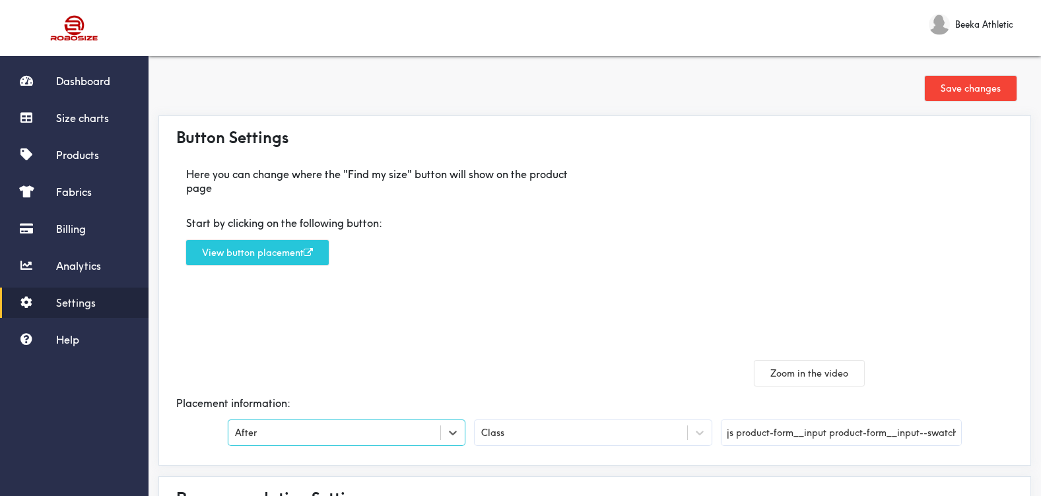
click at [965, 90] on button "Save changes" at bounding box center [971, 88] width 92 height 25
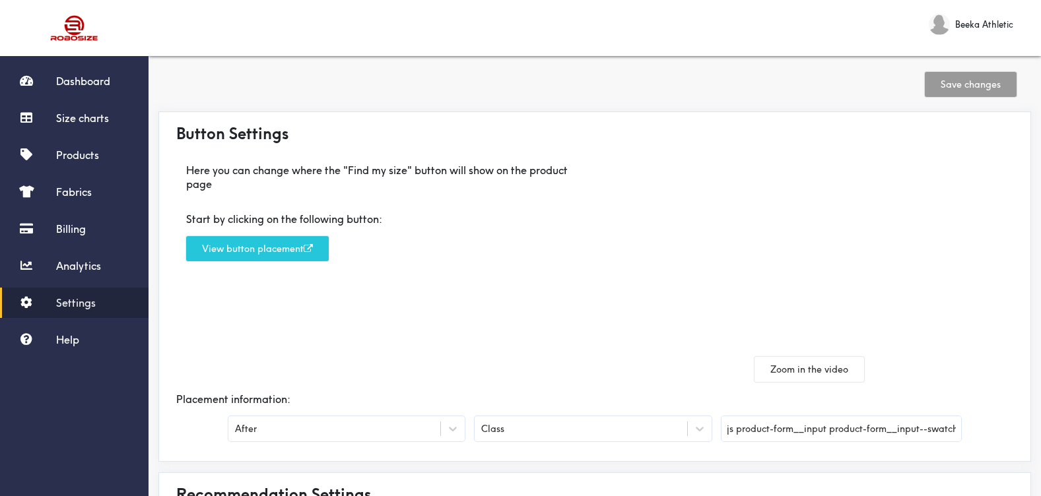
scroll to position [9, 0]
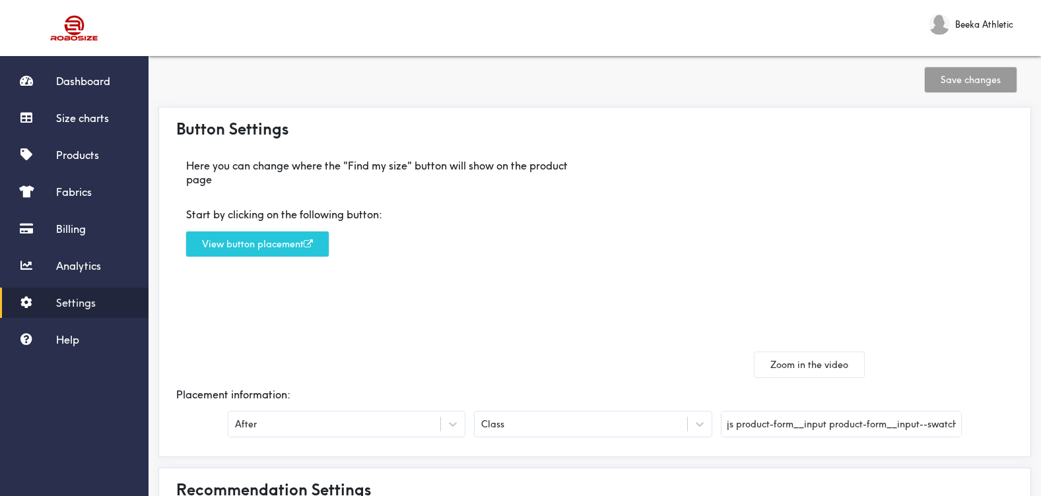
click at [816, 434] on input "js product-form__input product-form__input--swatch" at bounding box center [841, 424] width 240 height 25
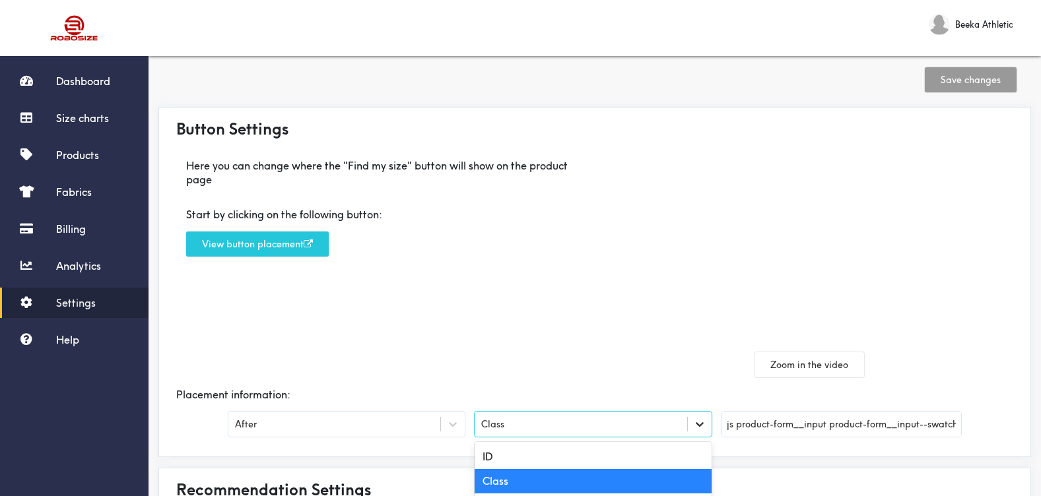
click at [692, 414] on div at bounding box center [700, 425] width 24 height 24
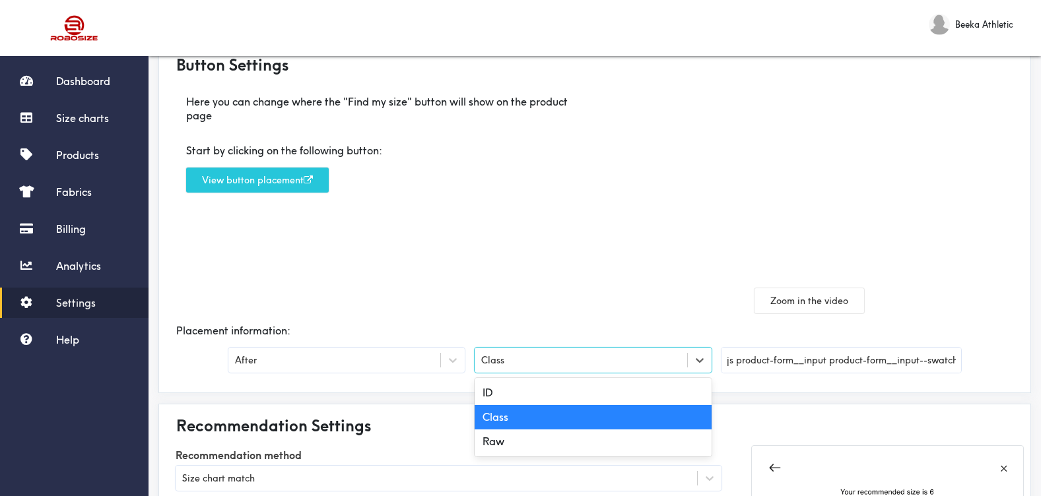
scroll to position [73, 0]
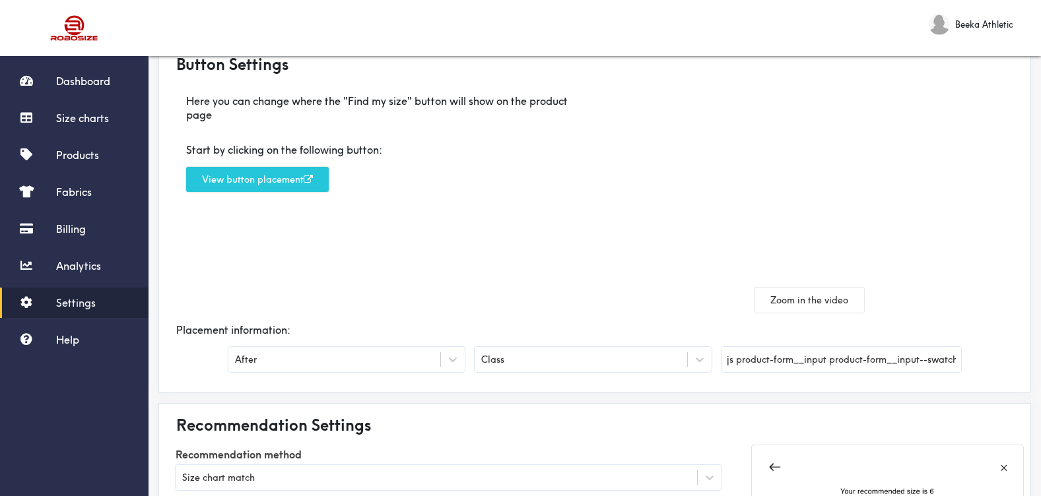
drag, startPoint x: 630, startPoint y: 249, endPoint x: 621, endPoint y: -17, distance: 266.8
click at [621, 0] on html "Dashboard Size charts Products Fabrics Billing Analytics Settings Help Beeka At…" at bounding box center [520, 333] width 1041 height 813
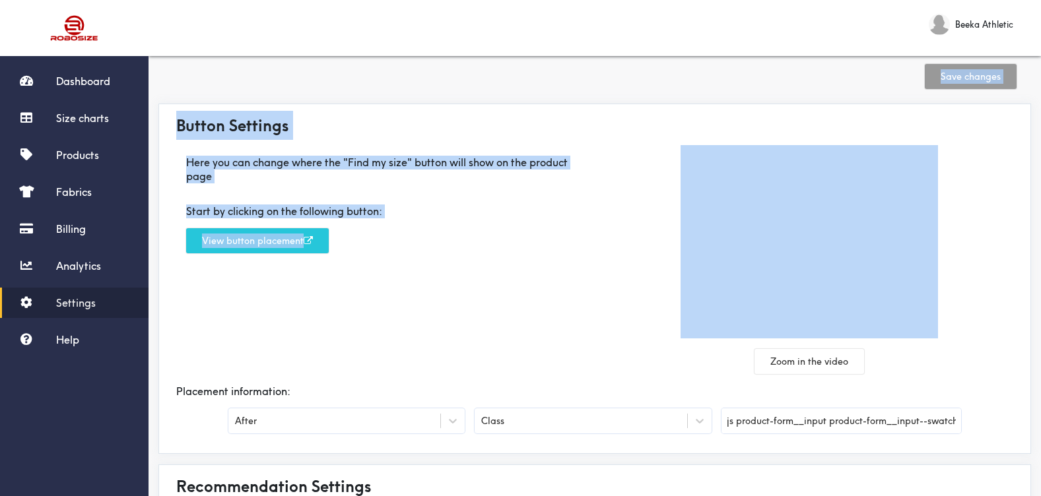
scroll to position [0, 0]
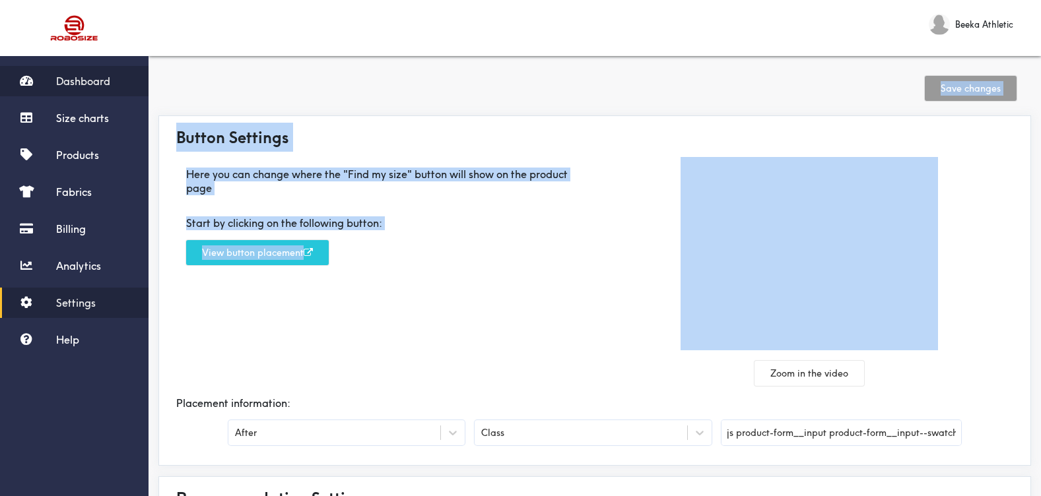
click at [77, 77] on span "Dashboard" at bounding box center [83, 81] width 54 height 13
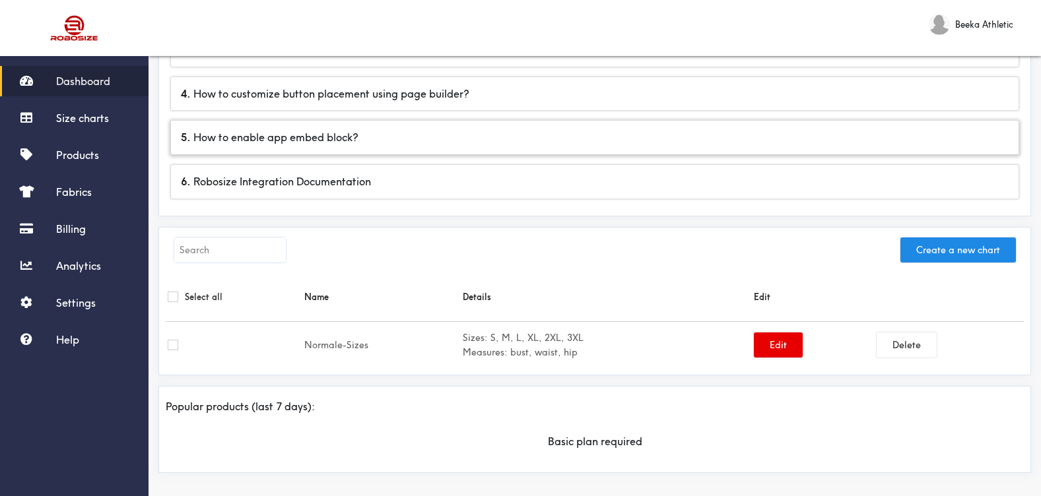
scroll to position [232, 0]
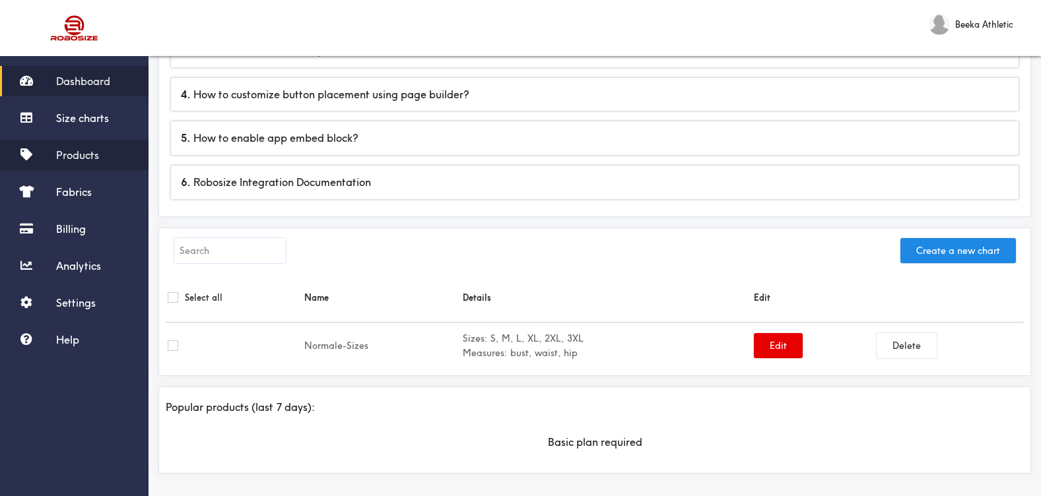
click at [83, 155] on span "Products" at bounding box center [77, 155] width 43 height 13
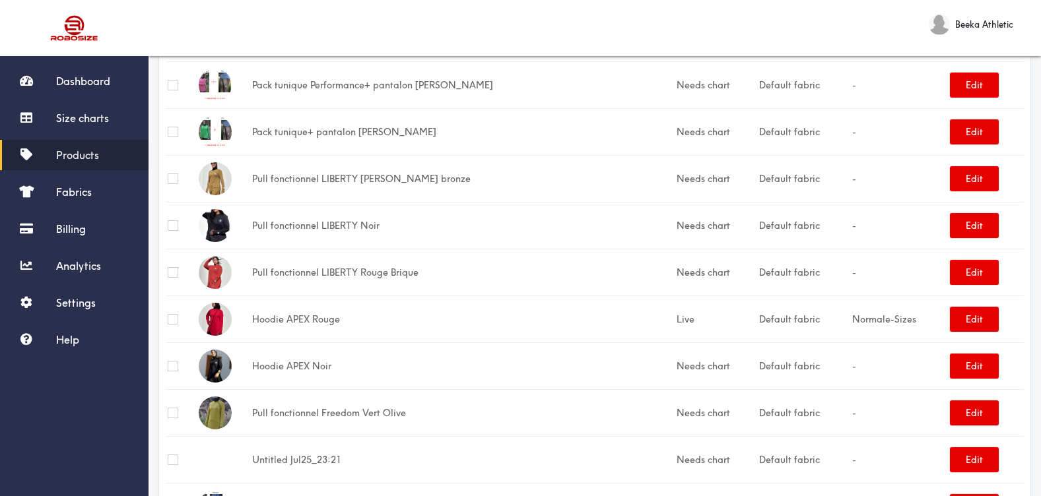
scroll to position [1527, 0]
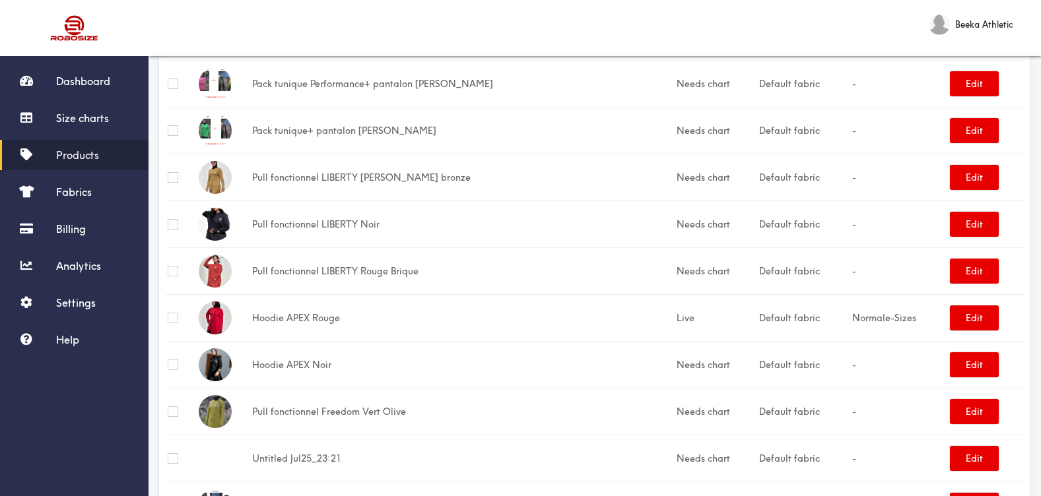
click at [291, 319] on td "Hoodie APEX Rouge" at bounding box center [462, 317] width 424 height 47
click at [83, 82] on span "Dashboard" at bounding box center [83, 81] width 54 height 13
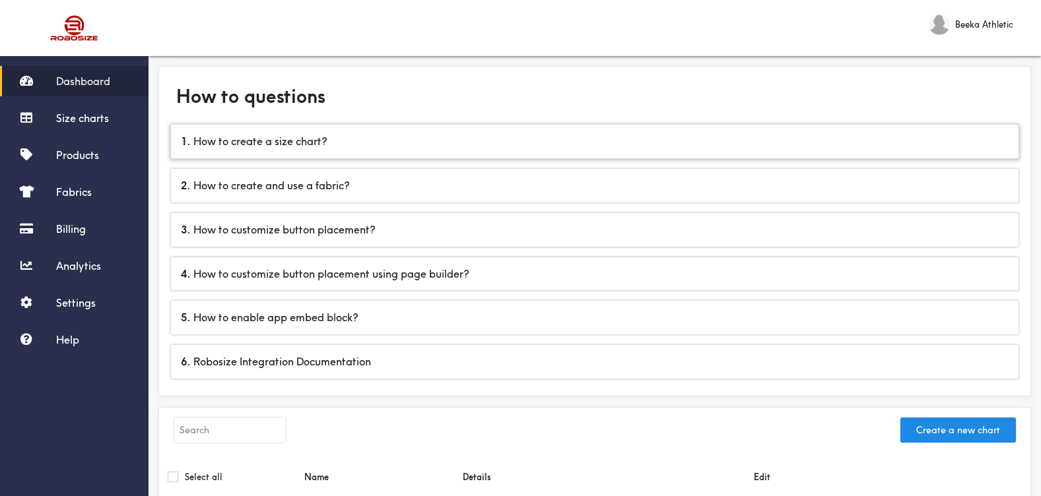
scroll to position [53, 0]
click at [344, 241] on div "3 . How to customize button placement?" at bounding box center [594, 230] width 847 height 34
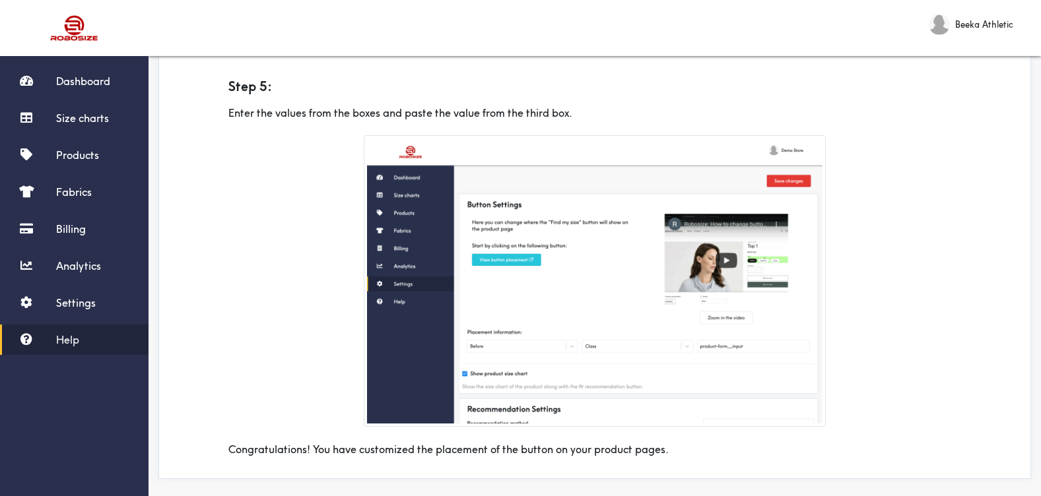
scroll to position [1689, 0]
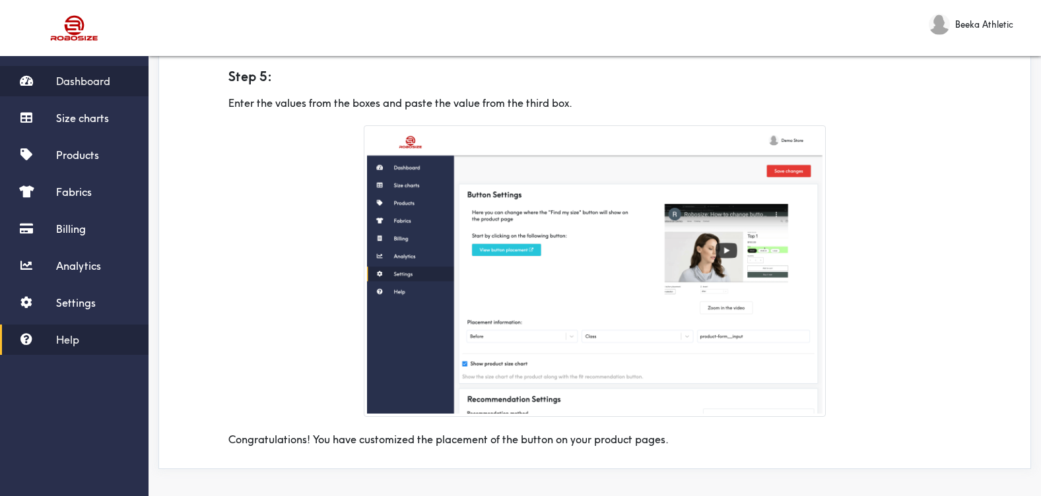
click at [92, 94] on link "Dashboard" at bounding box center [74, 81] width 149 height 30
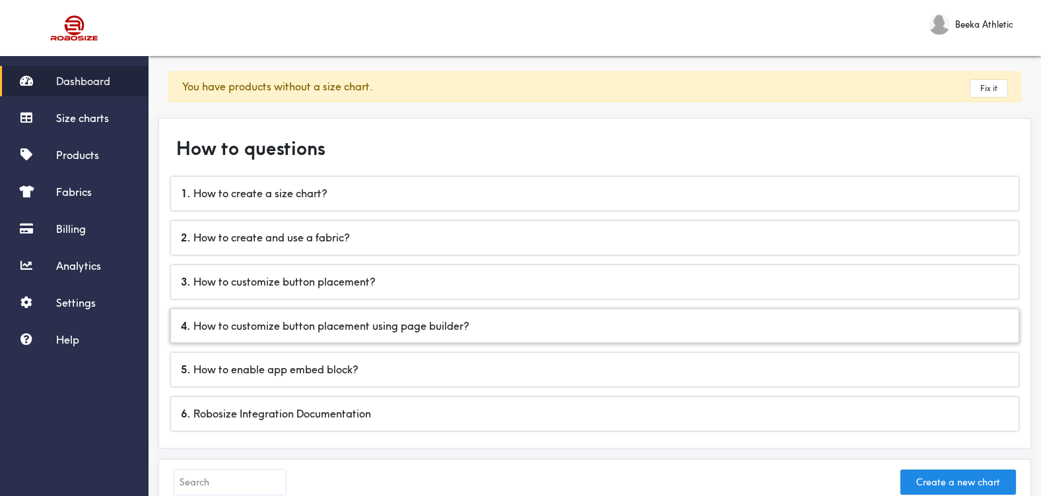
click at [277, 325] on div "4 . How to customize button placement using page builder?" at bounding box center [594, 327] width 847 height 34
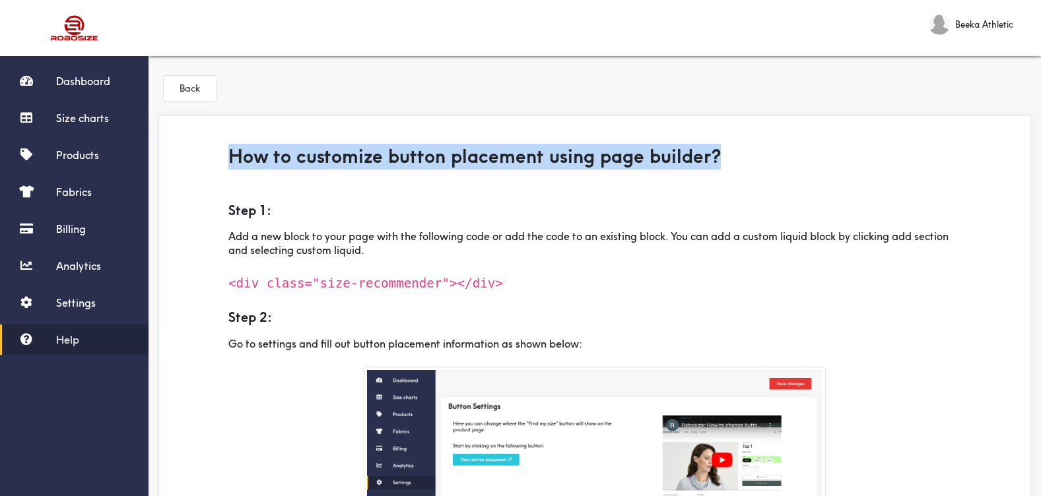
drag, startPoint x: 592, startPoint y: 142, endPoint x: 219, endPoint y: 154, distance: 373.1
click at [219, 154] on div "How to customize button placement using page builder?" at bounding box center [594, 159] width 752 height 52
copy h3 "How to customize button placement using page builder?"
click at [187, 83] on button "Back" at bounding box center [190, 88] width 52 height 25
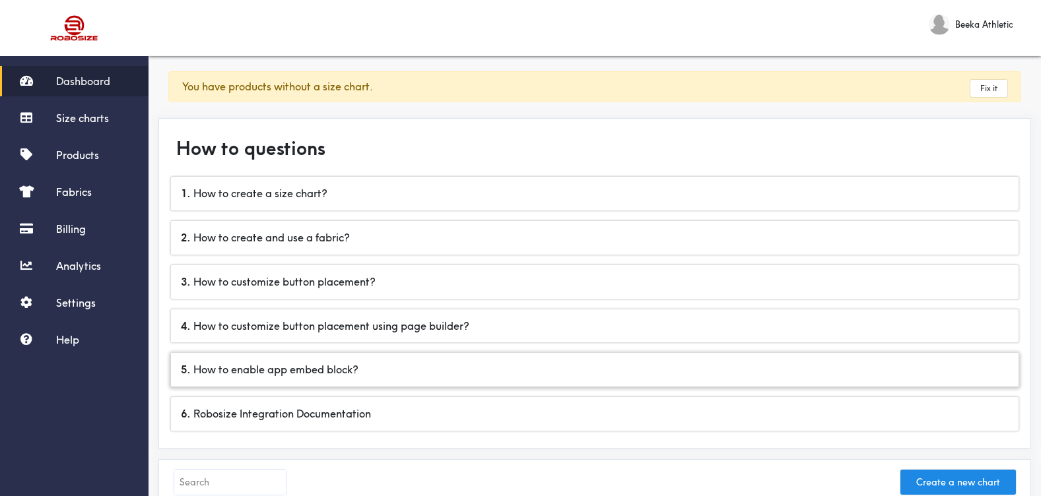
click at [343, 373] on div "5 . How to enable app embed block?" at bounding box center [594, 370] width 847 height 34
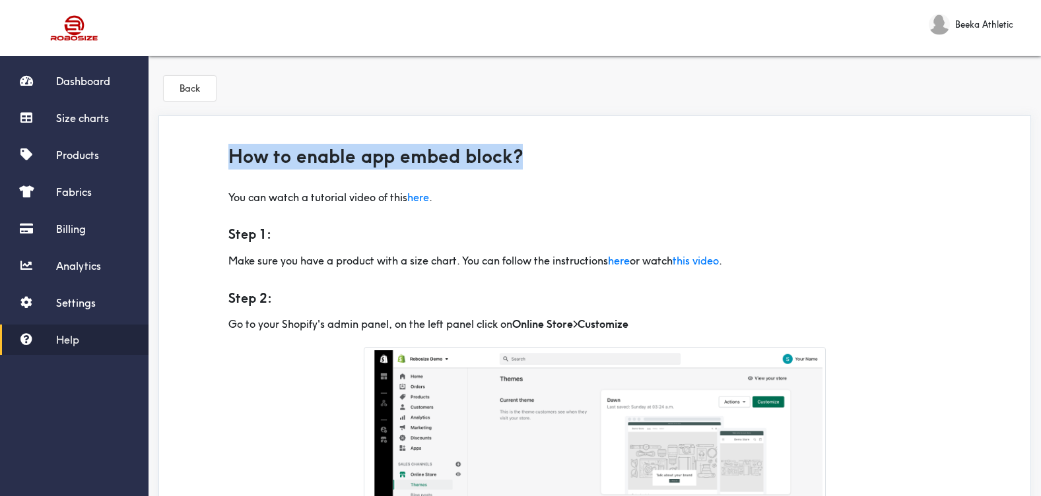
drag, startPoint x: 529, startPoint y: 150, endPoint x: 231, endPoint y: 146, distance: 298.4
click at [231, 145] on h3 "How to enable app embed block?" at bounding box center [594, 157] width 733 height 26
copy h3 "How to enable app embed block?"
click at [187, 92] on button "Back" at bounding box center [190, 88] width 52 height 25
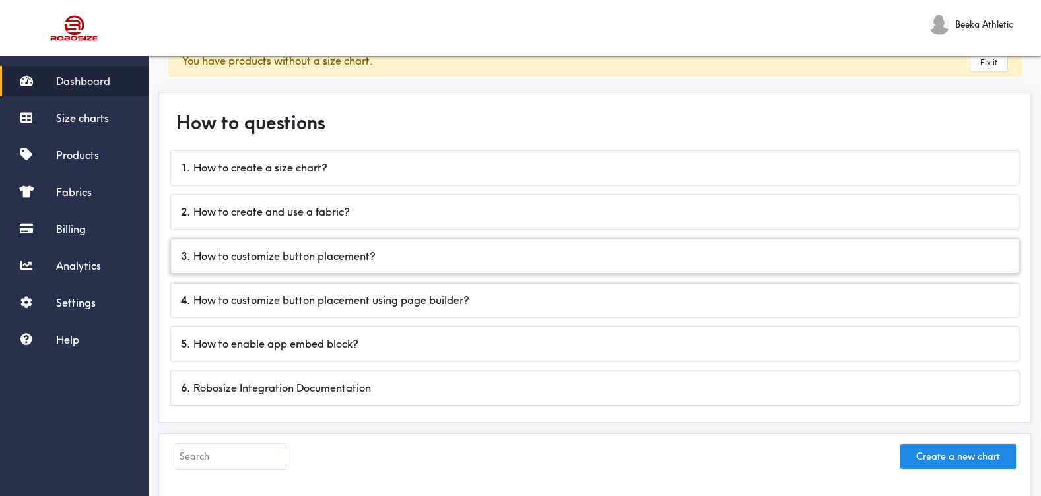
scroll to position [101, 0]
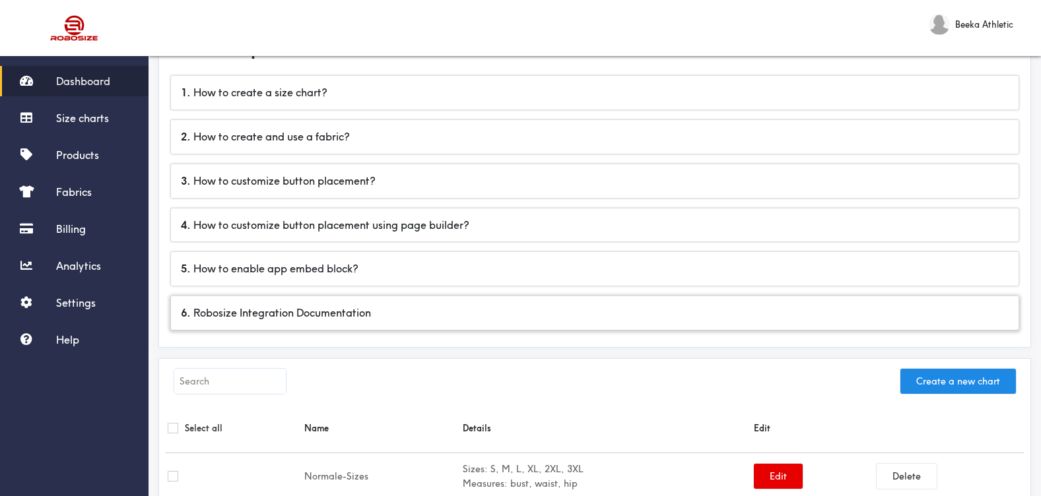
click at [351, 317] on div "6 . Robosize Integration Documentation" at bounding box center [594, 313] width 847 height 34
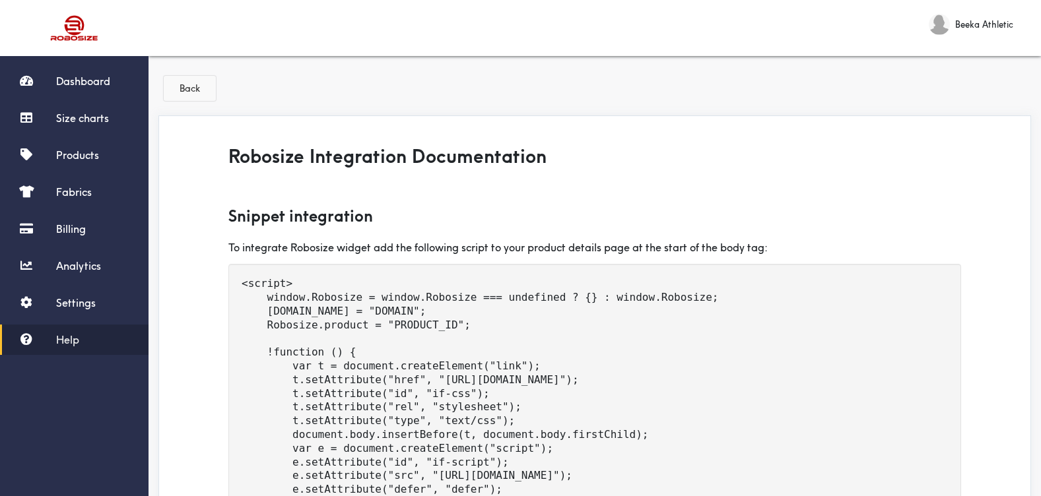
click at [197, 97] on button "Back" at bounding box center [190, 88] width 52 height 25
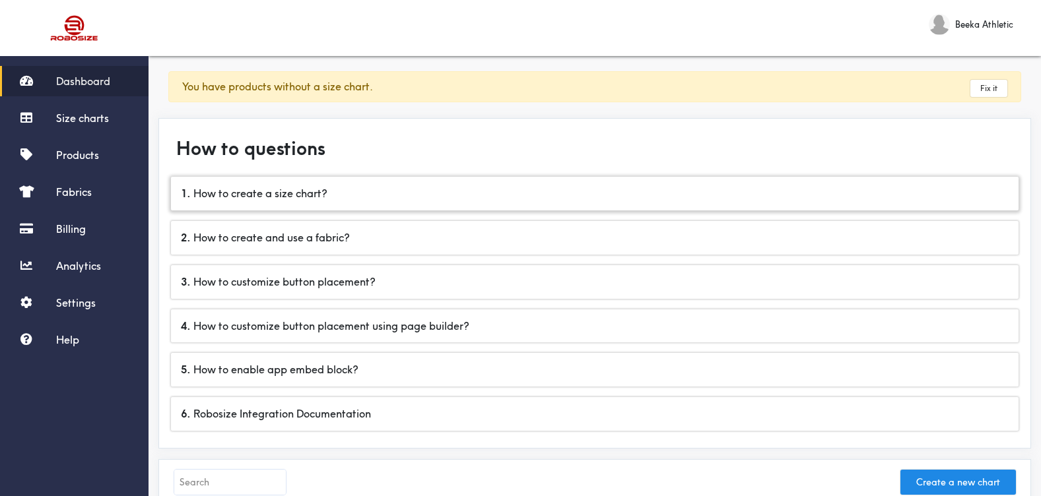
click at [344, 199] on div "1 . How to create a size chart?" at bounding box center [594, 194] width 847 height 34
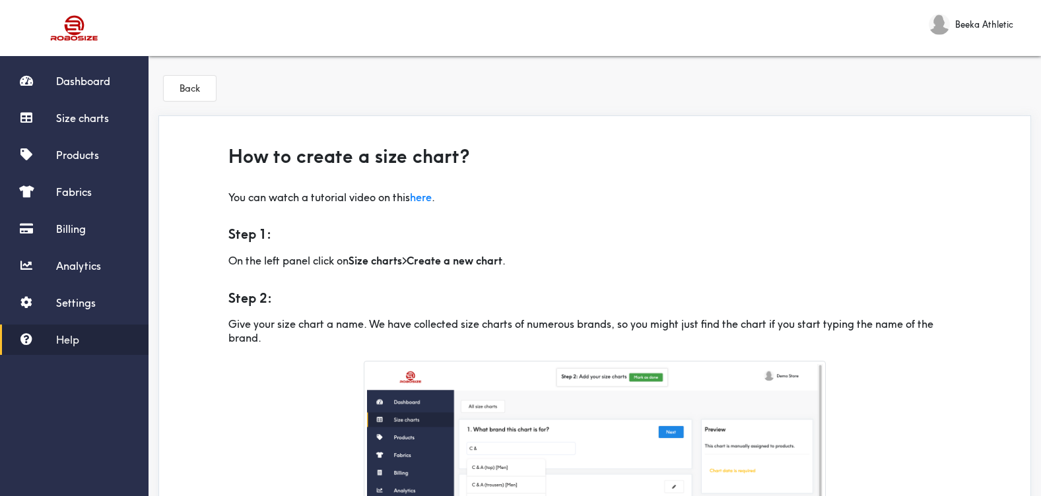
click at [404, 160] on h3 "How to create a size chart?" at bounding box center [594, 157] width 733 height 26
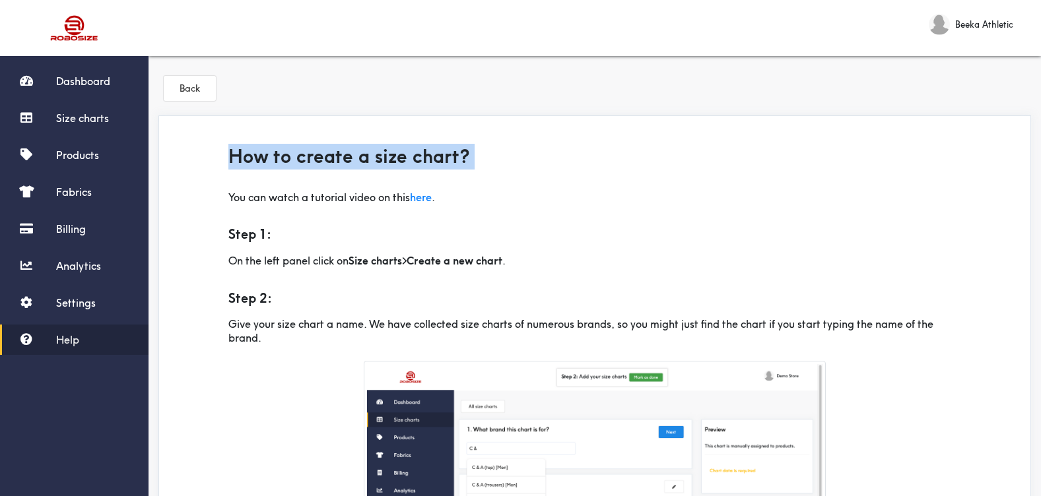
click at [404, 160] on h3 "How to create a size chart?" at bounding box center [594, 157] width 733 height 26
copy h3 "How to create a size chart?"
